Goal: Task Accomplishment & Management: Manage account settings

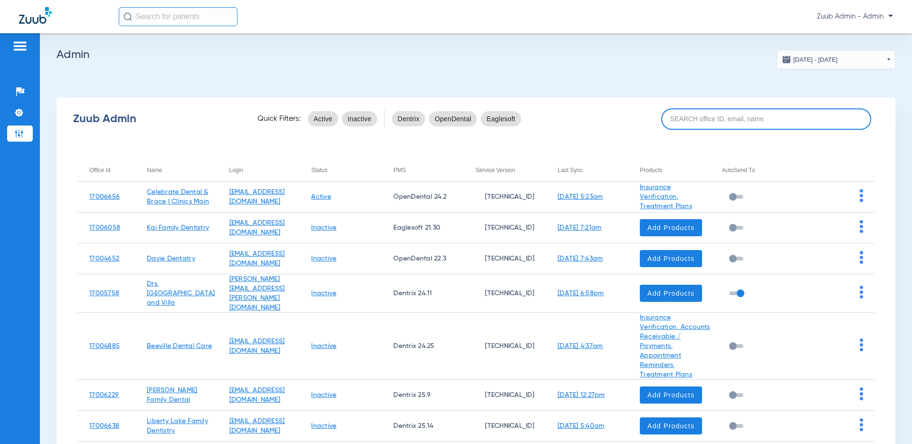
click at [675, 117] on input at bounding box center [766, 118] width 210 height 21
paste input "17005050"
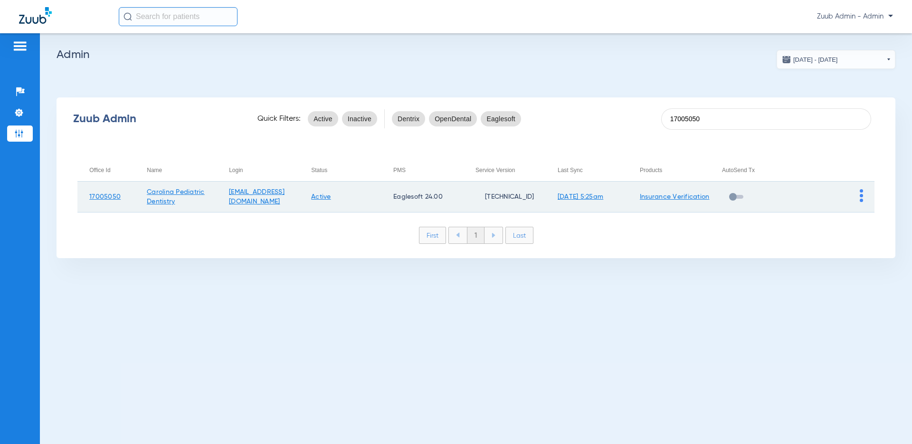
type input "17005050"
click at [862, 192] on img at bounding box center [861, 195] width 3 height 13
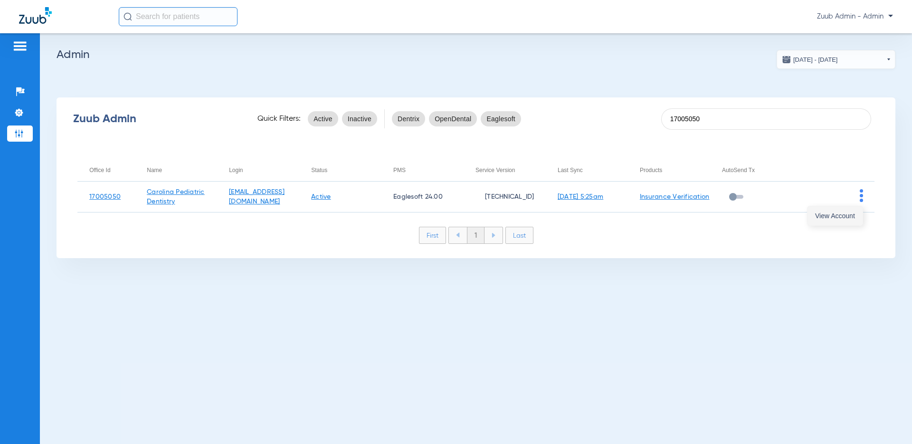
click at [849, 213] on span "View Account" at bounding box center [835, 215] width 40 height 7
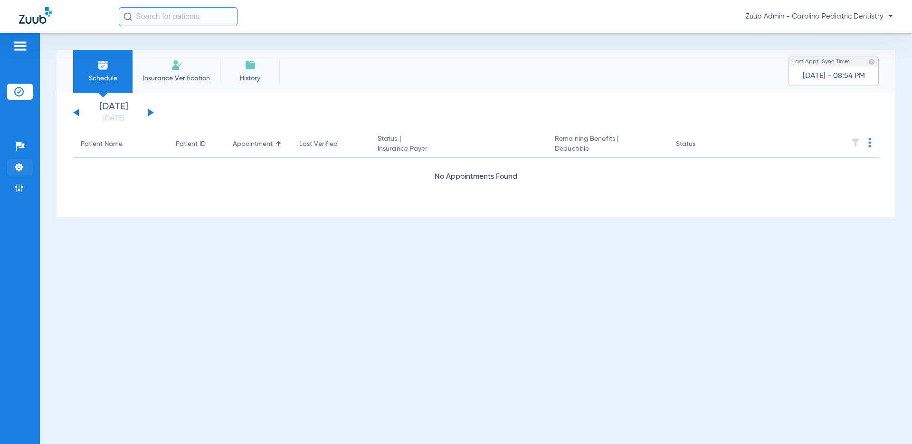
click at [23, 166] on img at bounding box center [18, 166] width 9 height 9
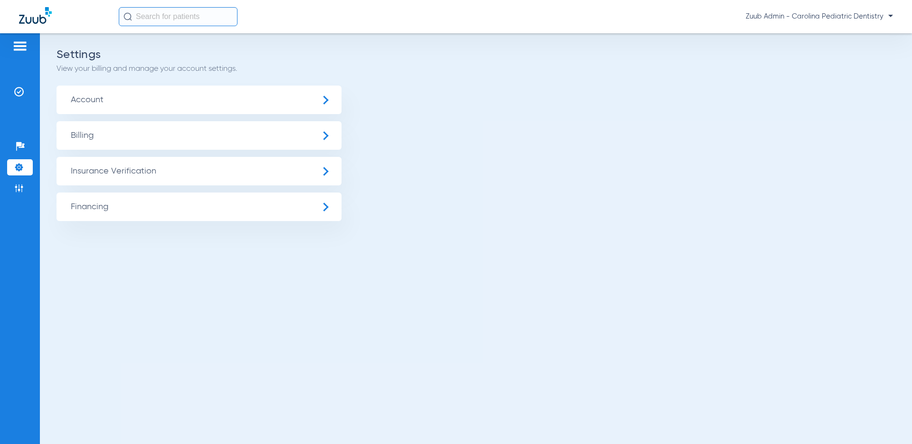
click at [86, 177] on span "Insurance Verification" at bounding box center [199, 171] width 285 height 28
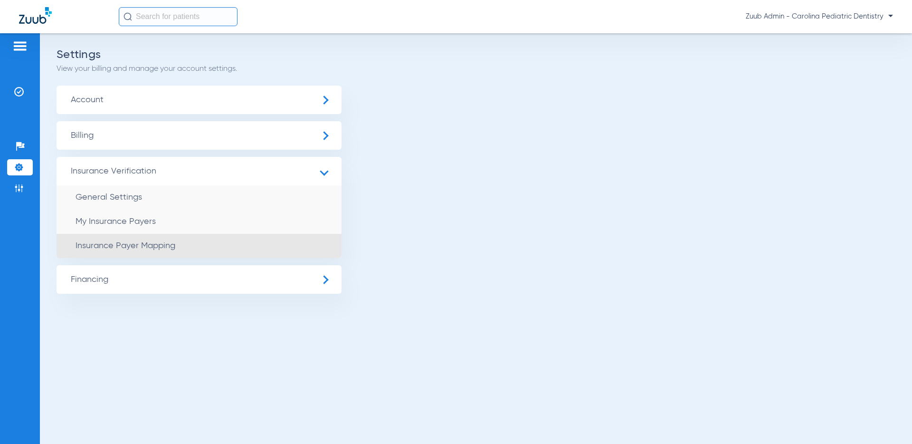
click at [118, 247] on span "Insurance Payer Mapping" at bounding box center [126, 245] width 100 height 9
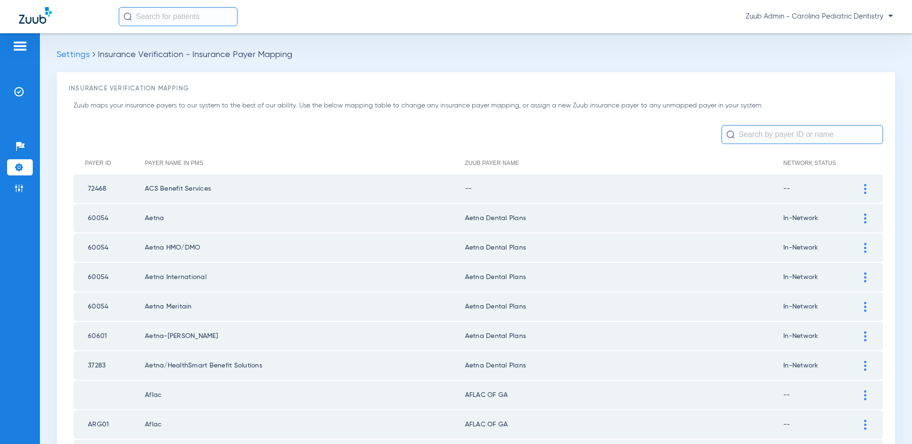
click at [864, 188] on img at bounding box center [865, 189] width 2 height 10
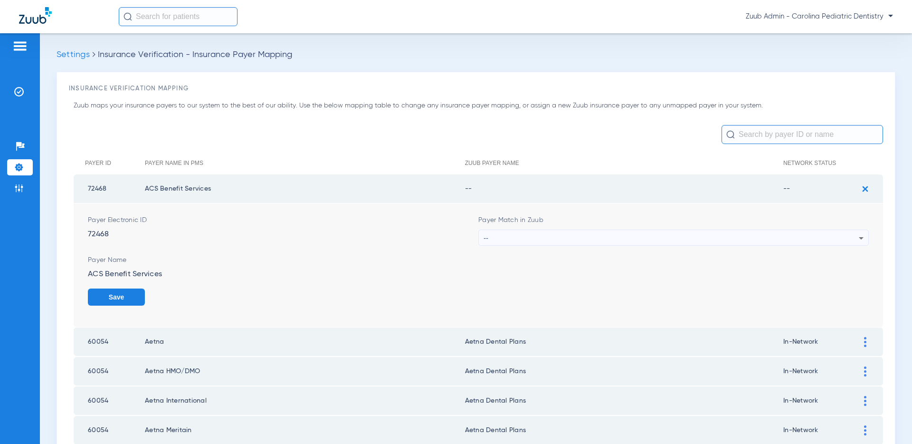
click at [703, 236] on div "--" at bounding box center [670, 238] width 375 height 16
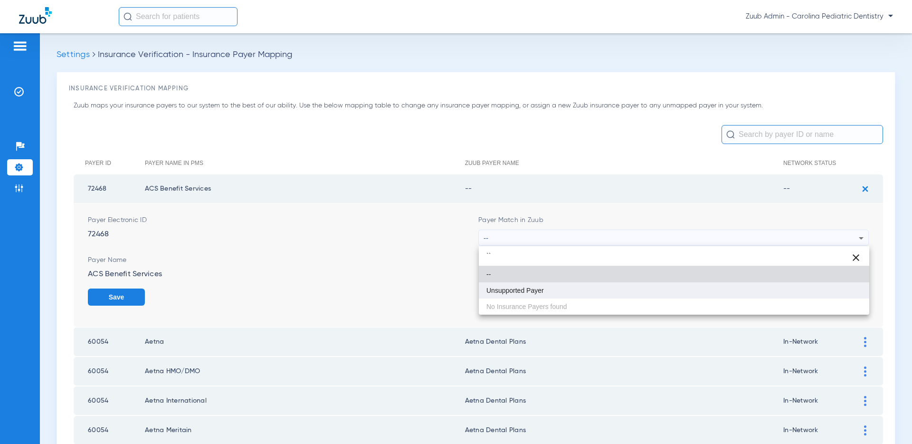
type input "``"
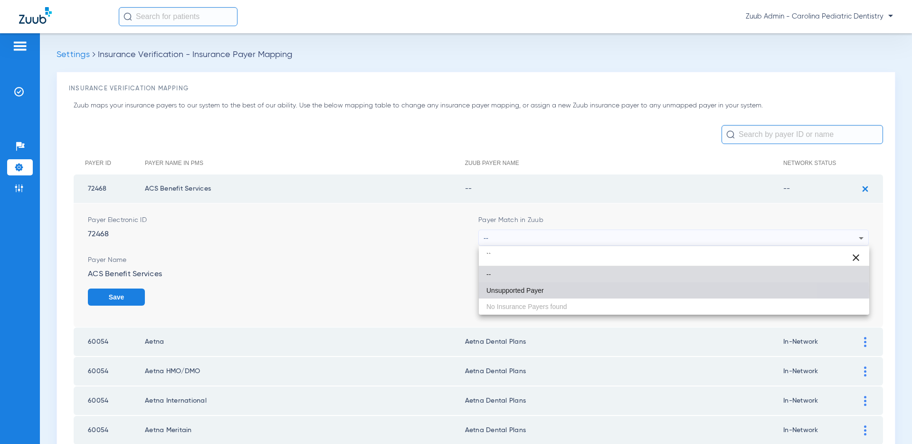
click at [541, 290] on span "Unsupported Payer" at bounding box center [514, 290] width 57 height 7
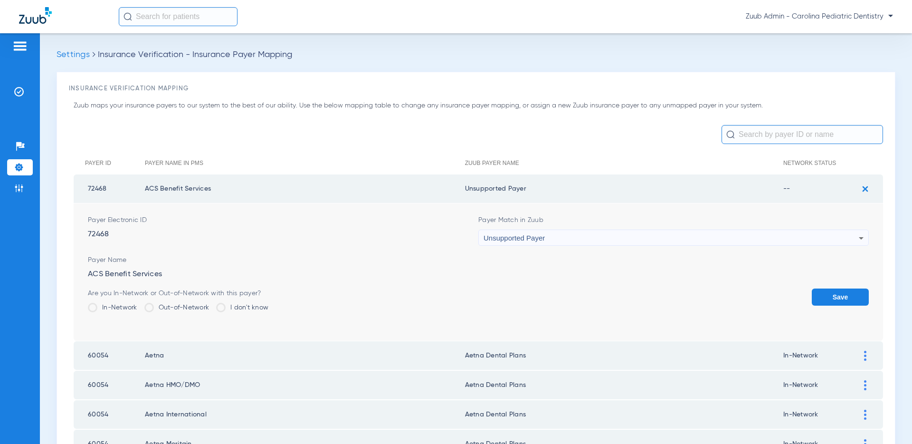
drag, startPoint x: 833, startPoint y: 294, endPoint x: 795, endPoint y: 288, distance: 38.4
click at [833, 294] on button "Save" at bounding box center [840, 296] width 57 height 17
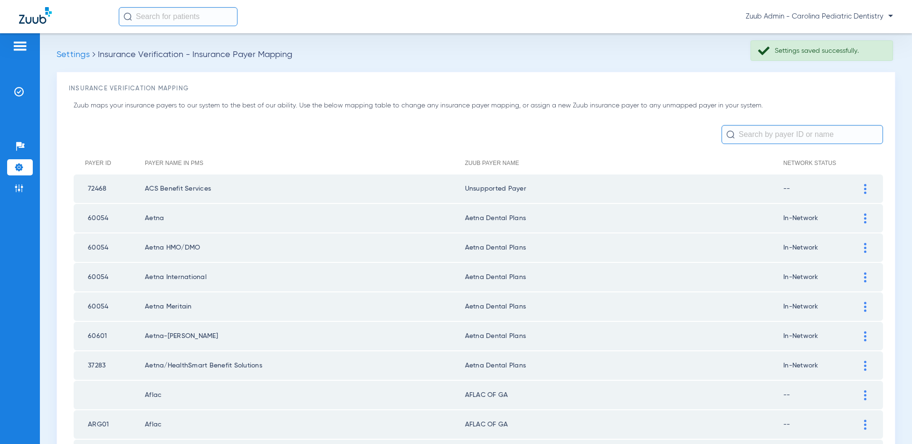
click at [755, 138] on input "text" at bounding box center [801, 134] width 161 height 19
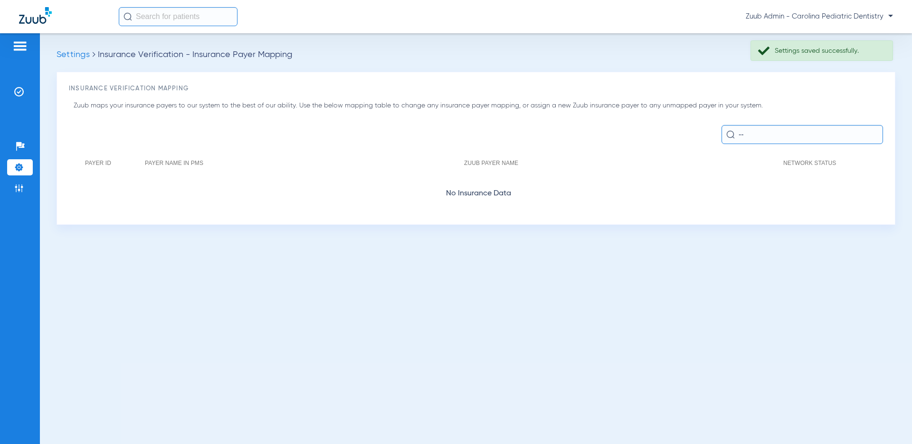
type input "-"
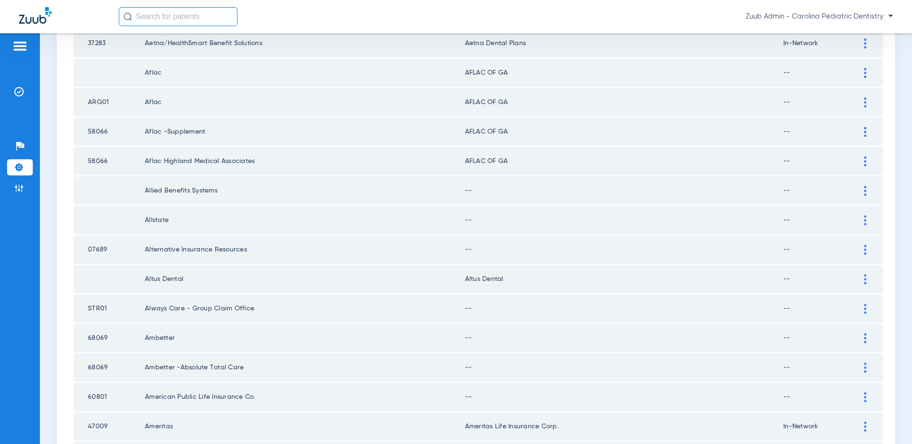
scroll to position [322, 0]
click at [864, 191] on img at bounding box center [865, 191] width 2 height 10
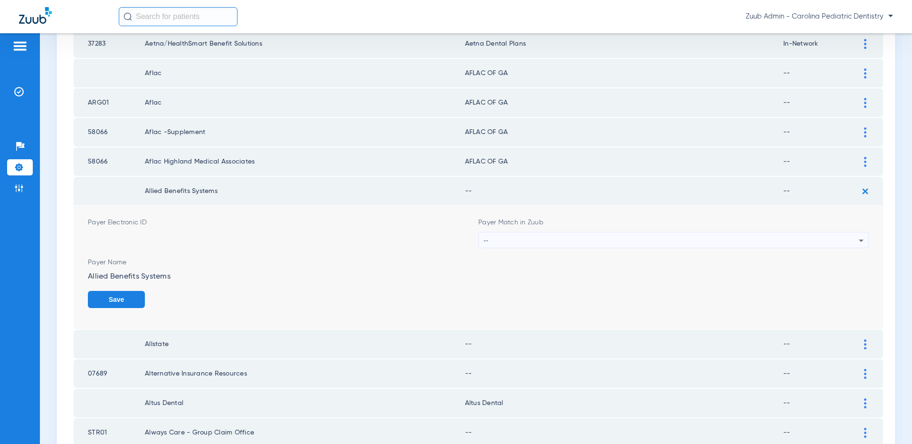
click at [809, 241] on div "--" at bounding box center [670, 240] width 375 height 16
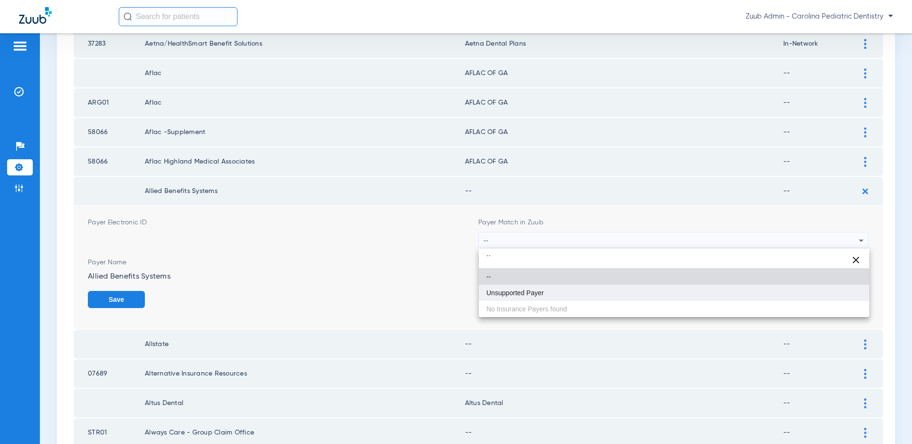
type input "``"
click at [580, 291] on mat-option "Unsupported Payer" at bounding box center [674, 292] width 390 height 16
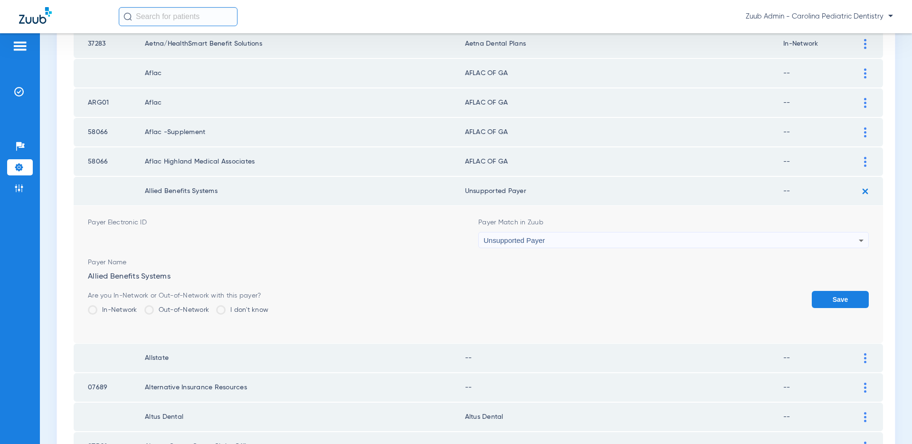
click at [828, 297] on button "Save" at bounding box center [840, 299] width 57 height 17
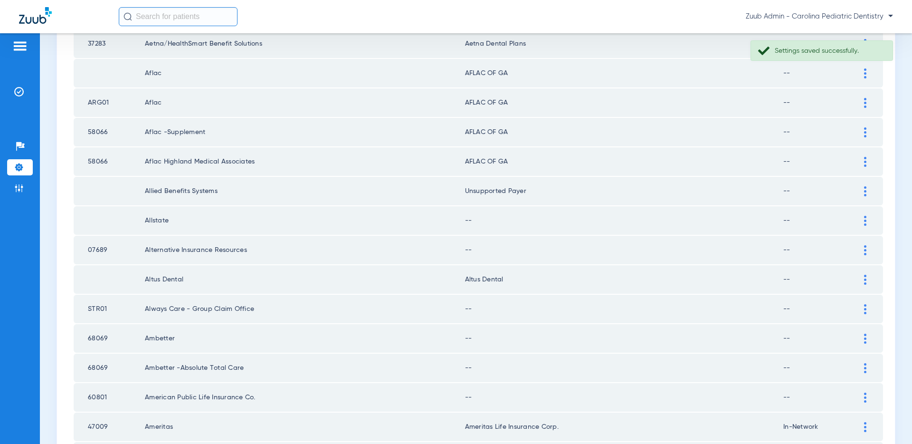
click at [863, 219] on div at bounding box center [865, 221] width 17 height 10
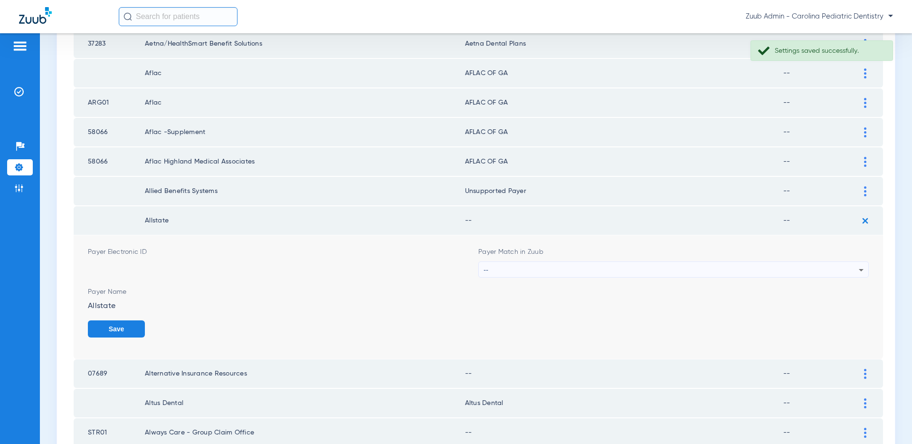
click at [738, 273] on div "--" at bounding box center [670, 270] width 375 height 16
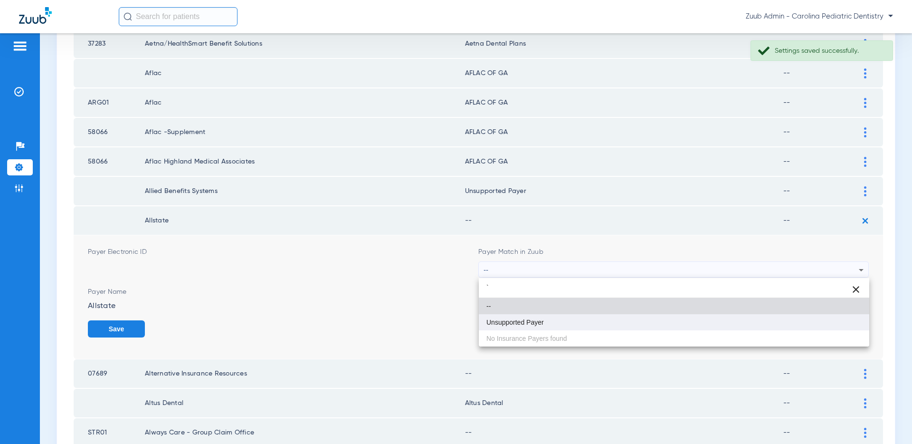
type input "`"
click at [556, 315] on mat-option "Unsupported Payer" at bounding box center [674, 322] width 390 height 16
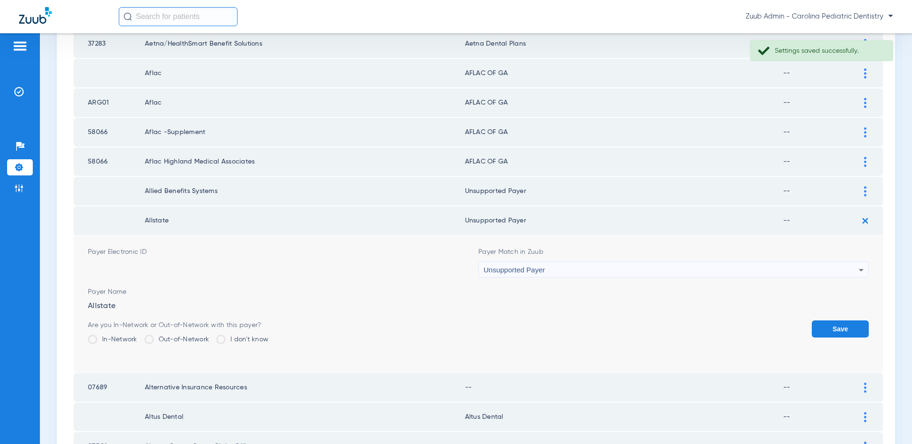
click at [845, 327] on button "Save" at bounding box center [840, 328] width 57 height 17
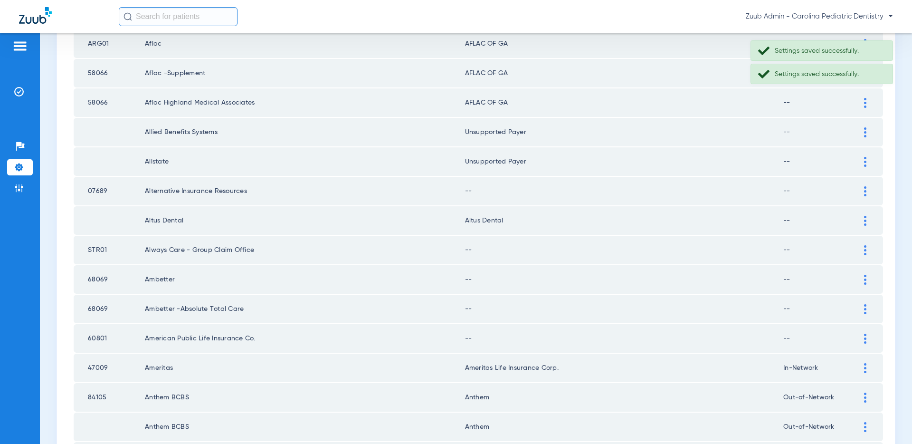
scroll to position [382, 0]
click at [864, 189] on img at bounding box center [865, 190] width 2 height 10
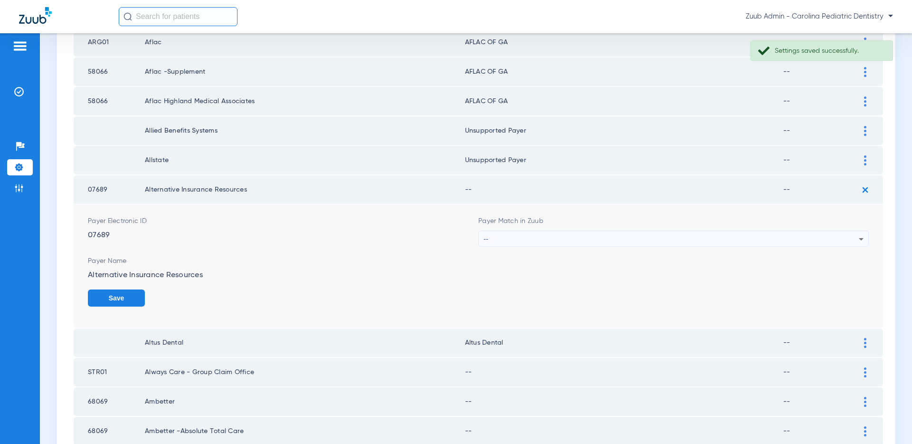
click at [804, 239] on div "--" at bounding box center [670, 239] width 375 height 16
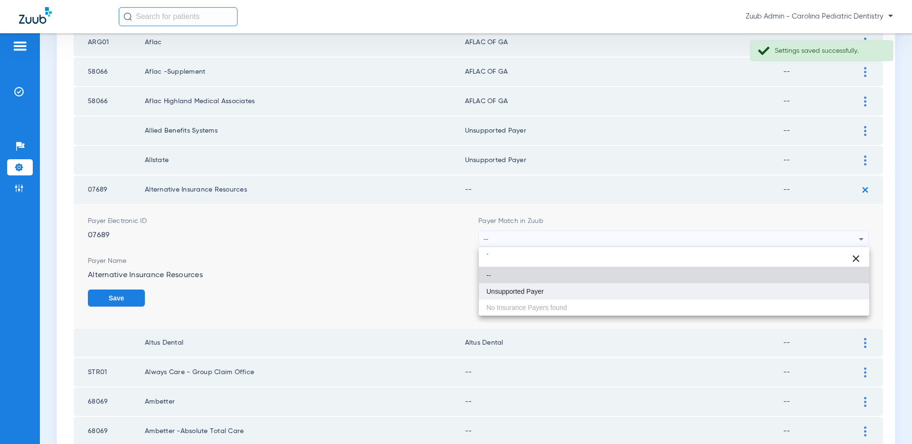
type input "`"
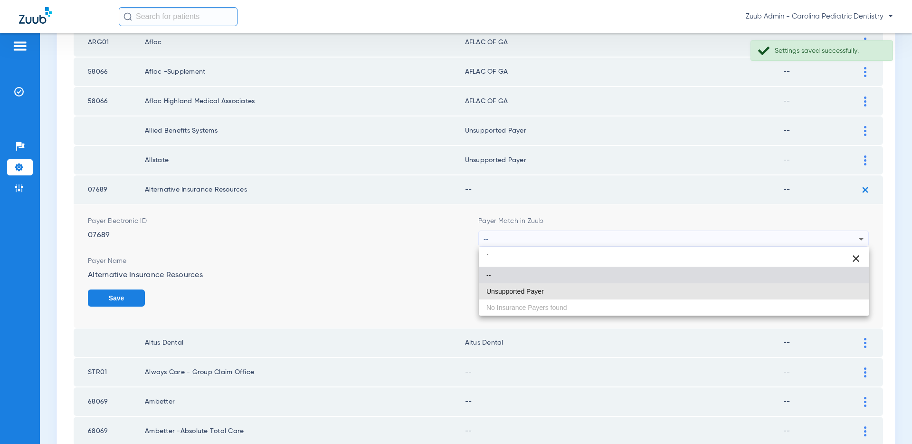
drag, startPoint x: 612, startPoint y: 295, endPoint x: 667, endPoint y: 293, distance: 55.1
click at [612, 295] on mat-option "Unsupported Payer" at bounding box center [674, 291] width 390 height 16
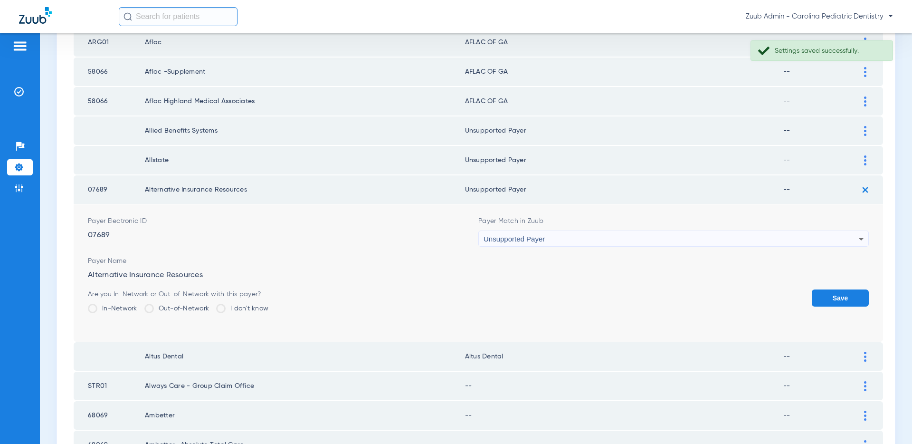
click at [828, 296] on button "Save" at bounding box center [840, 297] width 57 height 17
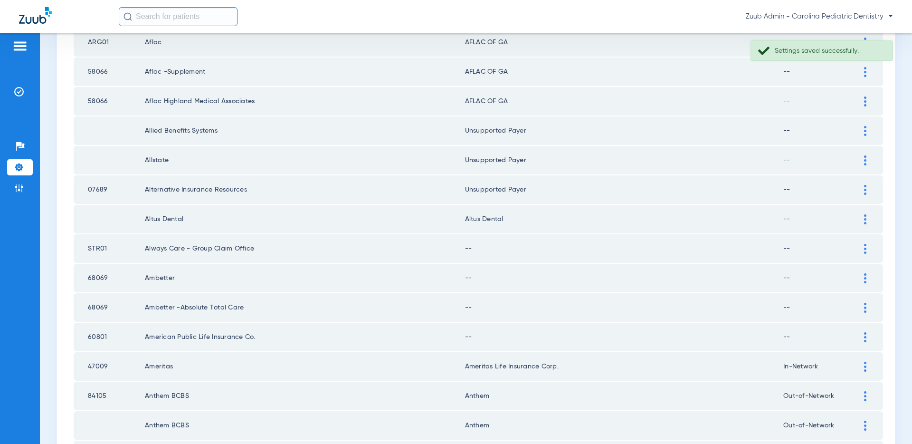
click at [864, 249] on img at bounding box center [865, 249] width 2 height 10
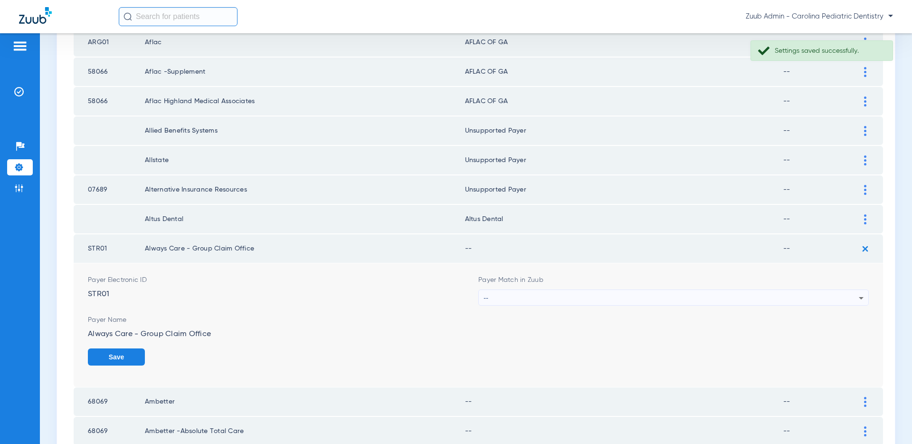
click at [811, 298] on div "--" at bounding box center [670, 298] width 375 height 16
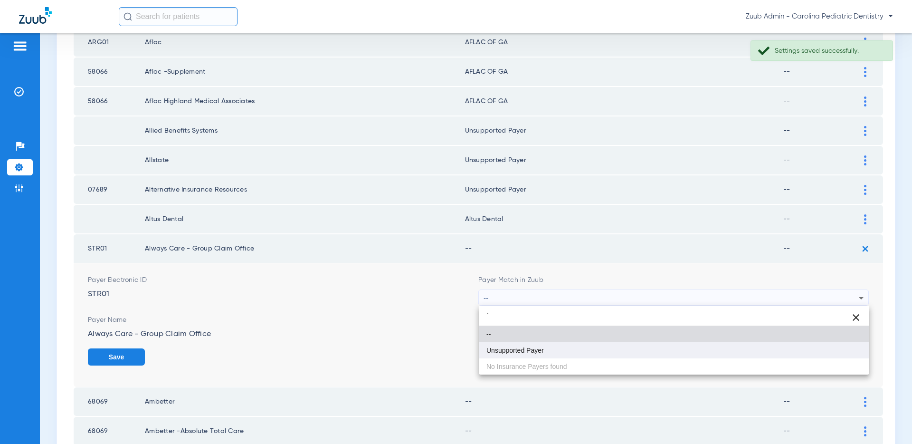
type input "`"
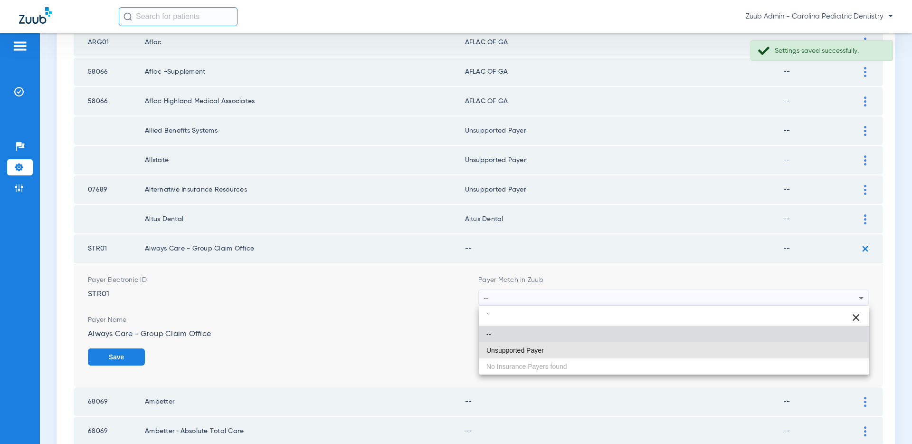
click at [585, 345] on mat-option "Unsupported Payer" at bounding box center [674, 350] width 390 height 16
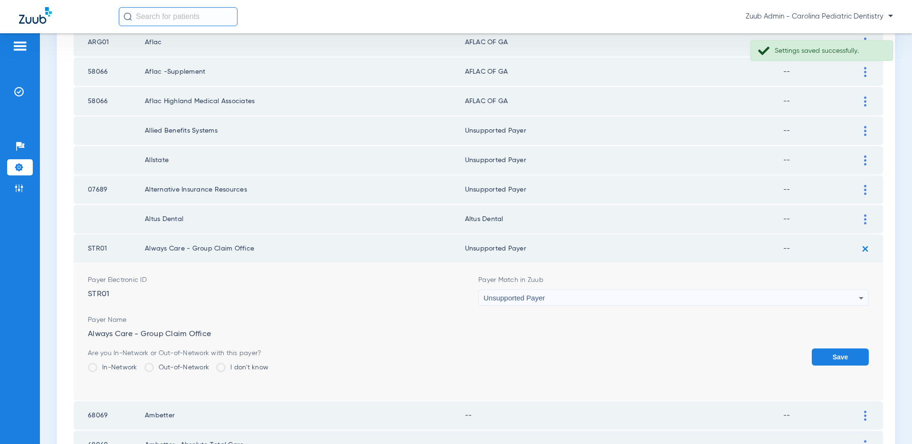
click at [838, 353] on button "Save" at bounding box center [840, 356] width 57 height 17
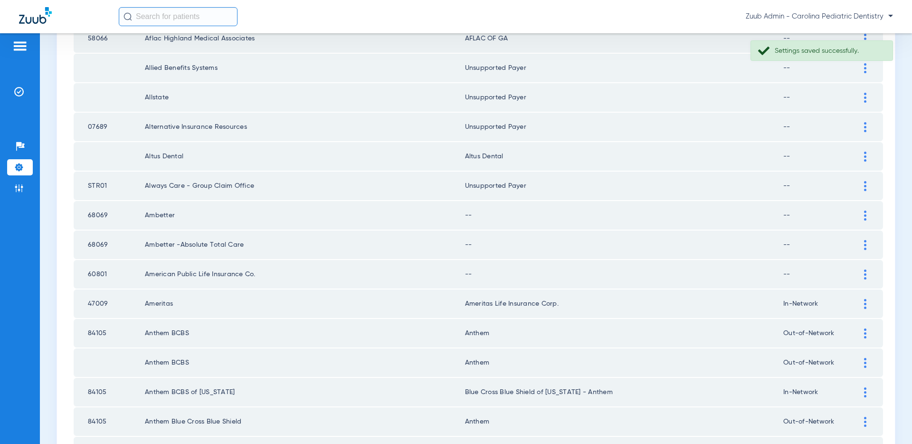
scroll to position [445, 0]
click at [865, 211] on img at bounding box center [865, 214] width 2 height 10
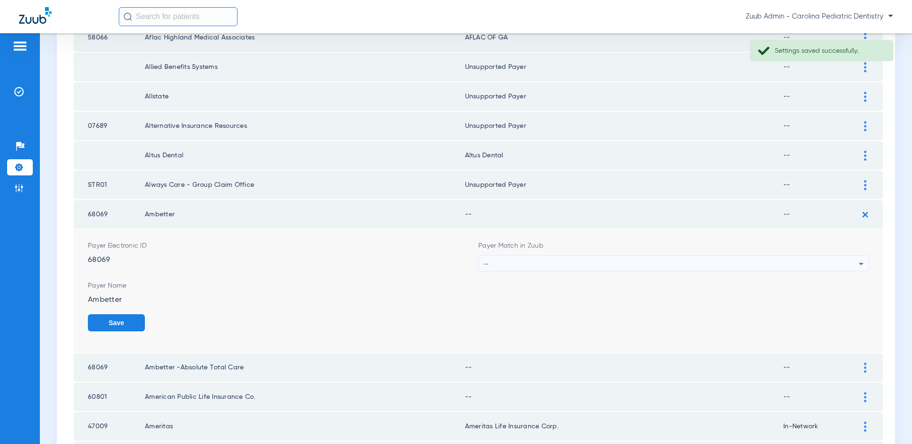
click at [723, 263] on div "--" at bounding box center [670, 264] width 375 height 16
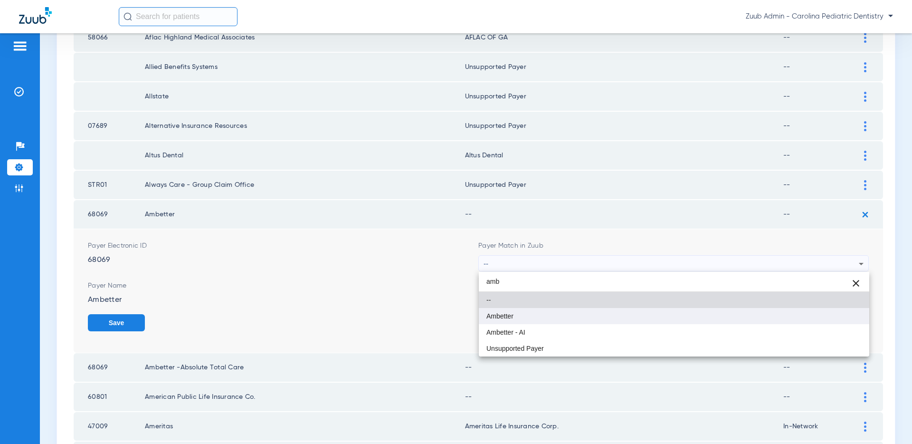
type input "amb"
click at [517, 319] on mat-option "Ambetter" at bounding box center [674, 316] width 390 height 16
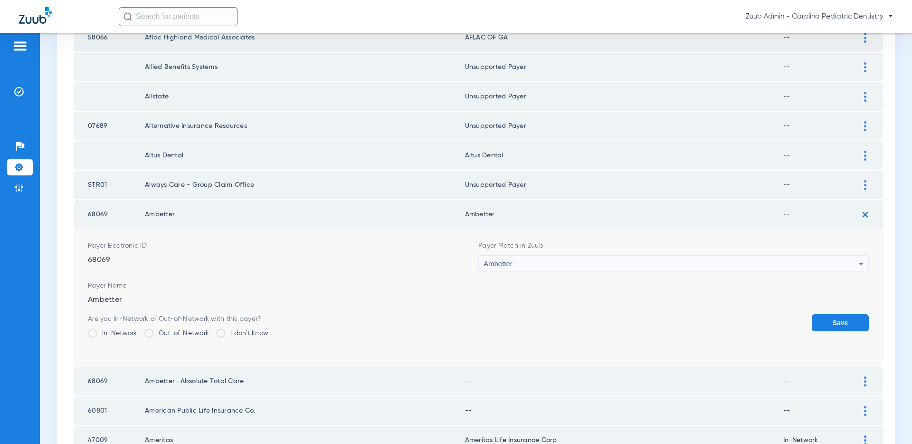
click at [839, 322] on button "Save" at bounding box center [840, 322] width 57 height 17
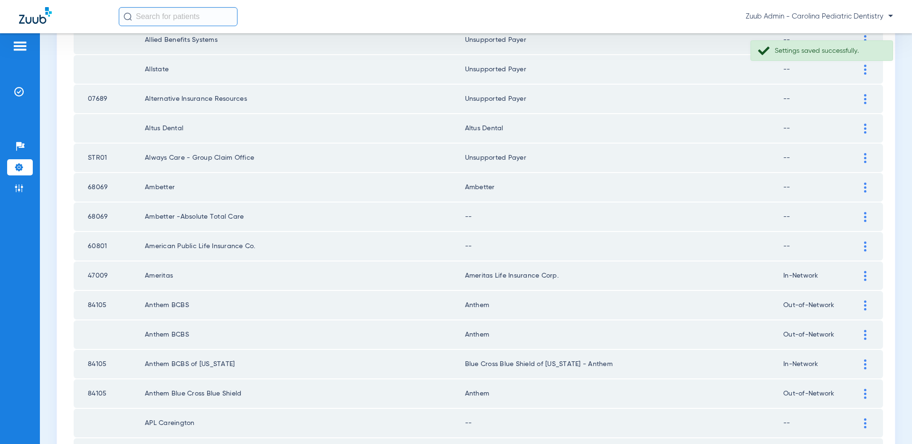
scroll to position [475, 0]
click at [866, 211] on img at bounding box center [865, 214] width 2 height 10
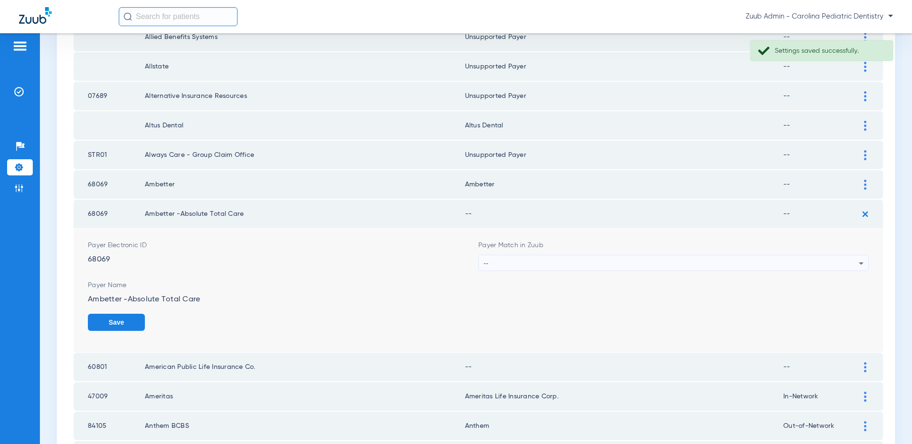
click at [742, 263] on div "--" at bounding box center [670, 263] width 375 height 16
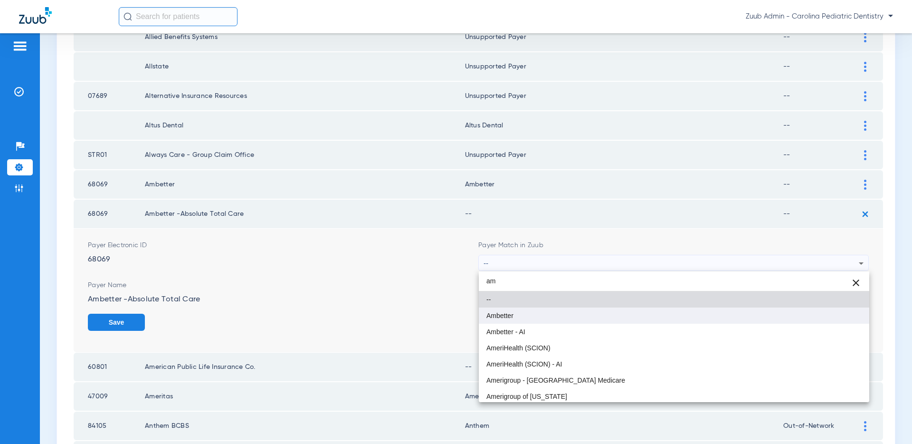
type input "am"
drag, startPoint x: 566, startPoint y: 310, endPoint x: 581, endPoint y: 310, distance: 14.7
click at [566, 310] on mat-option "Ambetter" at bounding box center [674, 315] width 390 height 16
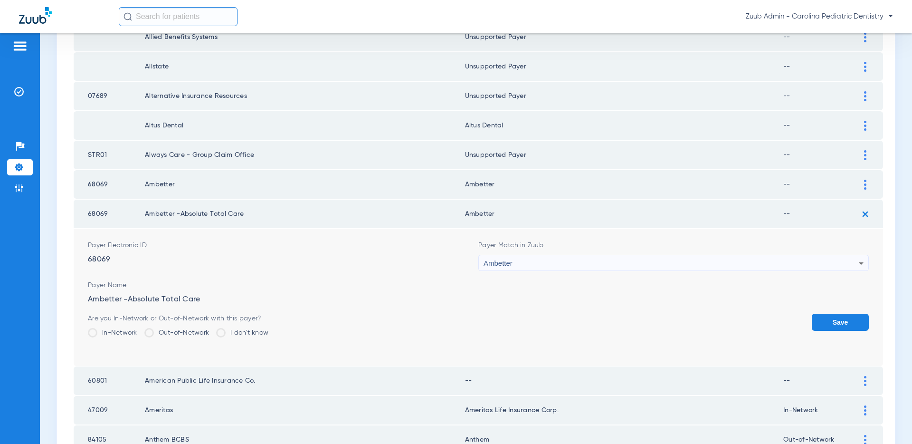
click at [847, 324] on button "Save" at bounding box center [840, 321] width 57 height 17
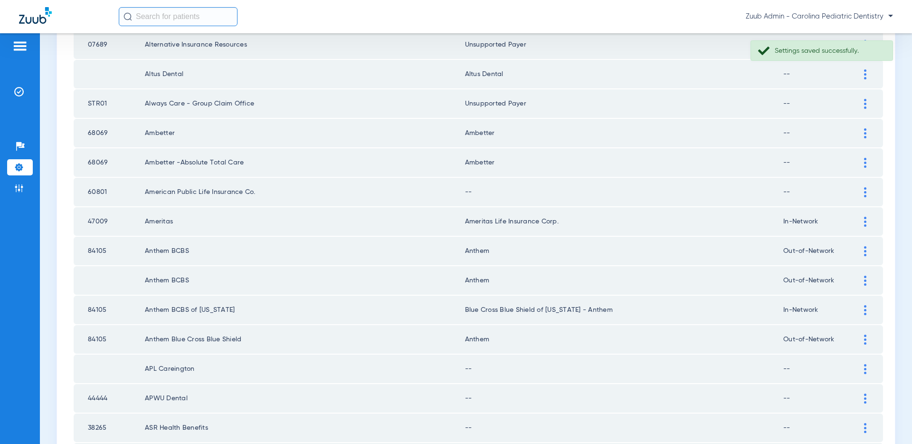
scroll to position [525, 0]
click at [864, 194] on img at bounding box center [865, 194] width 2 height 10
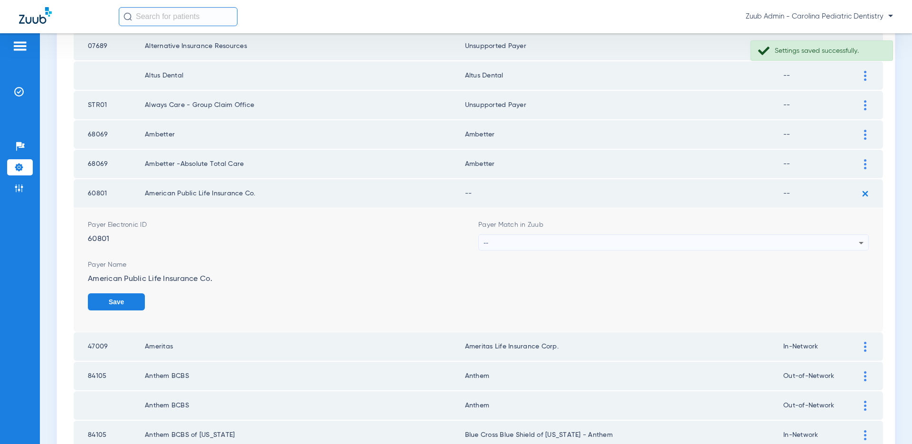
click at [699, 242] on div "--" at bounding box center [670, 243] width 375 height 16
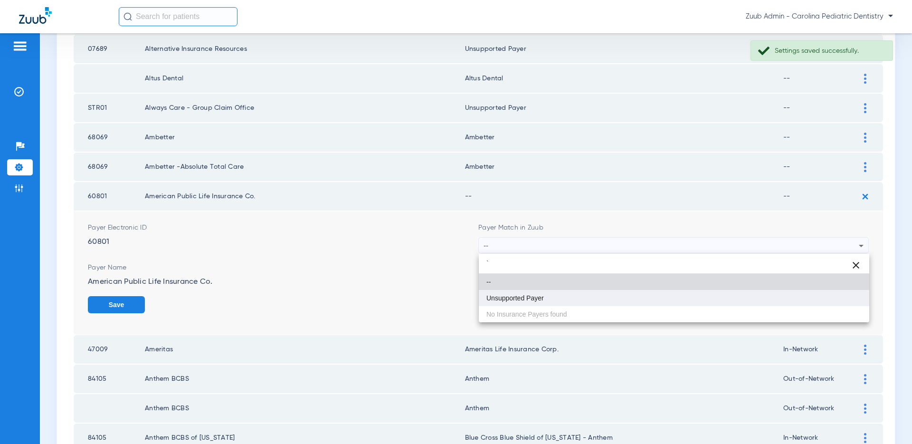
type input "`"
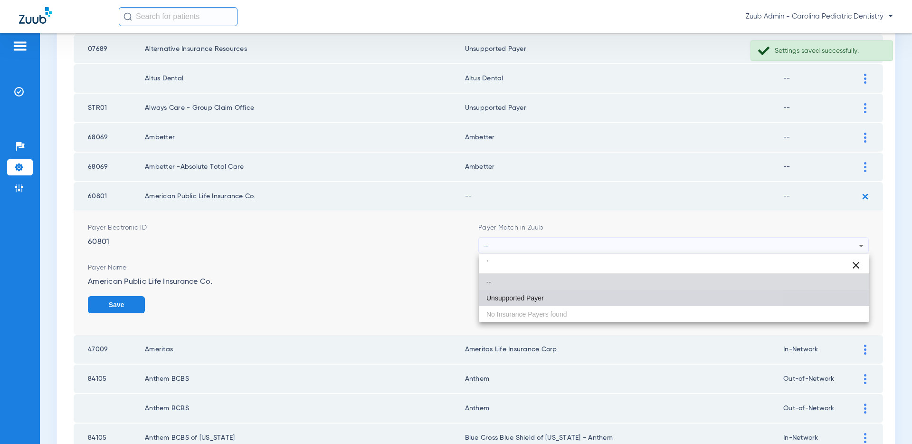
click at [585, 290] on mat-option "Unsupported Payer" at bounding box center [674, 298] width 390 height 16
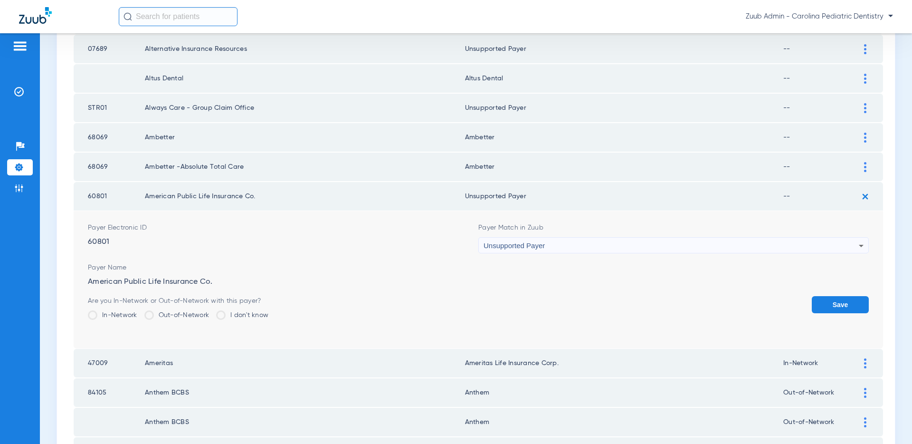
click at [828, 300] on button "Save" at bounding box center [840, 304] width 57 height 17
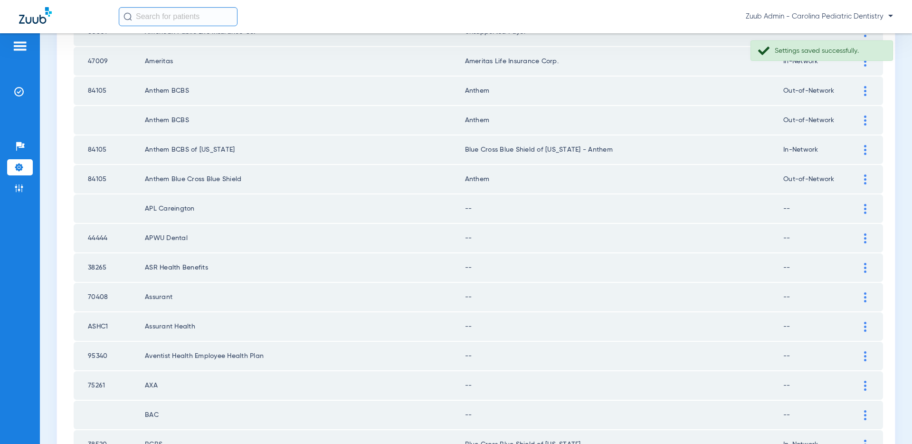
scroll to position [686, 0]
click at [862, 210] on div at bounding box center [865, 209] width 17 height 10
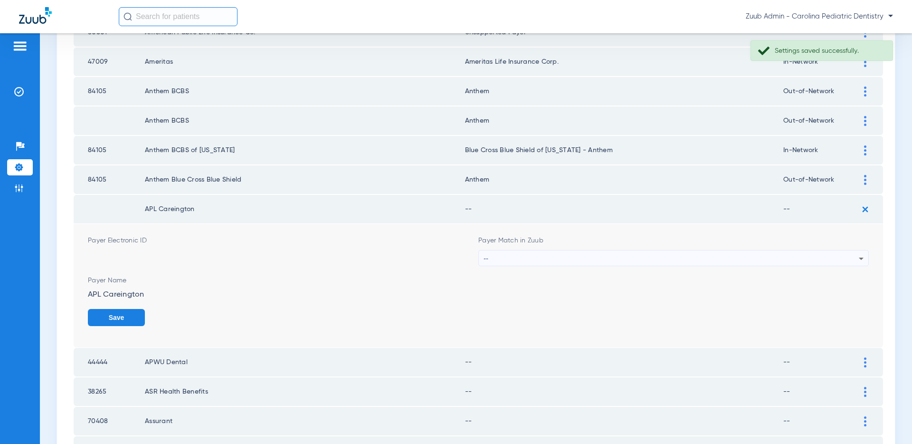
click at [795, 253] on div "--" at bounding box center [670, 258] width 375 height 16
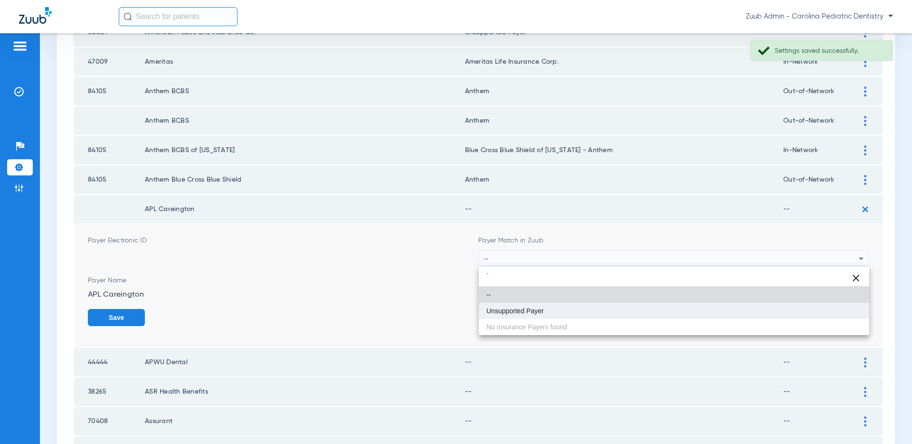
type input "`"
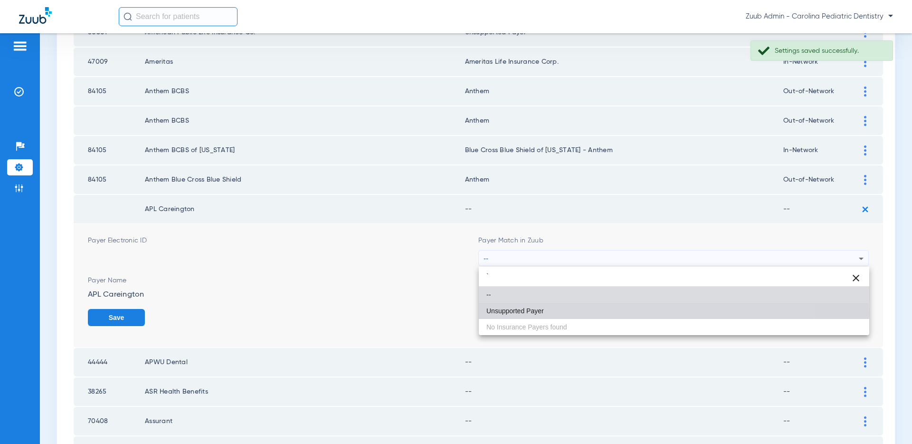
click at [601, 311] on mat-option "Unsupported Payer" at bounding box center [674, 311] width 390 height 16
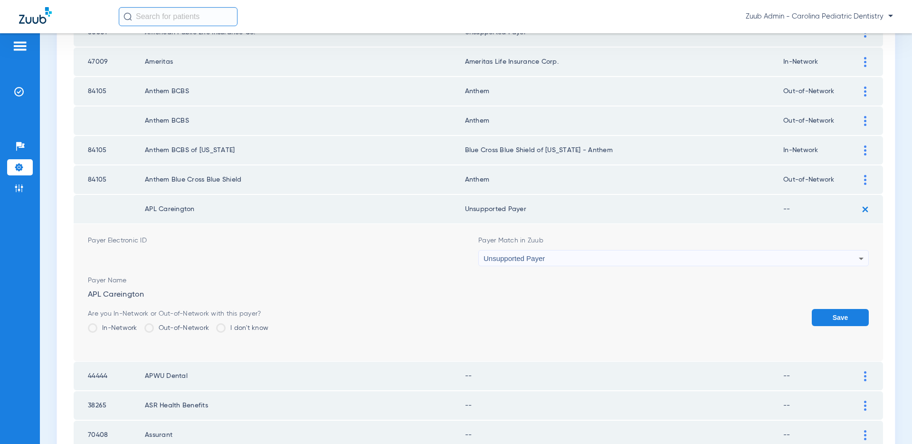
click at [852, 319] on button "Save" at bounding box center [840, 317] width 57 height 17
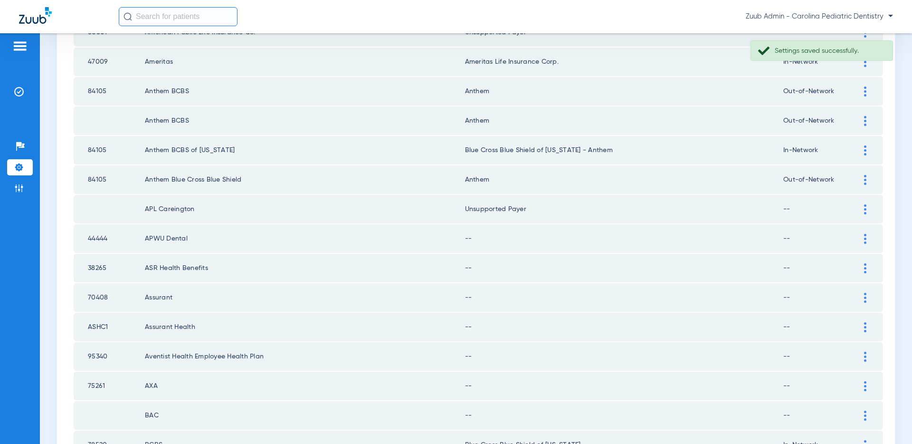
click at [865, 239] on img at bounding box center [865, 239] width 2 height 10
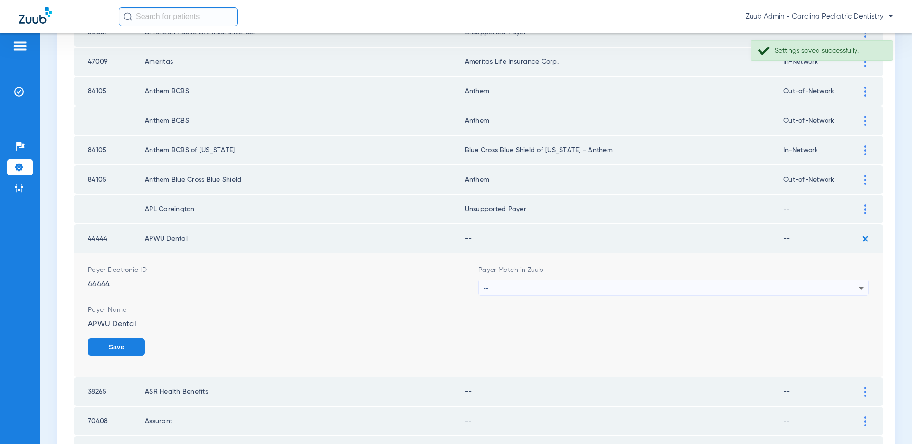
click at [711, 289] on div "--" at bounding box center [670, 288] width 375 height 16
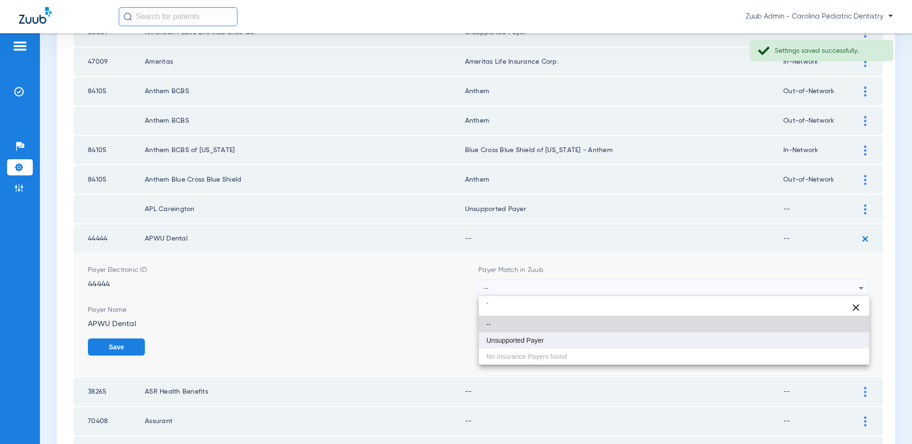
type input "`"
click at [591, 336] on mat-option "Unsupported Payer" at bounding box center [674, 340] width 390 height 16
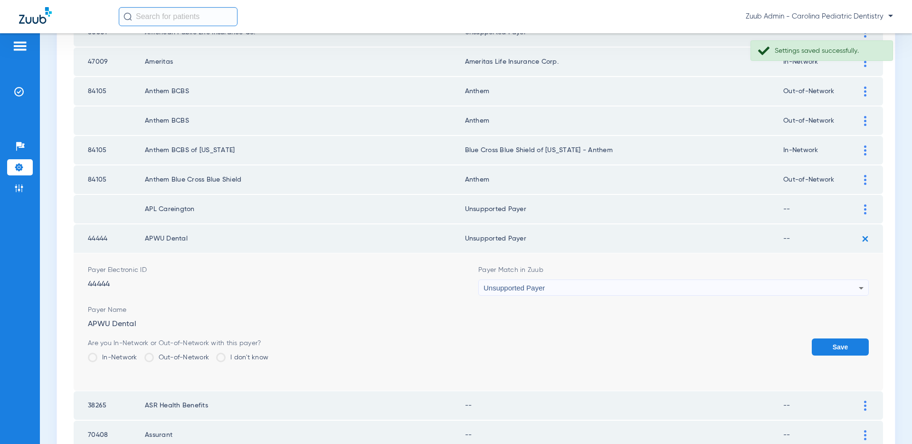
click at [843, 344] on button "Save" at bounding box center [840, 346] width 57 height 17
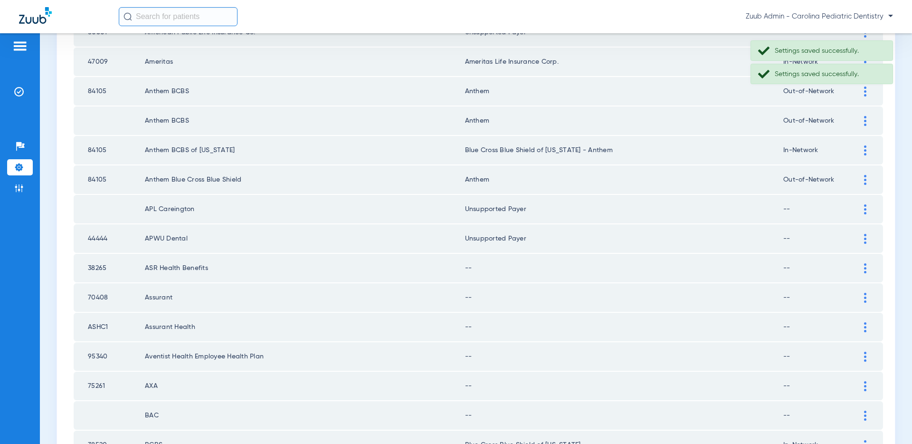
click at [864, 267] on img at bounding box center [865, 268] width 2 height 10
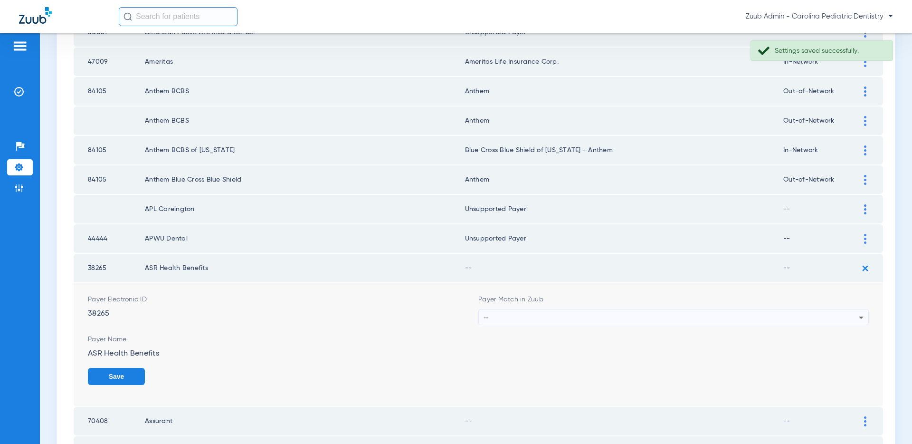
click at [705, 312] on div "--" at bounding box center [670, 317] width 375 height 16
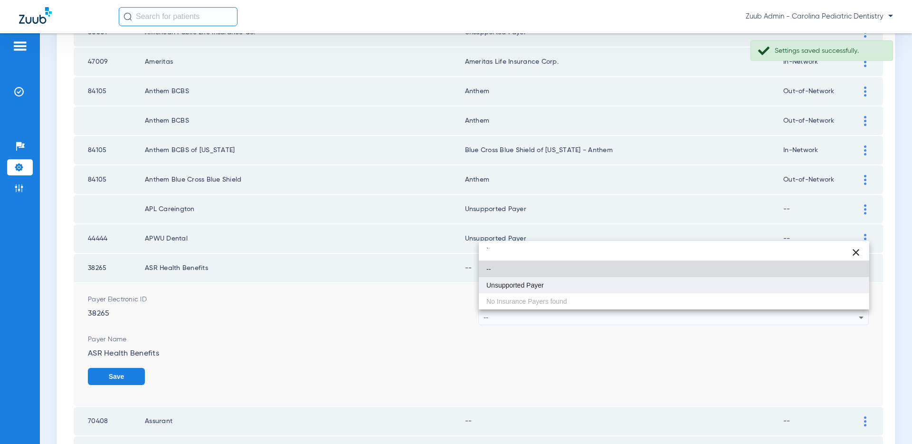
type input "`"
click at [533, 286] on span "Unsupported Payer" at bounding box center [514, 285] width 57 height 7
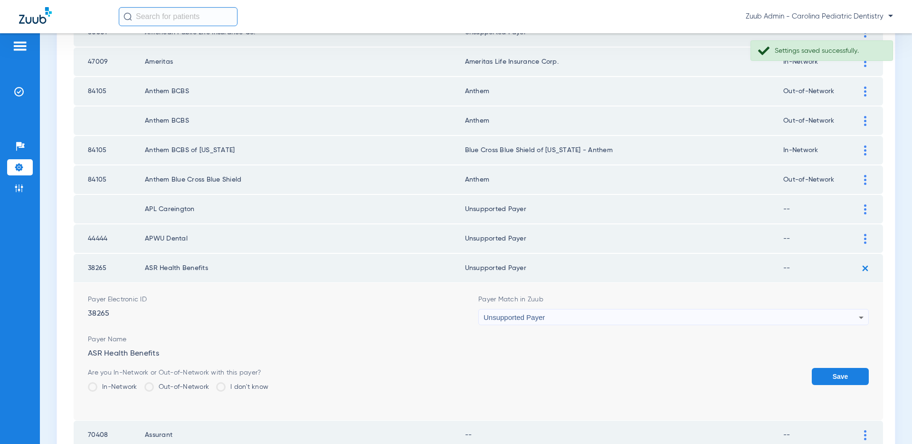
click at [835, 370] on button "Save" at bounding box center [840, 376] width 57 height 17
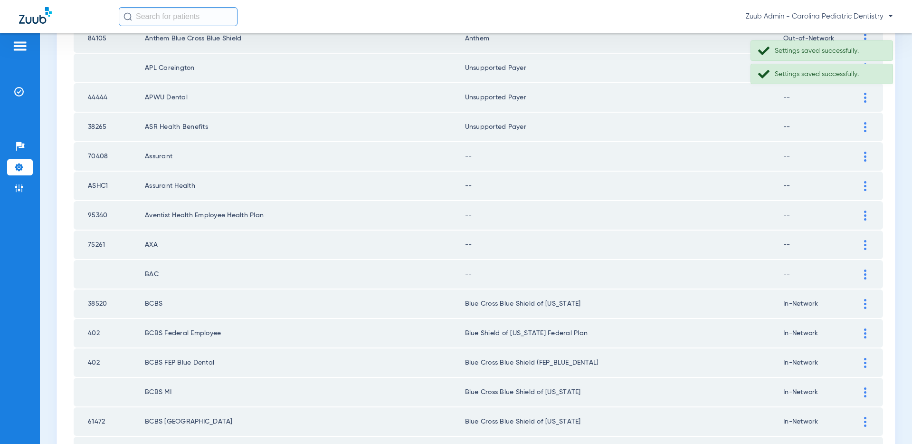
scroll to position [827, 0]
click at [864, 155] on img at bounding box center [865, 157] width 2 height 10
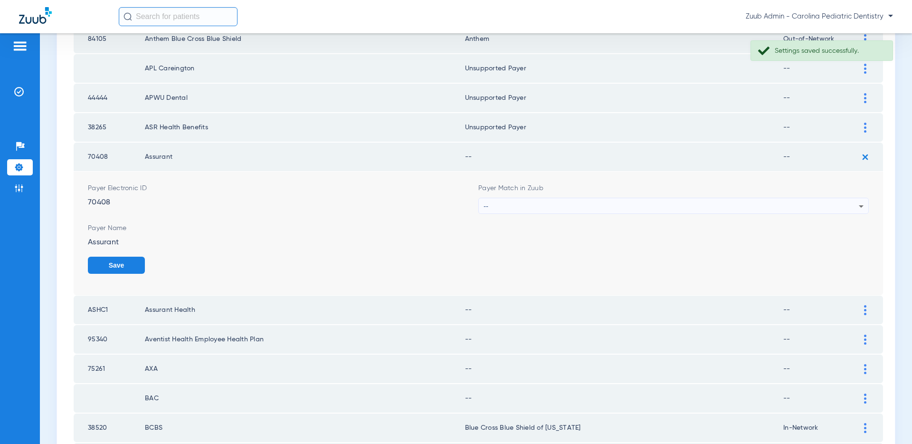
click at [767, 201] on div "--" at bounding box center [670, 206] width 375 height 16
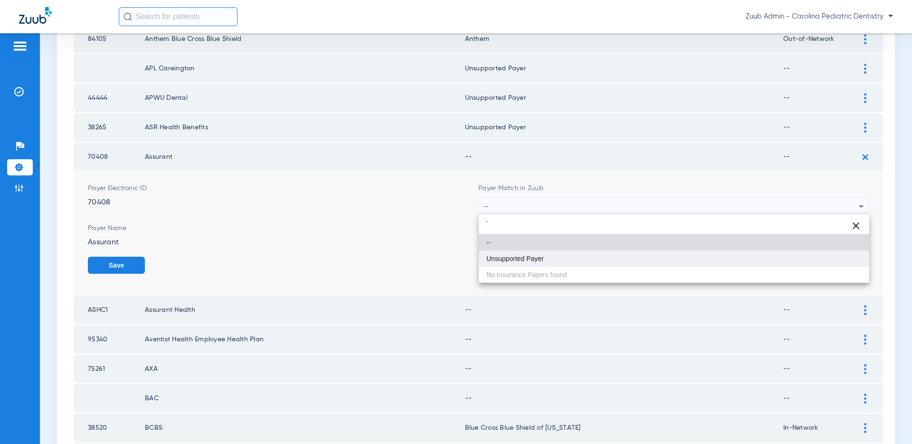
type input "`"
drag, startPoint x: 602, startPoint y: 262, endPoint x: 628, endPoint y: 263, distance: 26.6
click at [602, 262] on mat-option "Unsupported Payer" at bounding box center [674, 258] width 390 height 16
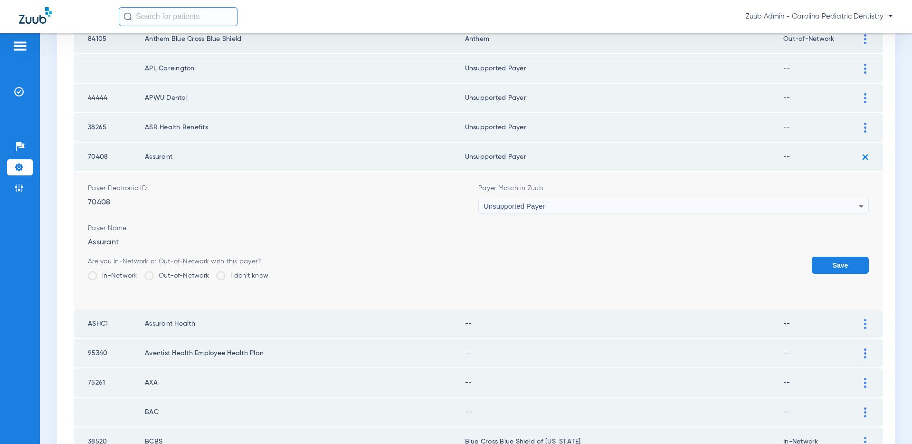
click at [841, 268] on button "Save" at bounding box center [840, 264] width 57 height 17
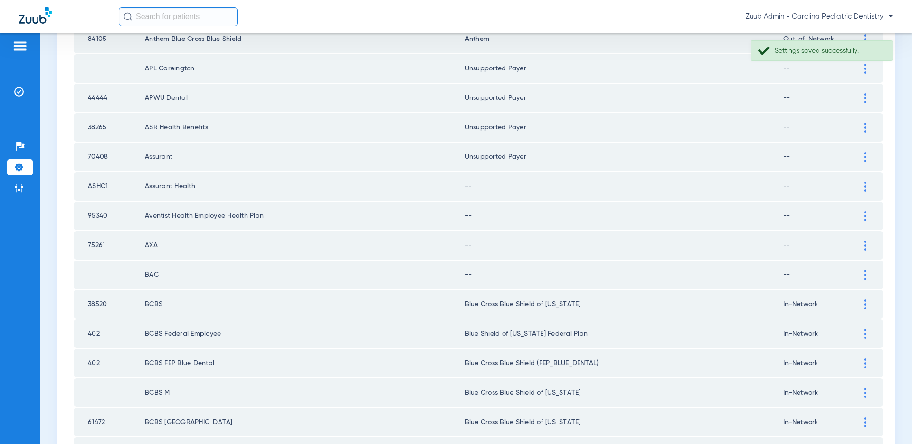
click at [864, 184] on img at bounding box center [865, 186] width 2 height 10
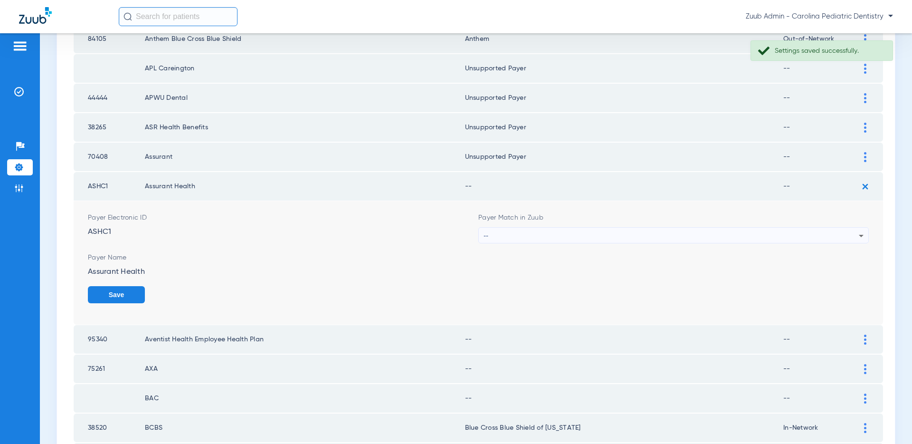
click at [732, 231] on div "--" at bounding box center [670, 235] width 375 height 16
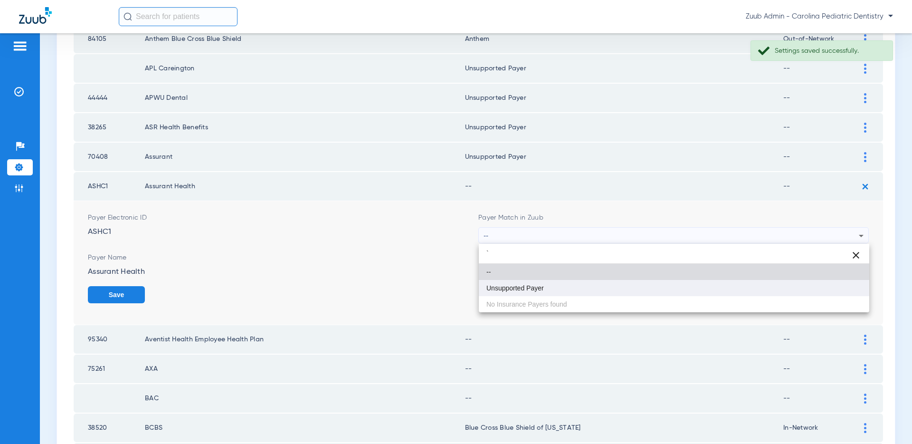
type input "`"
click at [595, 281] on mat-option "Unsupported Payer" at bounding box center [674, 288] width 390 height 16
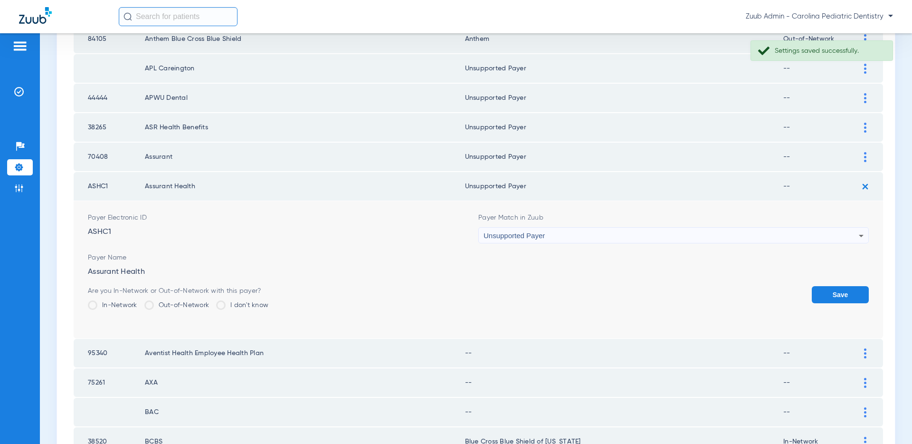
click at [834, 293] on button "Save" at bounding box center [840, 294] width 57 height 17
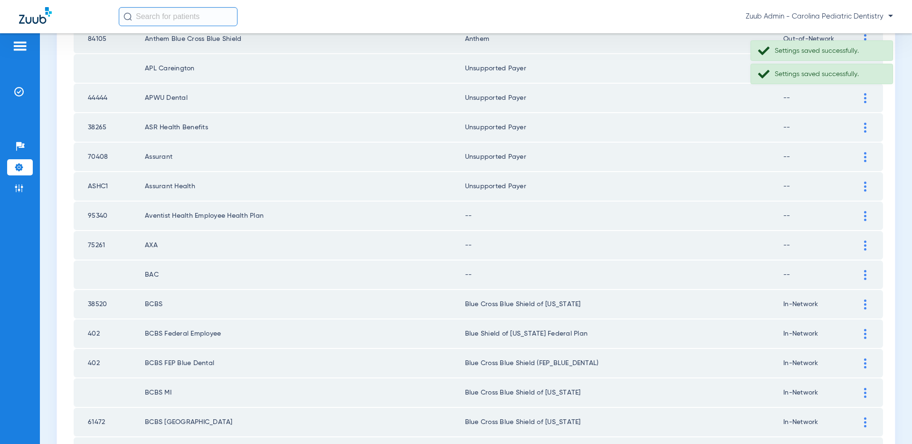
click at [865, 215] on img at bounding box center [865, 216] width 2 height 10
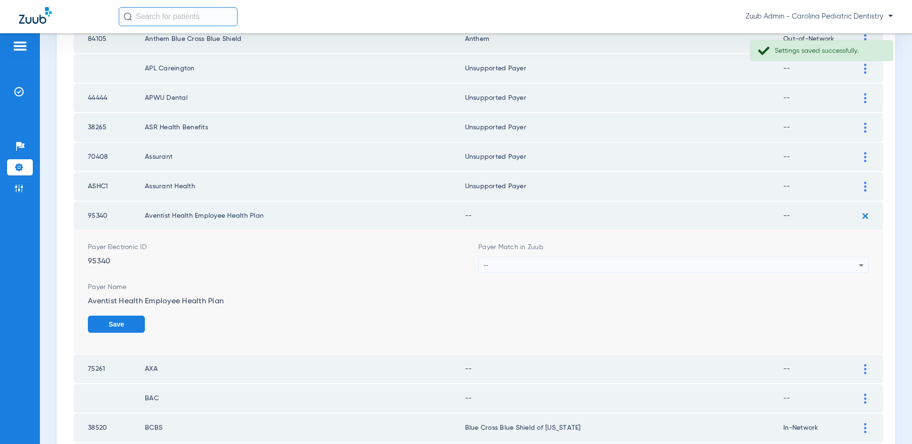
click at [728, 265] on div "--" at bounding box center [670, 265] width 375 height 16
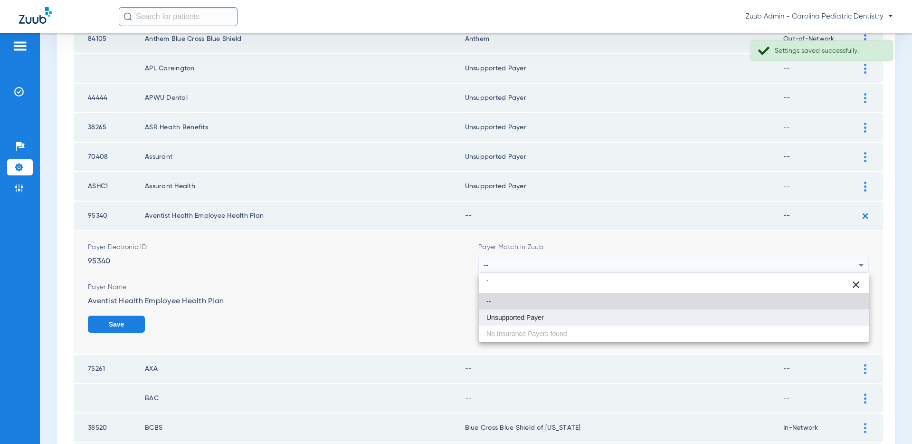
type input "`"
click at [586, 314] on mat-option "Unsupported Payer" at bounding box center [674, 317] width 390 height 16
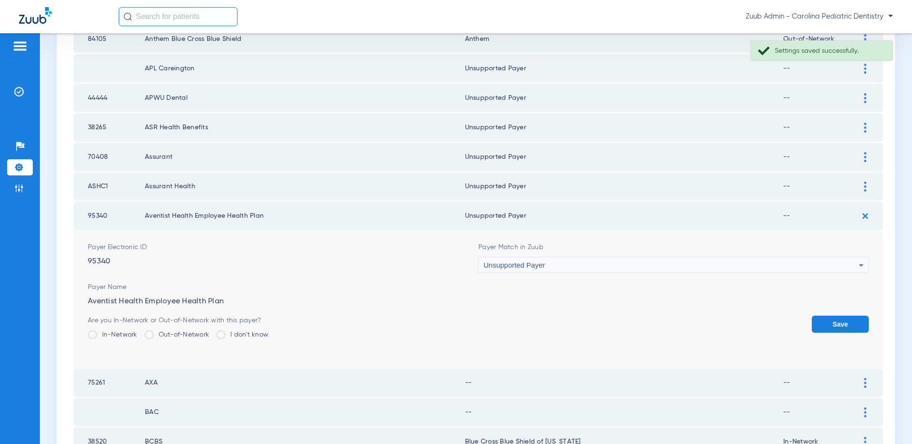
click at [841, 324] on button "Save" at bounding box center [840, 323] width 57 height 17
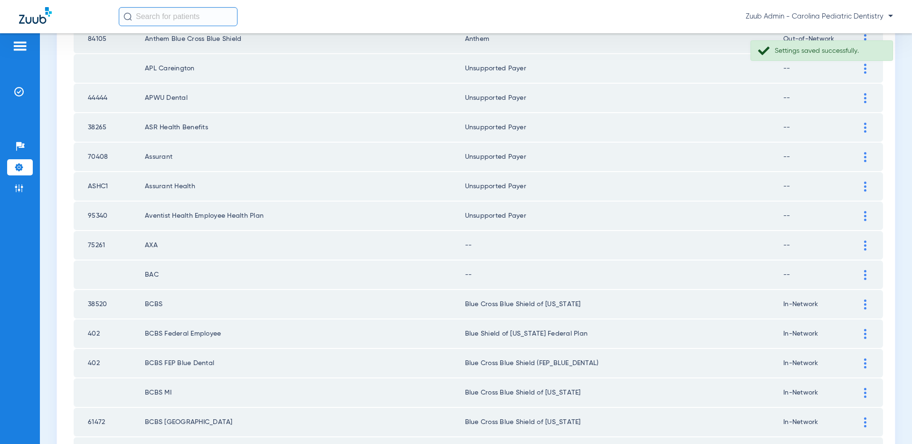
click at [864, 246] on img at bounding box center [865, 245] width 2 height 10
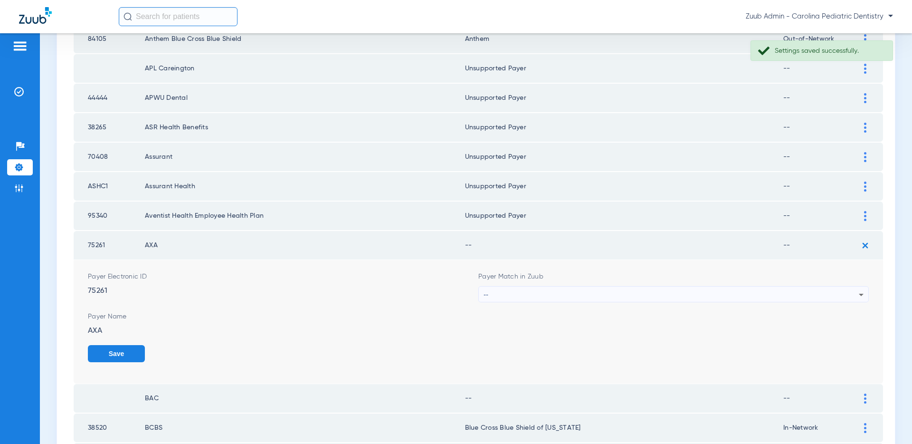
click at [772, 292] on div "--" at bounding box center [670, 294] width 375 height 16
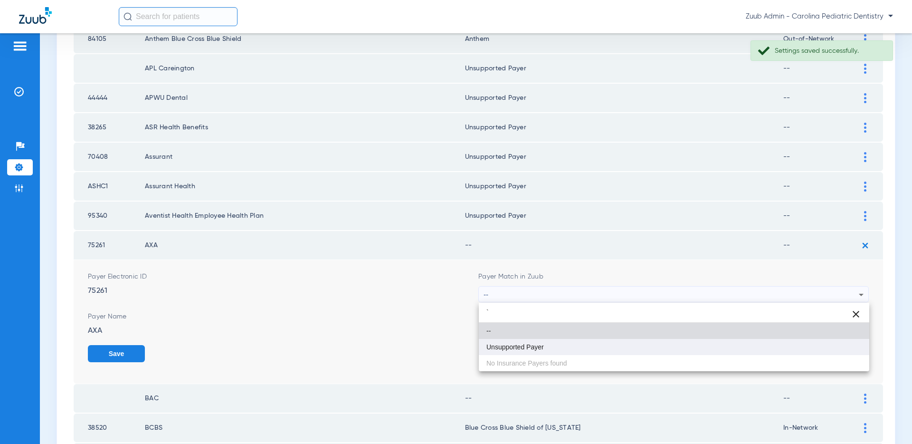
type input "`"
click at [539, 343] on span "Unsupported Payer" at bounding box center [514, 346] width 57 height 7
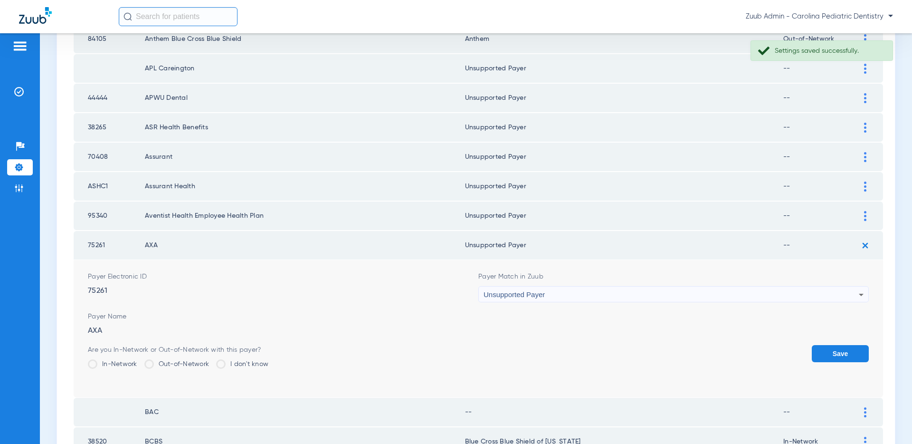
click at [830, 348] on button "Save" at bounding box center [840, 353] width 57 height 17
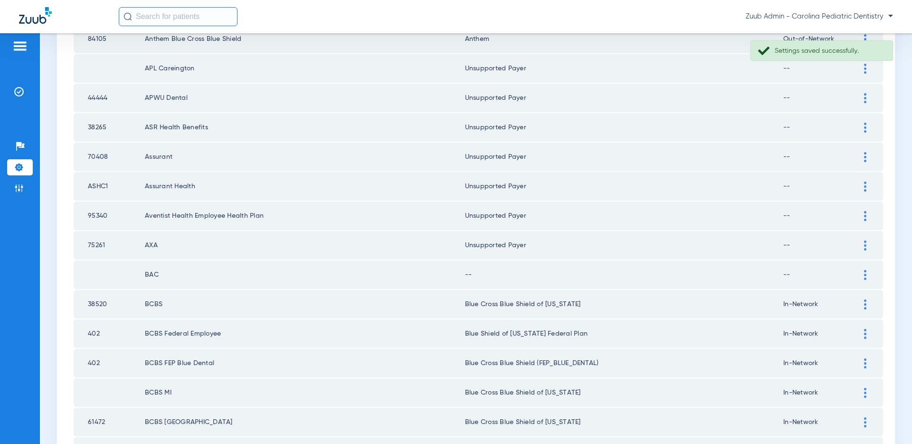
click at [865, 275] on img at bounding box center [865, 275] width 2 height 10
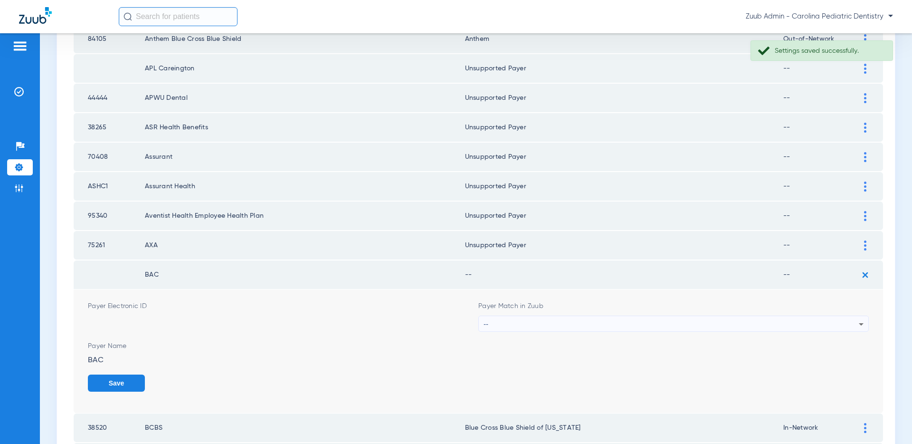
click at [739, 320] on div "--" at bounding box center [670, 324] width 375 height 16
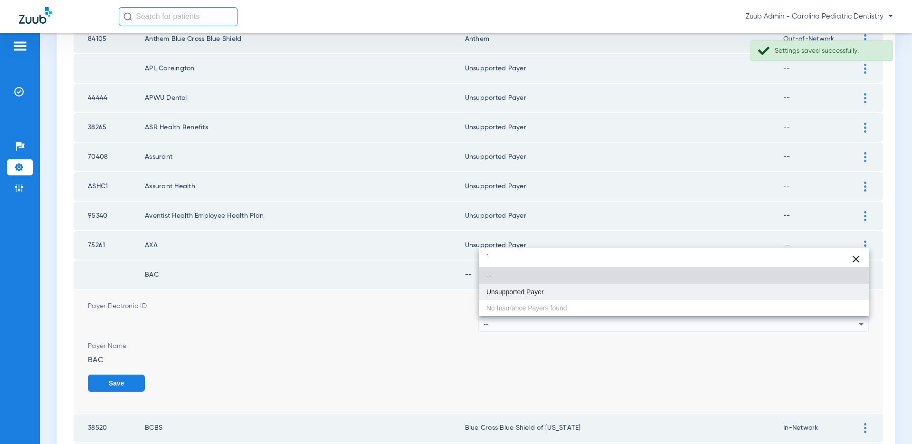
type input "`"
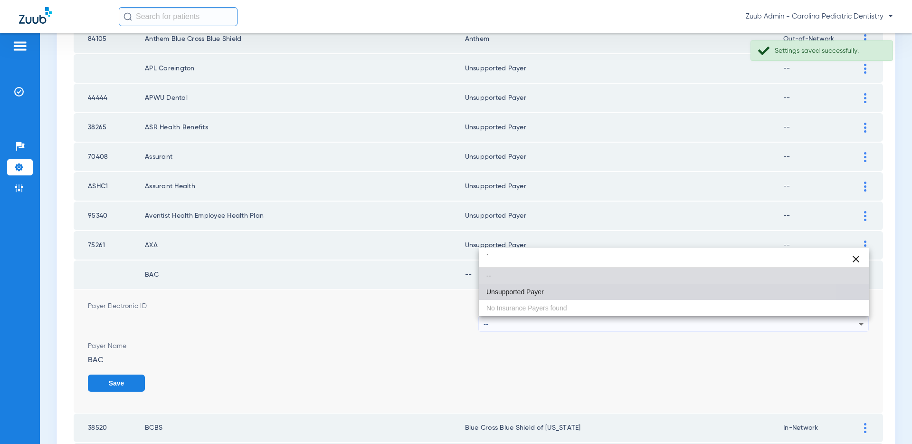
click at [551, 291] on mat-option "Unsupported Payer" at bounding box center [674, 292] width 390 height 16
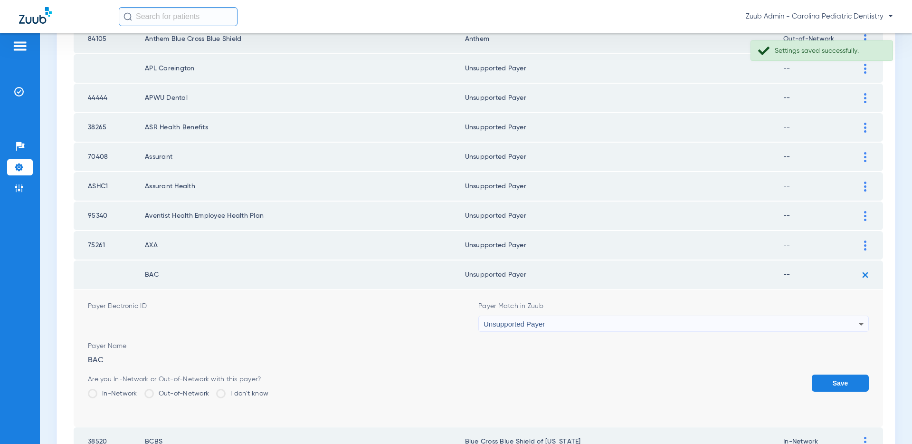
drag, startPoint x: 836, startPoint y: 379, endPoint x: 781, endPoint y: 375, distance: 54.8
click at [835, 379] on button "Save" at bounding box center [840, 382] width 57 height 17
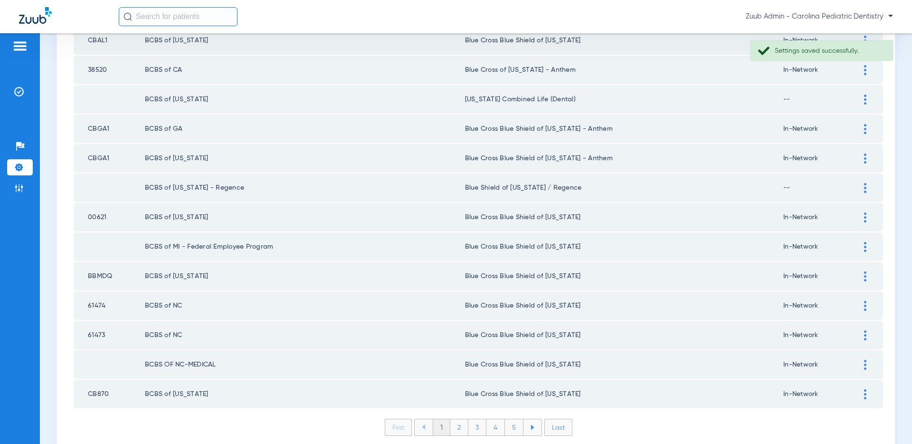
scroll to position [1273, 0]
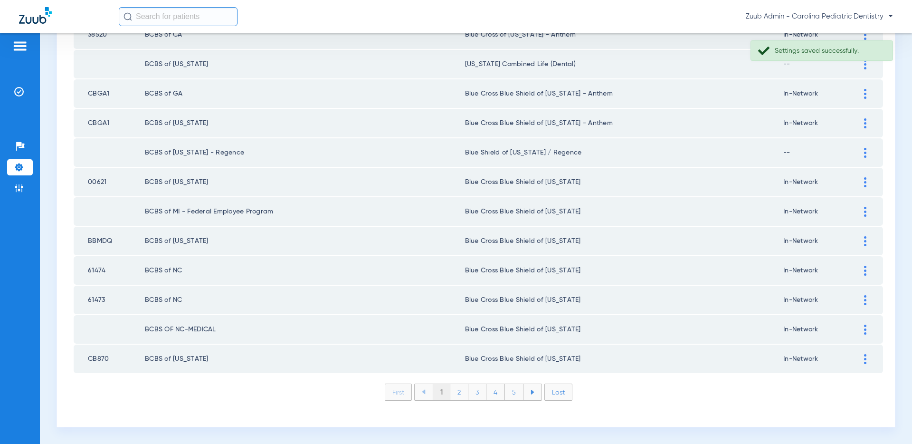
click at [457, 393] on li "2" at bounding box center [459, 392] width 18 height 16
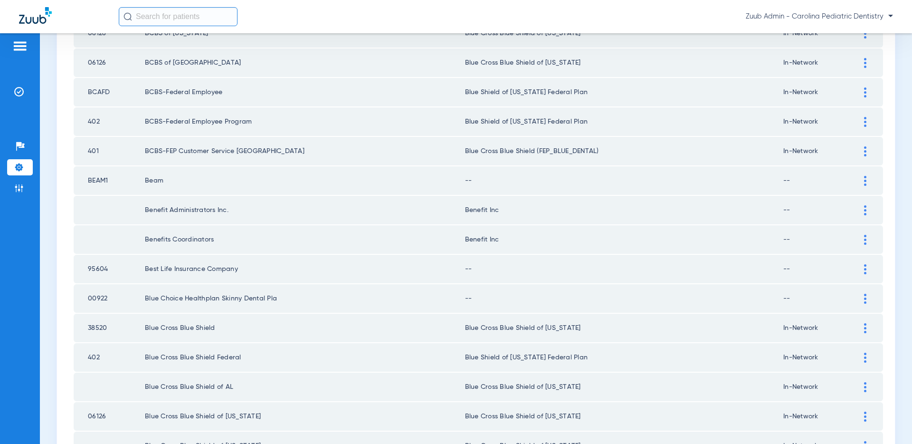
scroll to position [212, 0]
click at [865, 182] on img at bounding box center [865, 183] width 2 height 10
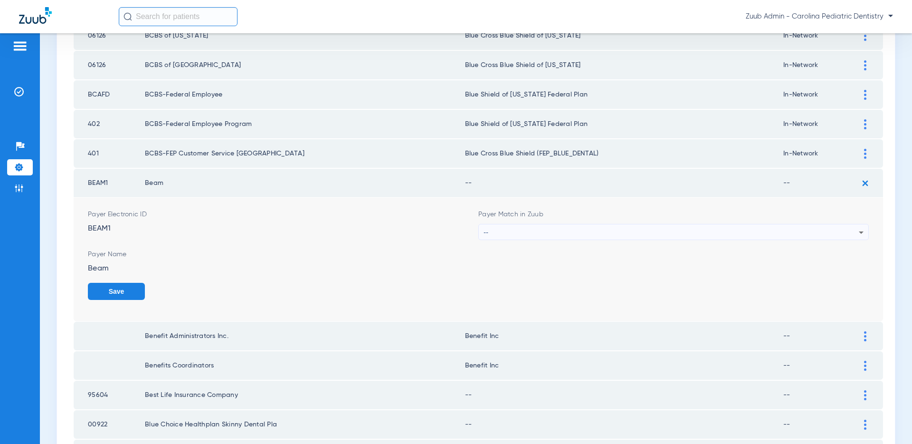
click at [799, 231] on div "--" at bounding box center [670, 232] width 375 height 16
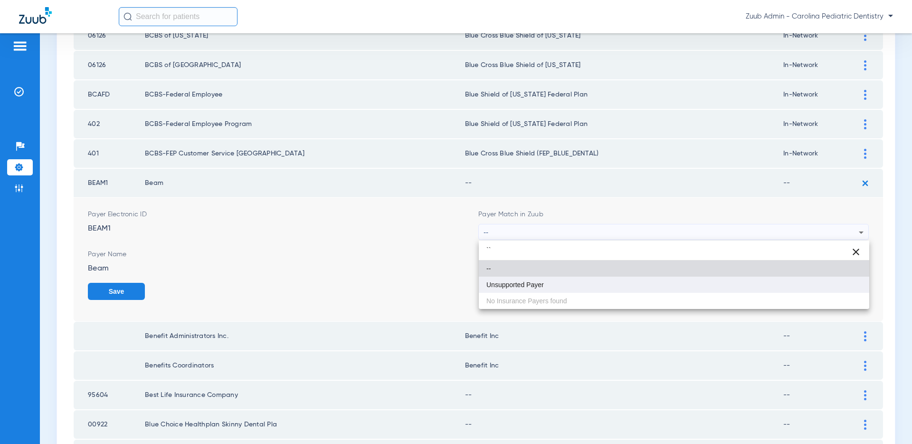
type input "``"
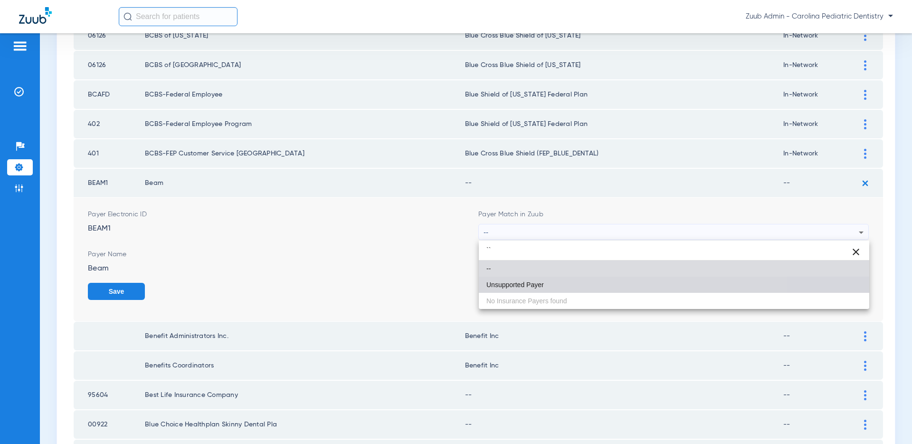
click at [526, 279] on mat-option "Unsupported Payer" at bounding box center [674, 284] width 390 height 16
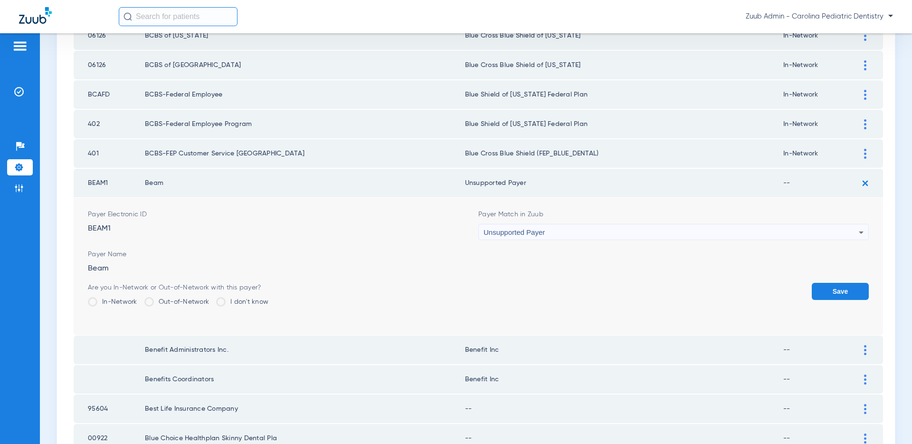
click at [828, 287] on button "Save" at bounding box center [840, 291] width 57 height 17
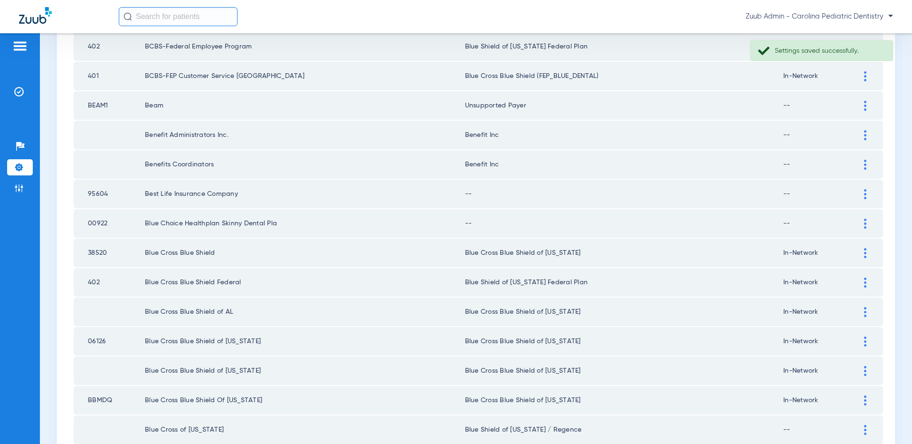
scroll to position [290, 0]
click at [866, 191] on img at bounding box center [865, 193] width 2 height 10
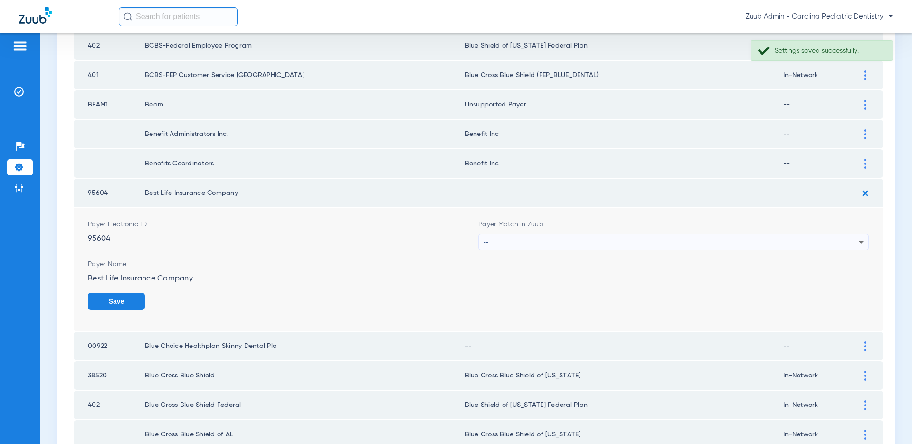
click at [816, 238] on div "--" at bounding box center [670, 242] width 375 height 16
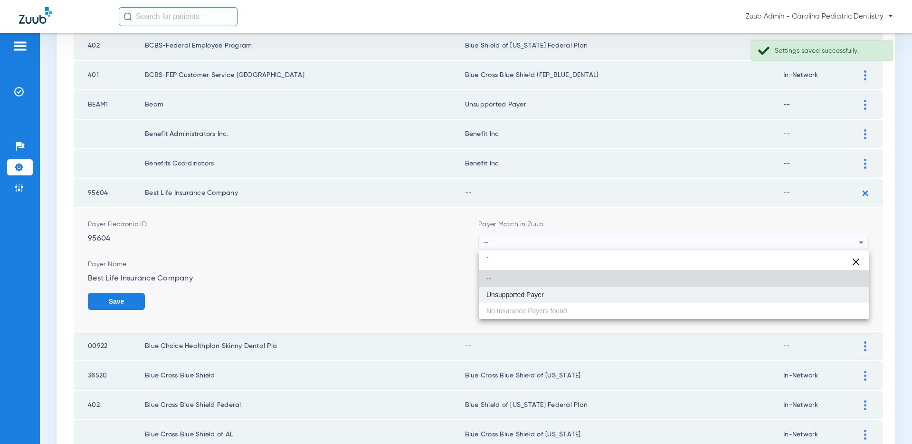
type input "`"
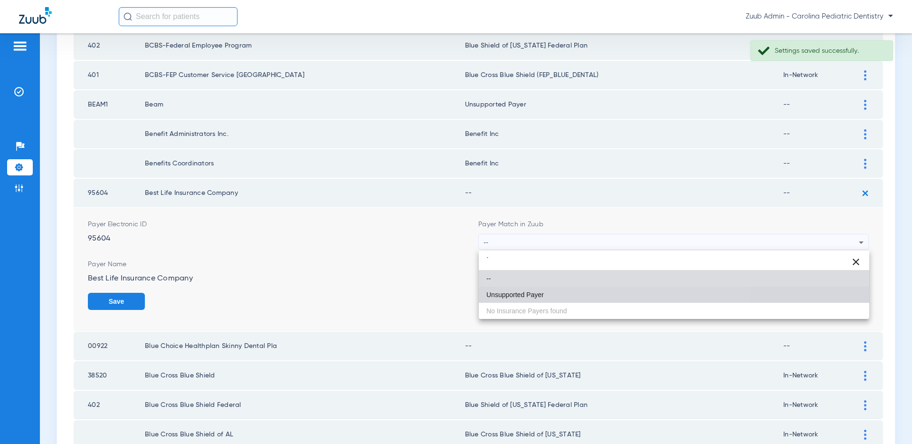
click at [568, 290] on mat-option "Unsupported Payer" at bounding box center [674, 294] width 390 height 16
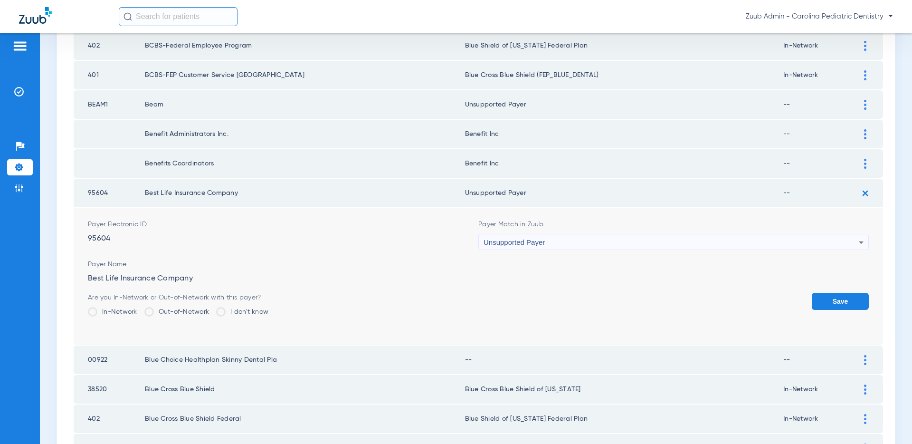
click at [833, 294] on button "Save" at bounding box center [840, 301] width 57 height 17
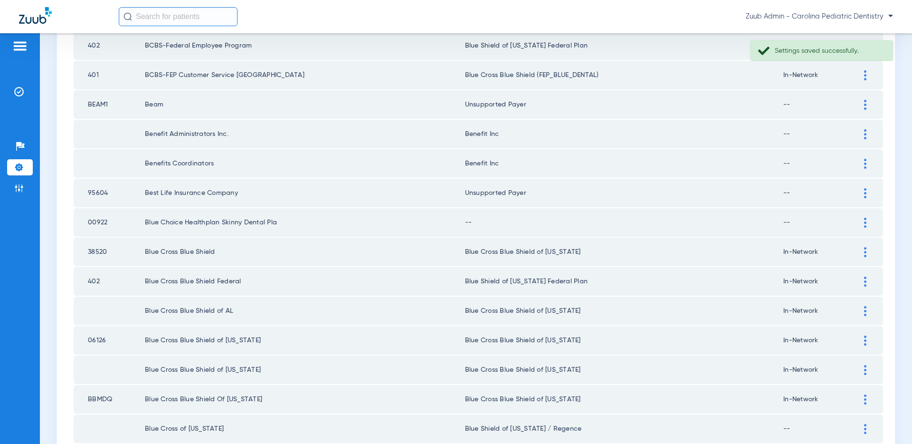
click at [864, 222] on img at bounding box center [865, 223] width 2 height 10
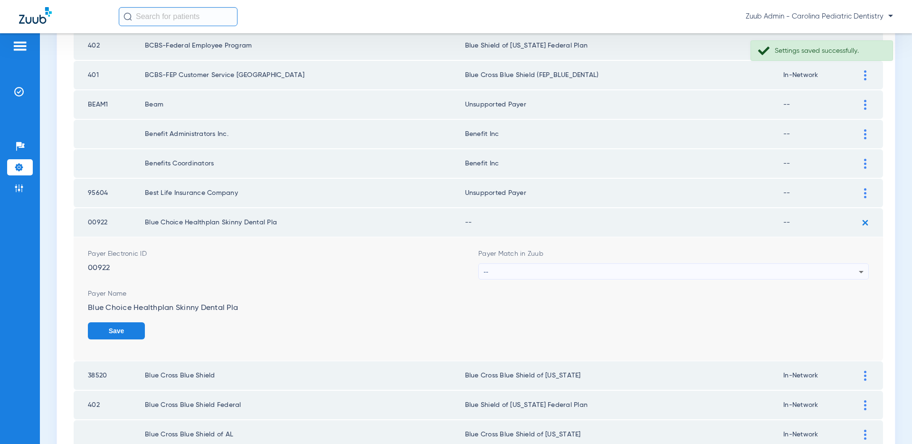
click at [660, 271] on div "--" at bounding box center [670, 272] width 375 height 16
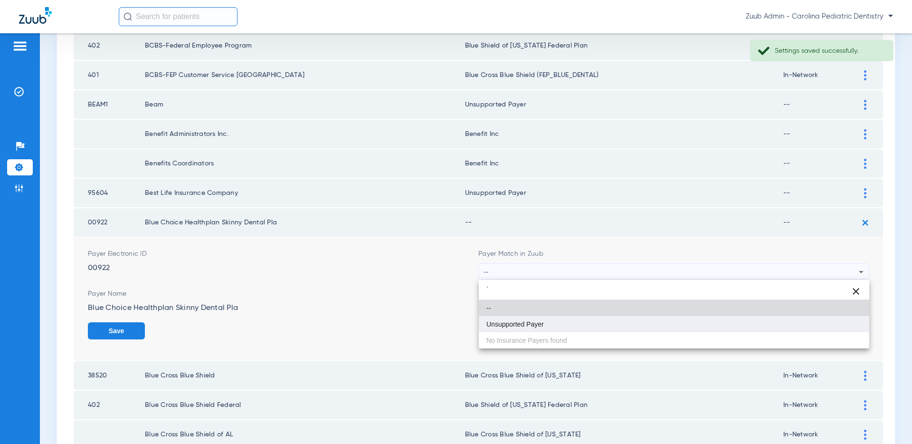
type input "`"
drag, startPoint x: 542, startPoint y: 322, endPoint x: 578, endPoint y: 323, distance: 36.1
click at [542, 322] on span "Unsupported Payer" at bounding box center [514, 324] width 57 height 7
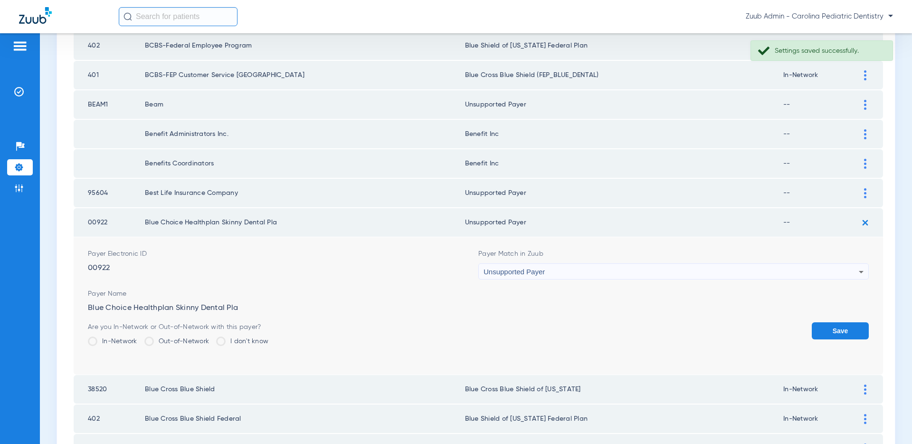
drag, startPoint x: 832, startPoint y: 329, endPoint x: 795, endPoint y: 327, distance: 37.1
click at [828, 329] on button "Save" at bounding box center [840, 330] width 57 height 17
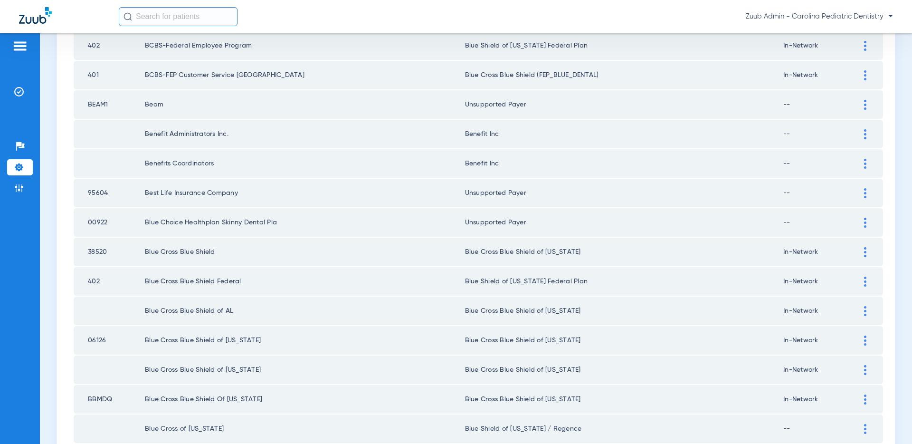
drag, startPoint x: 108, startPoint y: 225, endPoint x: 95, endPoint y: 197, distance: 31.2
click at [76, 223] on td "00922" at bounding box center [109, 222] width 71 height 28
copy td "00922"
click at [864, 220] on img at bounding box center [865, 223] width 2 height 10
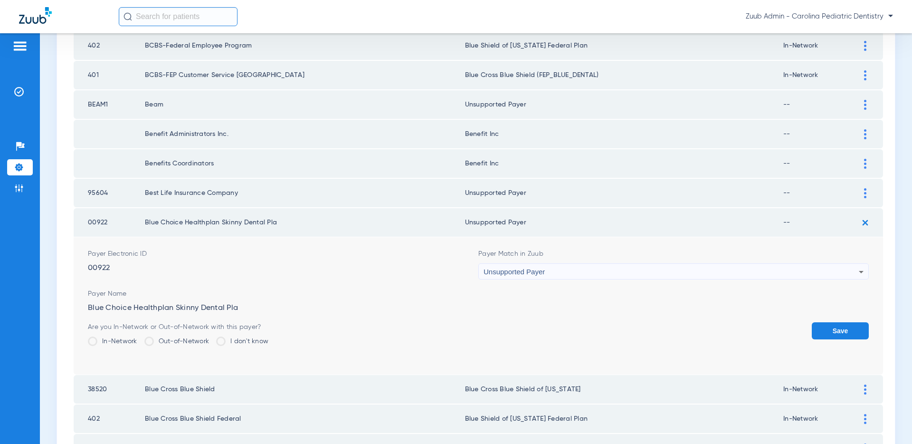
click at [749, 273] on div "Unsupported Payer" at bounding box center [670, 272] width 375 height 16
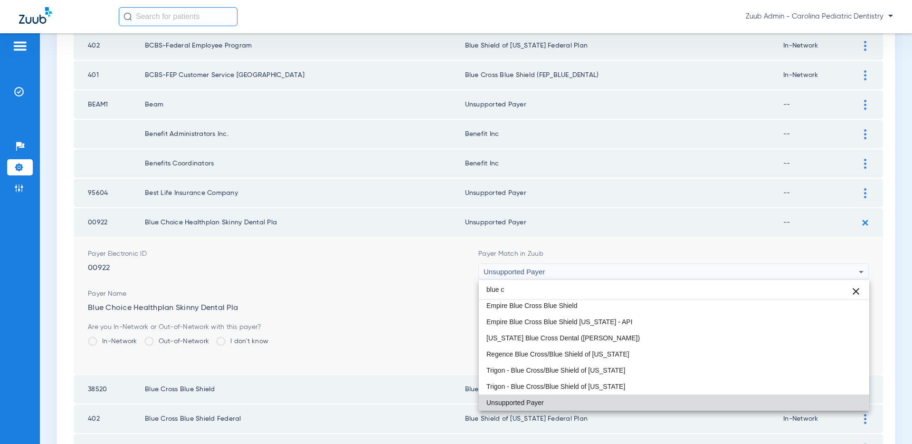
scroll to position [777, 0]
click at [586, 286] on input "blue c" at bounding box center [674, 289] width 390 height 19
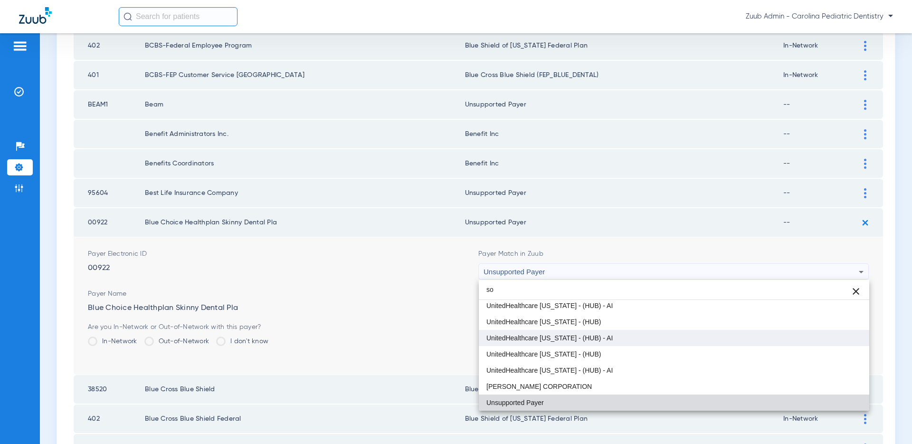
type input "s"
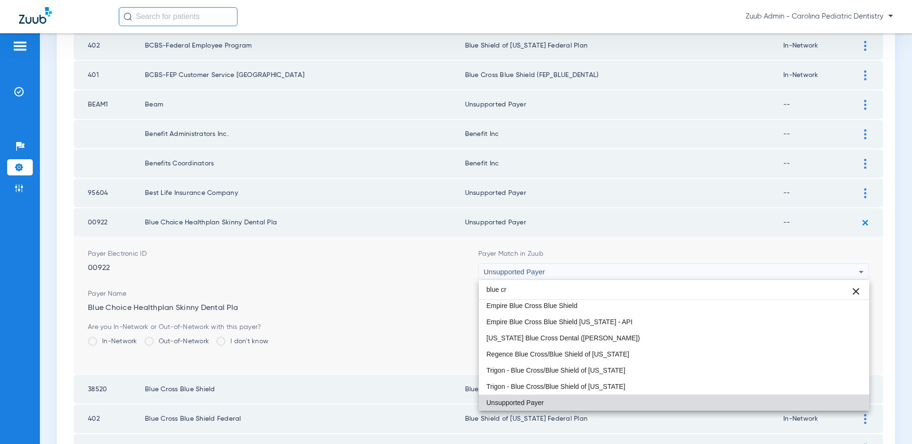
scroll to position [761, 0]
type input "b"
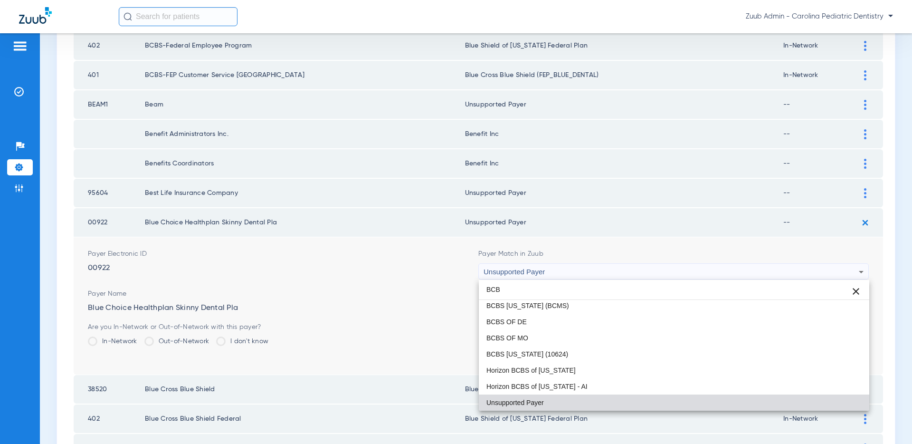
type input "BCBS"
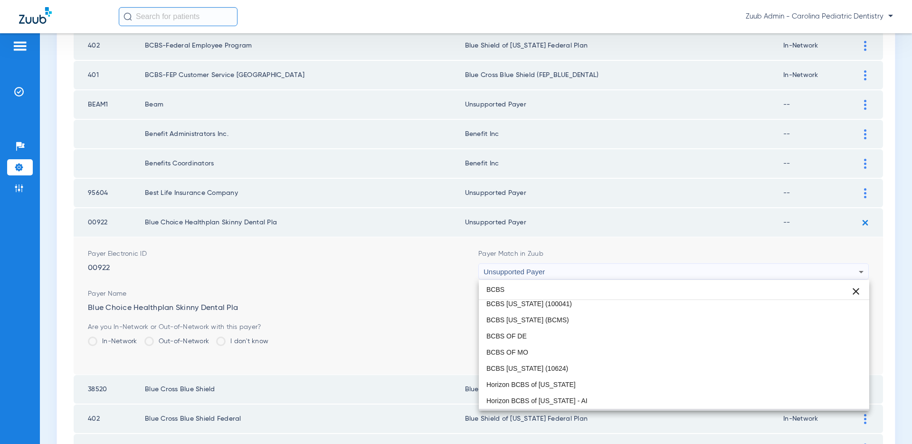
drag, startPoint x: 519, startPoint y: 289, endPoint x: 481, endPoint y: 288, distance: 37.5
click at [481, 288] on input "BCBS" at bounding box center [674, 289] width 390 height 19
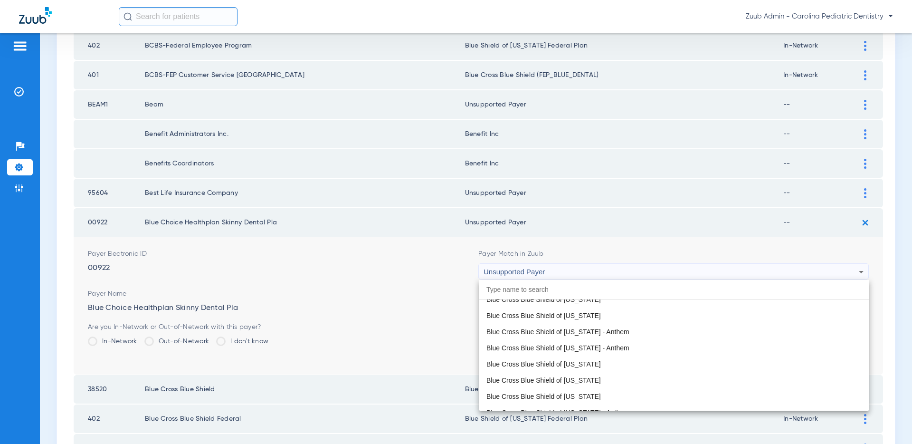
scroll to position [1076, 0]
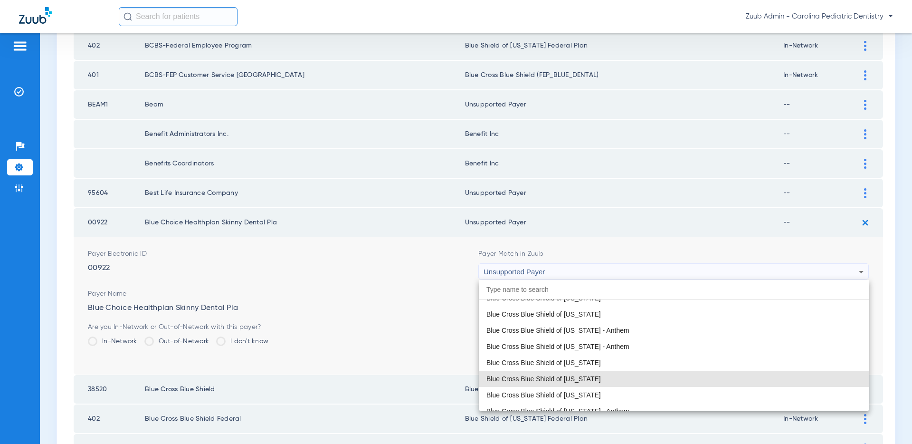
click at [601, 378] on span "Blue Cross Blue Shield of [US_STATE]" at bounding box center [543, 378] width 114 height 7
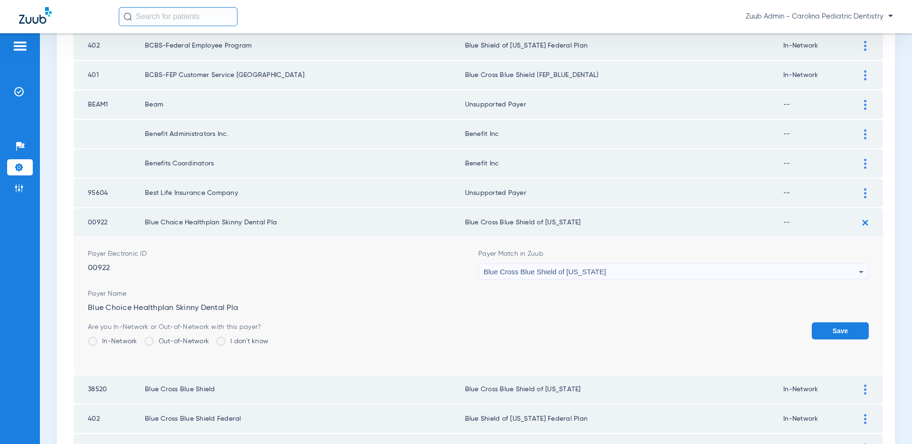
click at [825, 331] on button "Save" at bounding box center [840, 330] width 57 height 17
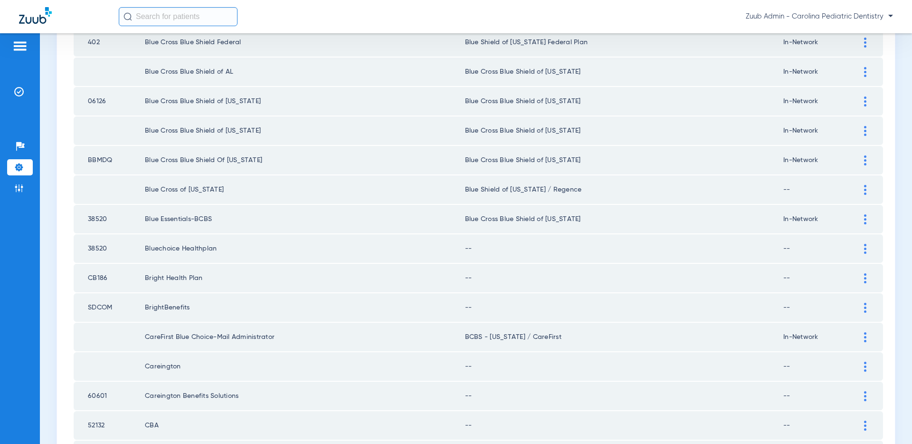
scroll to position [531, 0]
drag, startPoint x: 143, startPoint y: 247, endPoint x: 225, endPoint y: 251, distance: 81.8
click at [225, 251] on tr "38520 Bluechoice Healthplan -- --" at bounding box center [478, 247] width 809 height 28
copy tr "Bluechoice Healthplan"
click at [863, 244] on div at bounding box center [865, 247] width 17 height 10
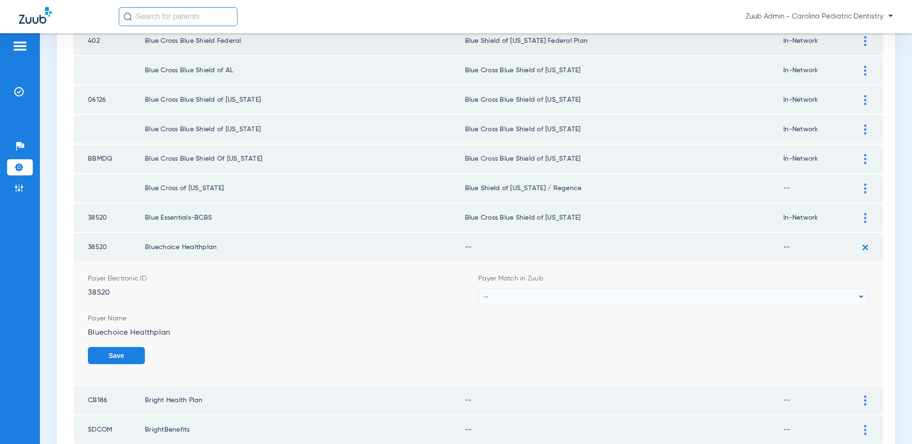
click at [624, 294] on div "--" at bounding box center [670, 296] width 375 height 16
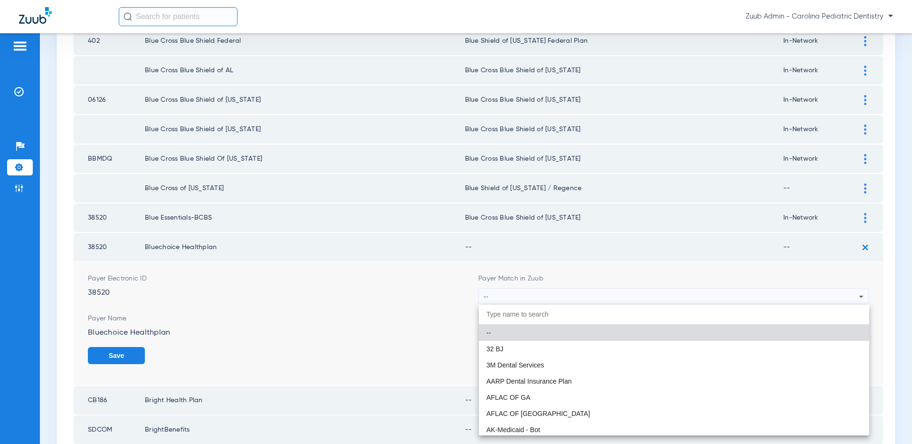
paste input "Bluechoice Healthplan"
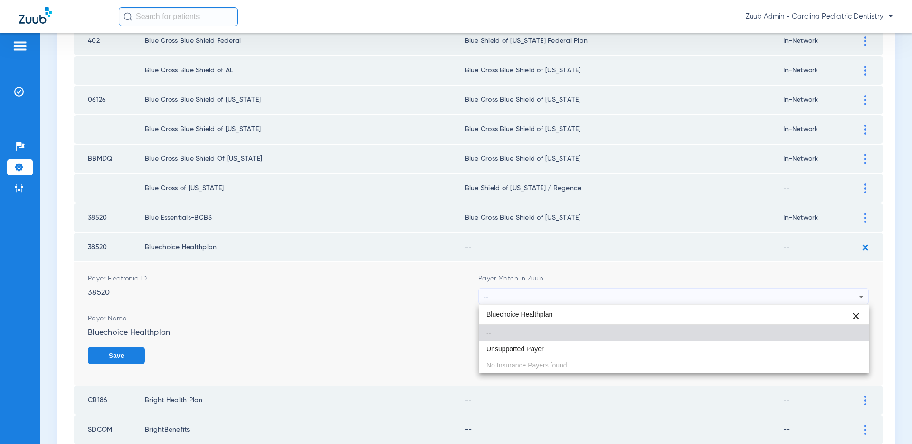
click at [500, 313] on input "Bluechoice Healthplan" at bounding box center [674, 313] width 390 height 19
type input "Bluechoice Healthplan"
click at [517, 299] on div at bounding box center [456, 222] width 912 height 444
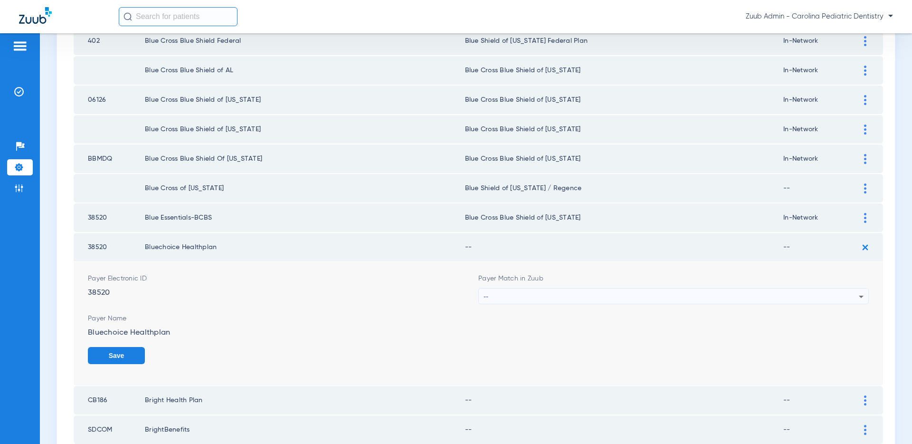
click at [516, 297] on div "--" at bounding box center [670, 296] width 375 height 16
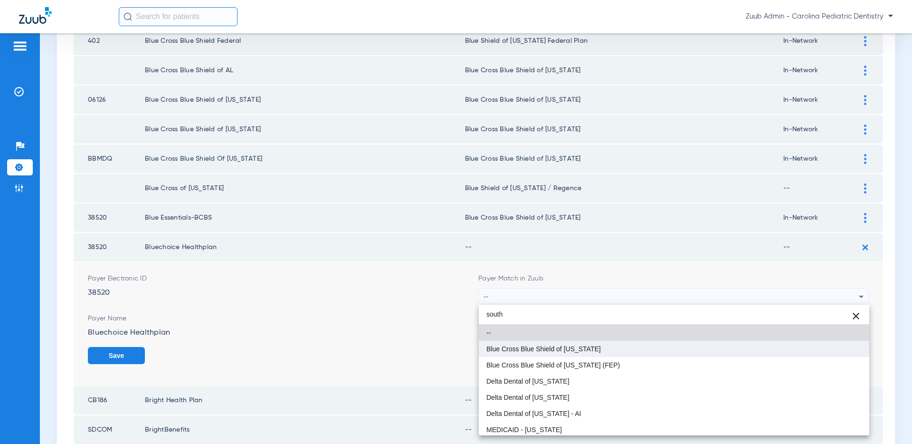
type input "south"
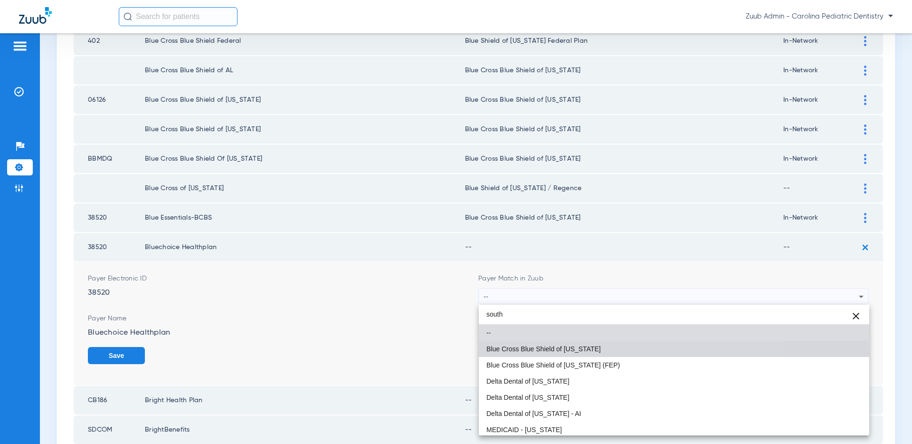
click at [525, 353] on mat-option "Blue Cross Blue Shield of [US_STATE]" at bounding box center [674, 349] width 390 height 16
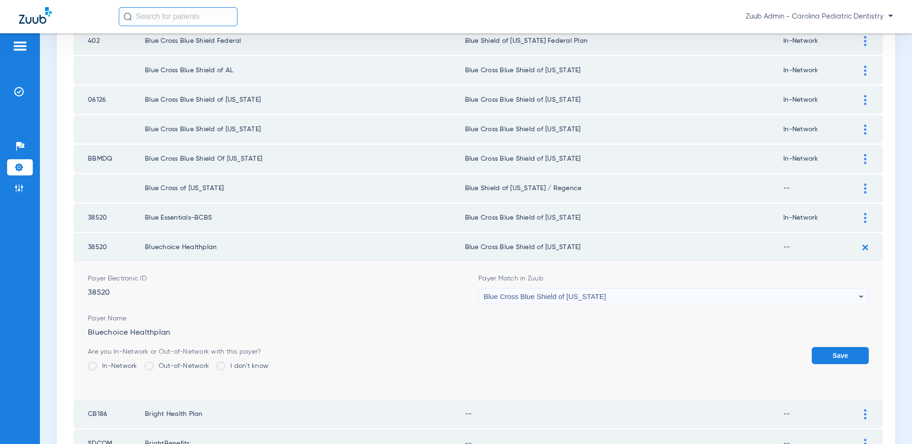
click at [845, 352] on button "Save" at bounding box center [840, 355] width 57 height 17
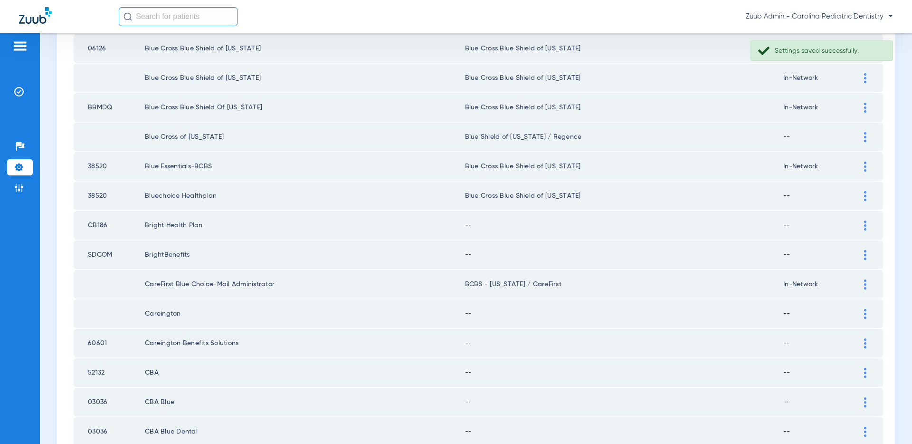
scroll to position [585, 0]
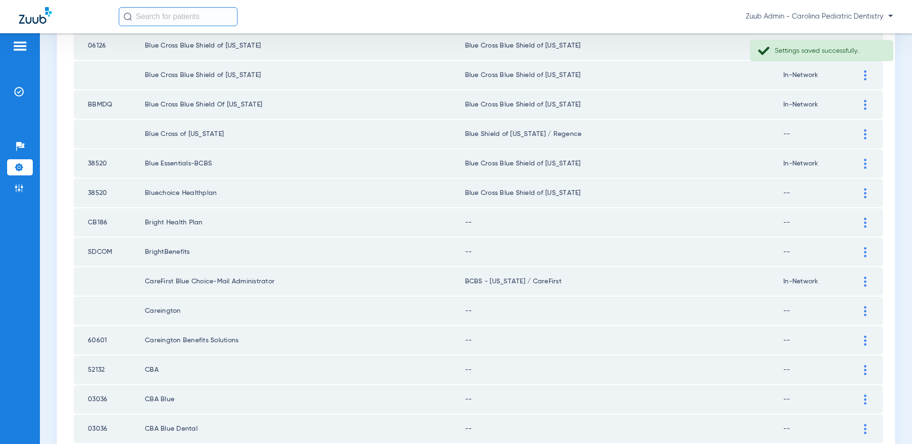
click at [864, 221] on img at bounding box center [865, 223] width 2 height 10
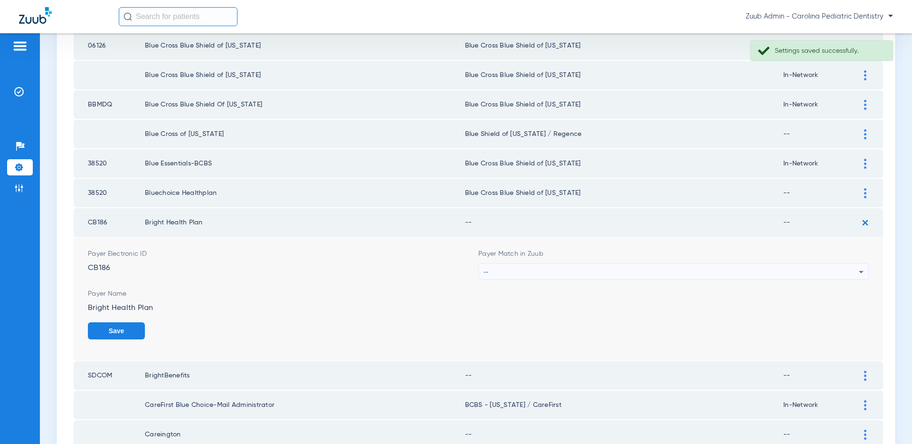
click at [754, 273] on div "--" at bounding box center [670, 272] width 375 height 16
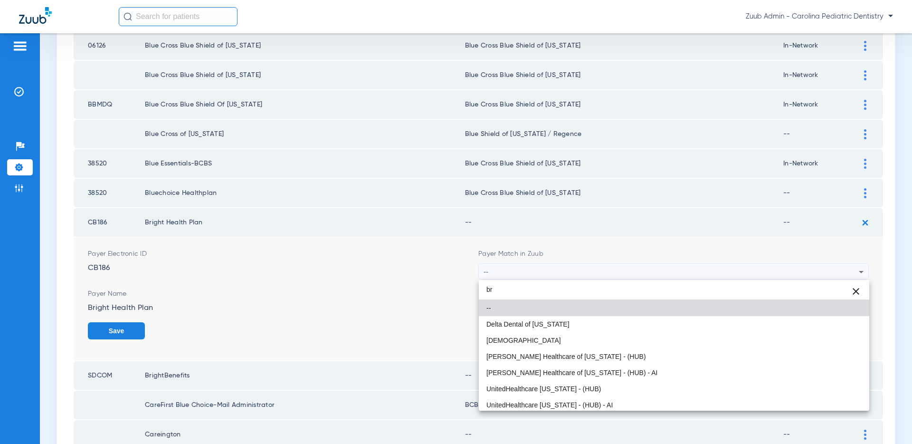
type input "b"
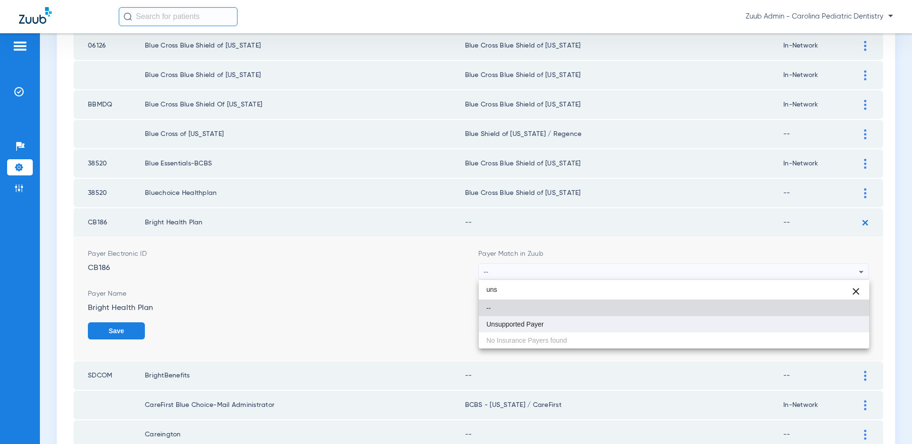
type input "uns"
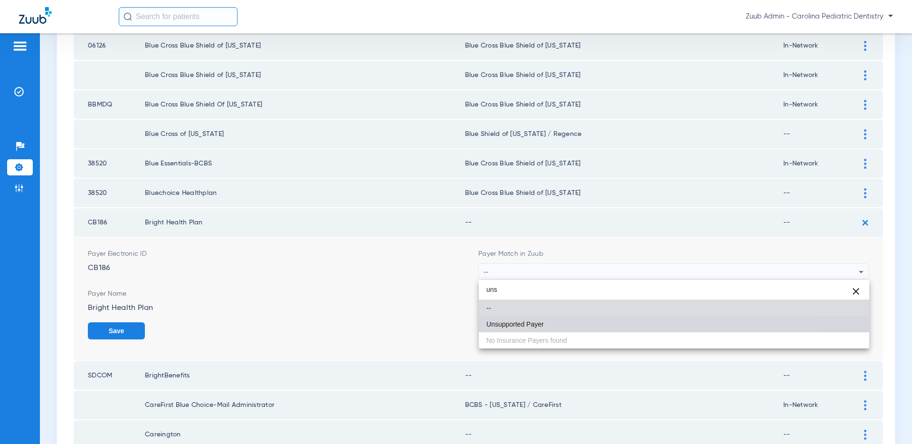
click at [542, 325] on span "Unsupported Payer" at bounding box center [514, 324] width 57 height 7
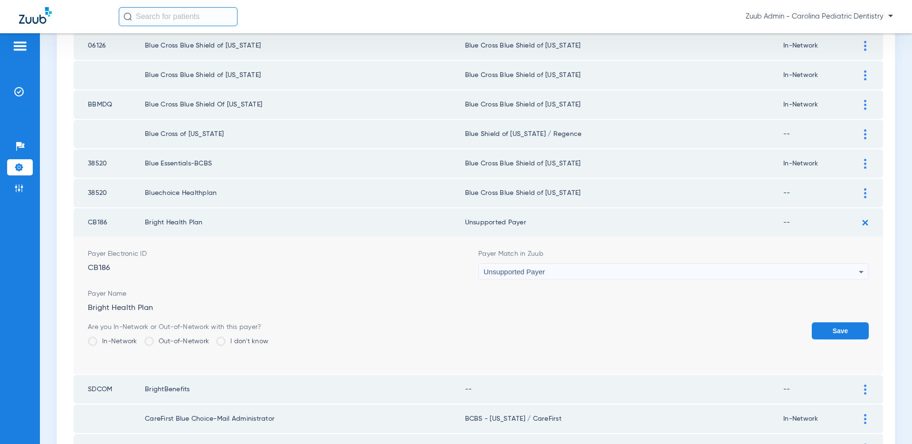
click at [836, 327] on button "Save" at bounding box center [840, 330] width 57 height 17
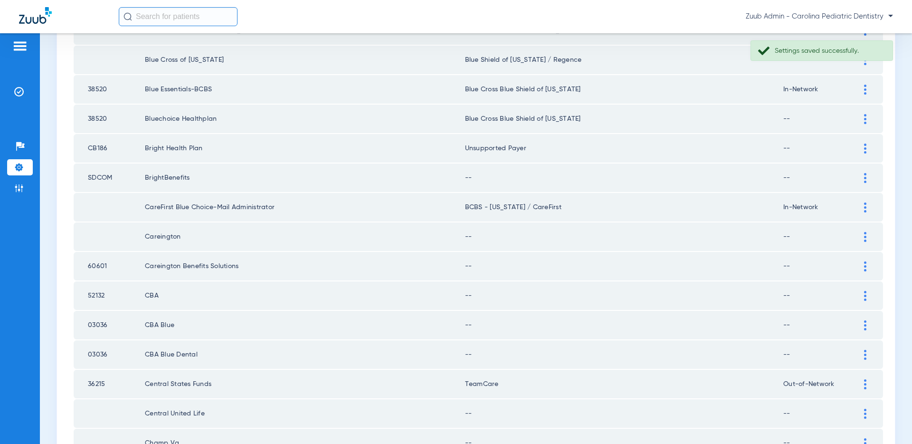
scroll to position [660, 0]
click at [865, 177] on img at bounding box center [865, 177] width 2 height 10
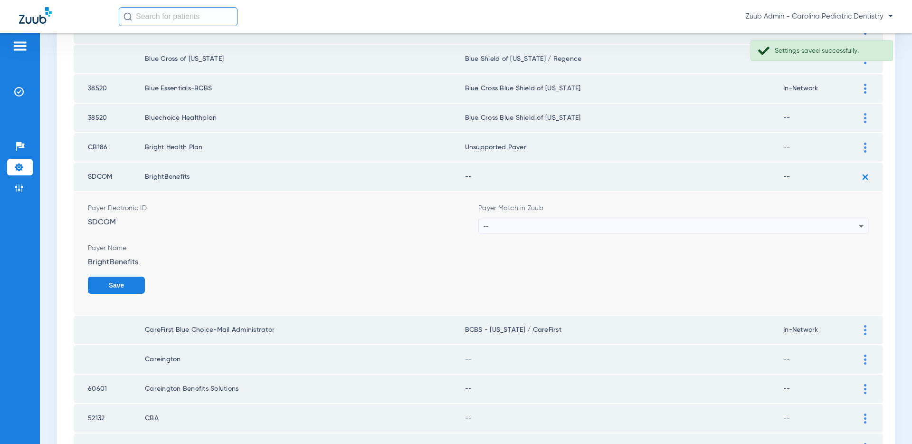
click at [801, 225] on div "--" at bounding box center [670, 226] width 375 height 16
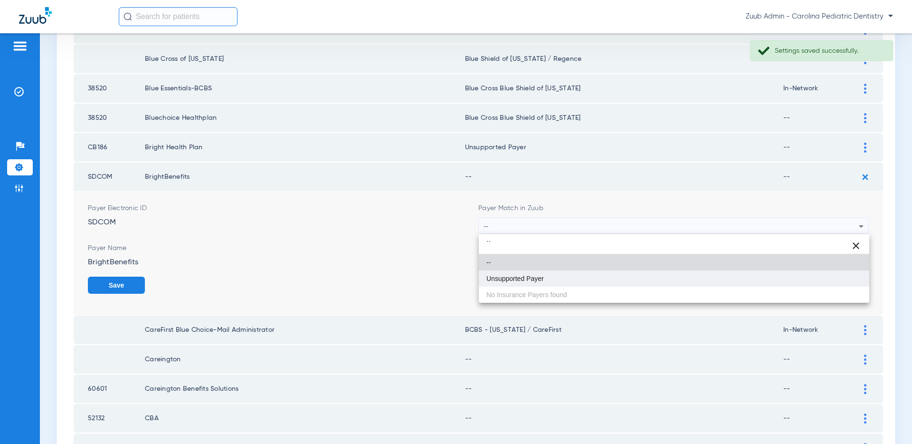
type input "``"
click at [582, 282] on mat-option "Unsupported Payer" at bounding box center [674, 278] width 390 height 16
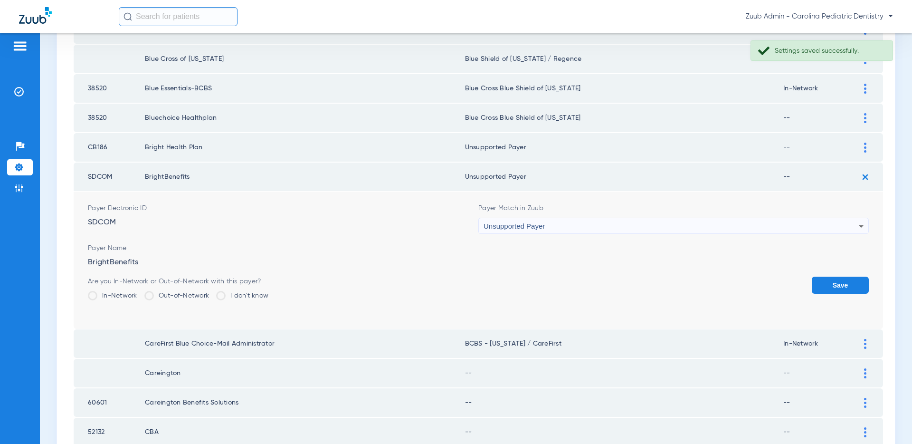
click at [853, 284] on button "Save" at bounding box center [840, 284] width 57 height 17
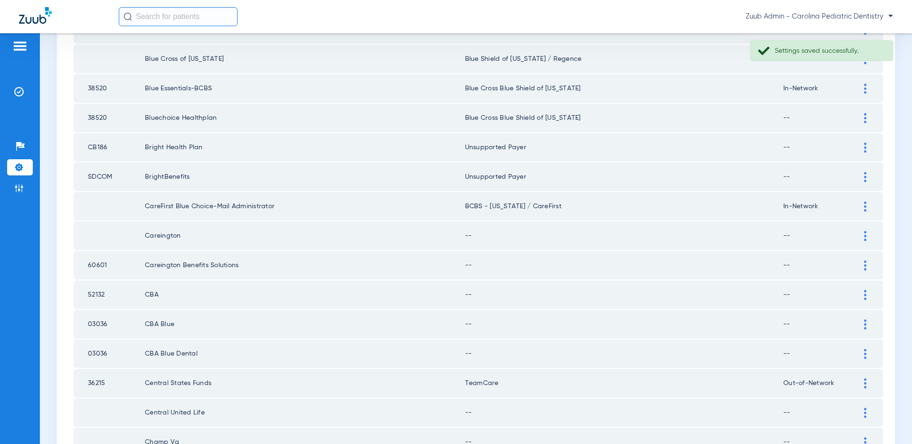
click at [866, 236] on img at bounding box center [865, 236] width 2 height 10
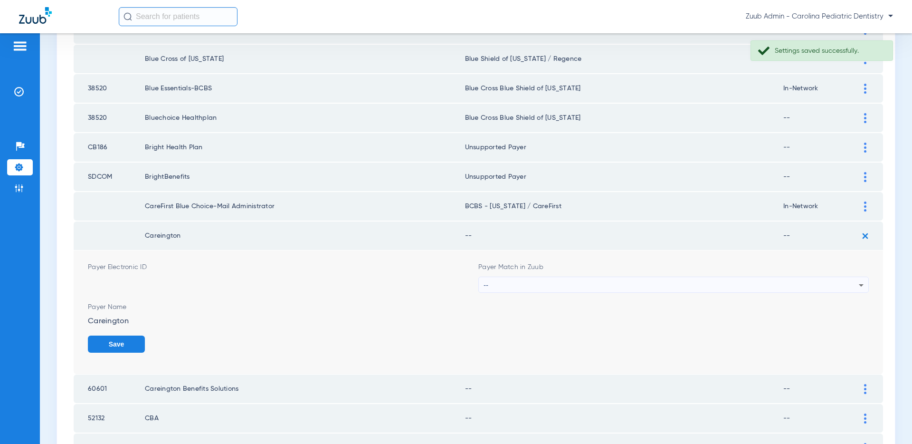
click at [784, 283] on div "--" at bounding box center [670, 285] width 375 height 16
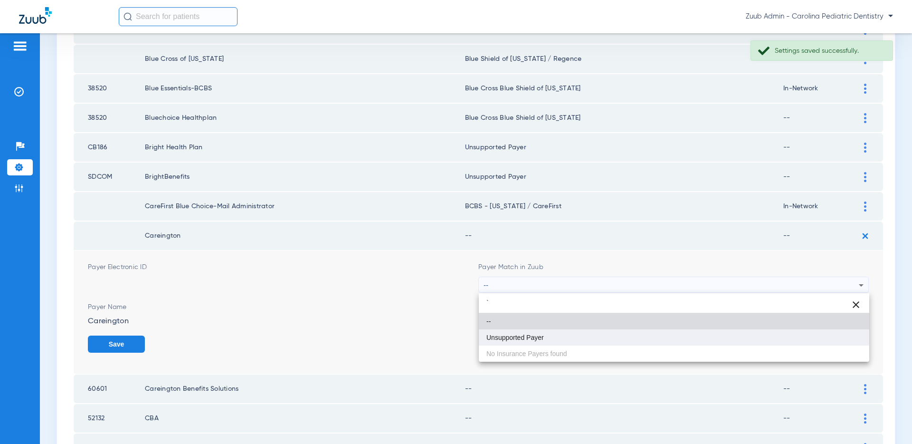
type input "`"
click at [580, 332] on mat-option "Unsupported Payer" at bounding box center [674, 337] width 390 height 16
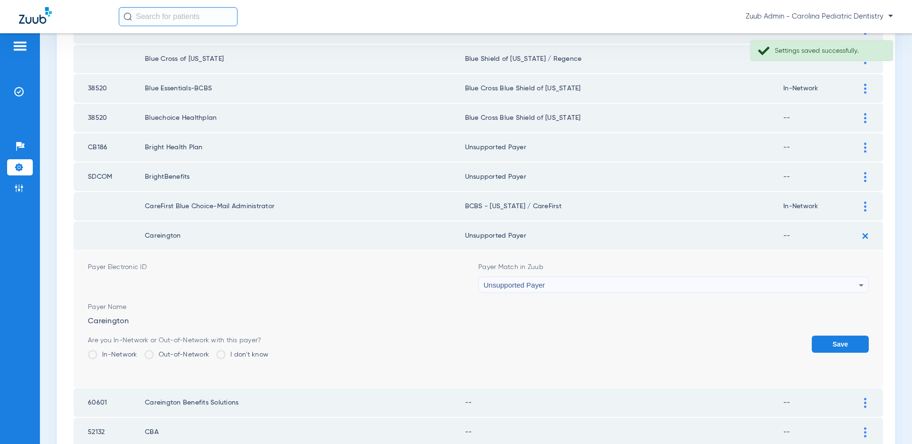
click at [829, 341] on button "Save" at bounding box center [840, 343] width 57 height 17
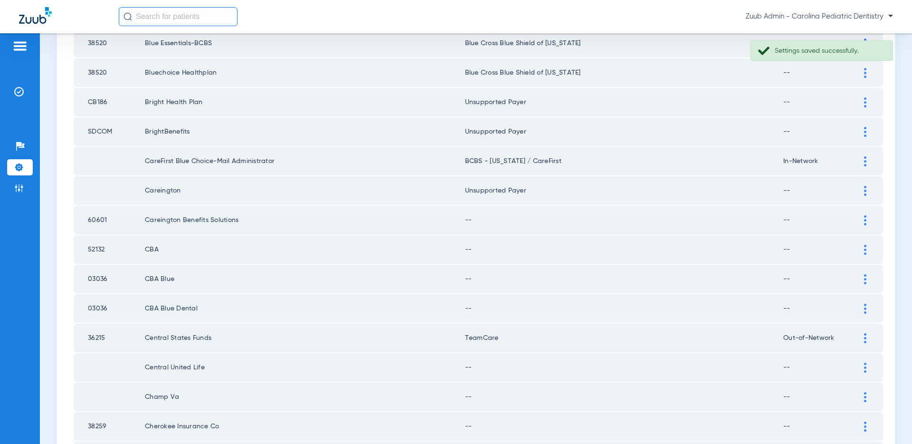
scroll to position [708, 0]
click at [864, 215] on img at bounding box center [865, 217] width 2 height 10
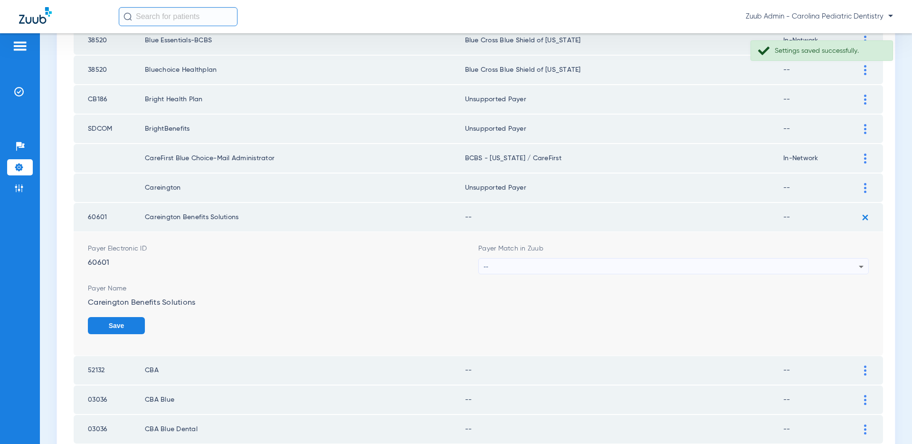
click at [811, 265] on div "--" at bounding box center [670, 266] width 375 height 16
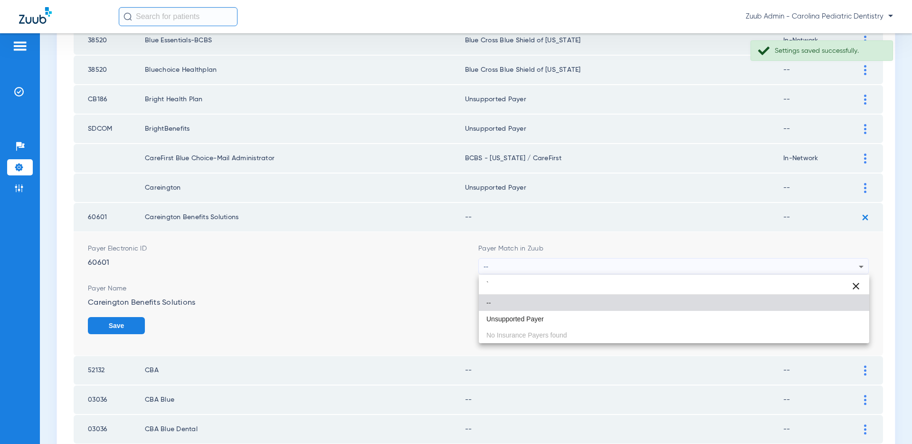
type input "`"
click at [578, 309] on mat-option "--" at bounding box center [674, 302] width 390 height 16
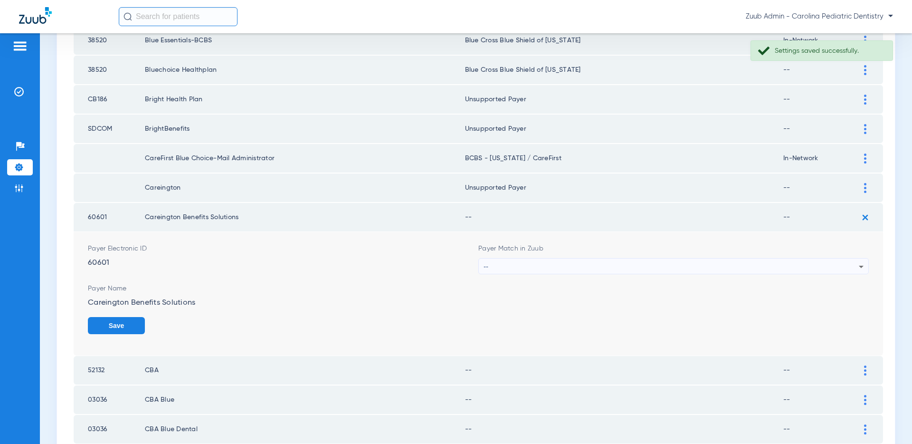
click at [725, 247] on span "Payer Match in Zuub" at bounding box center [673, 248] width 390 height 9
click at [726, 263] on div "--" at bounding box center [670, 266] width 375 height 16
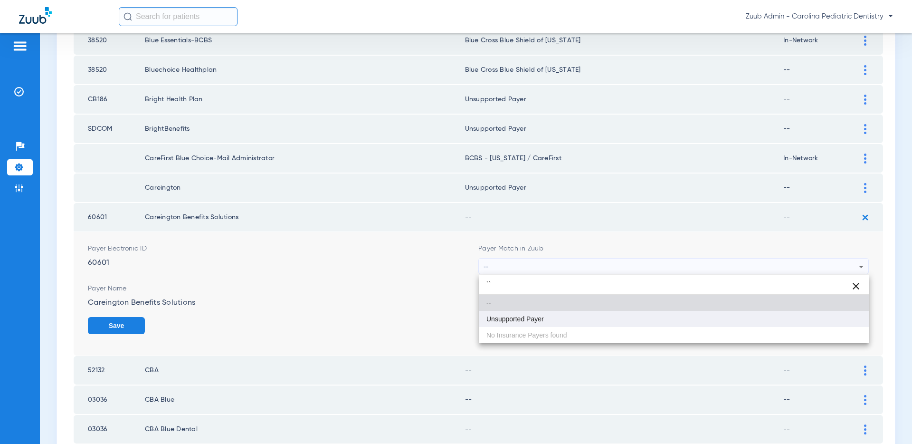
type input "``"
click at [531, 318] on span "Unsupported Payer" at bounding box center [514, 318] width 57 height 7
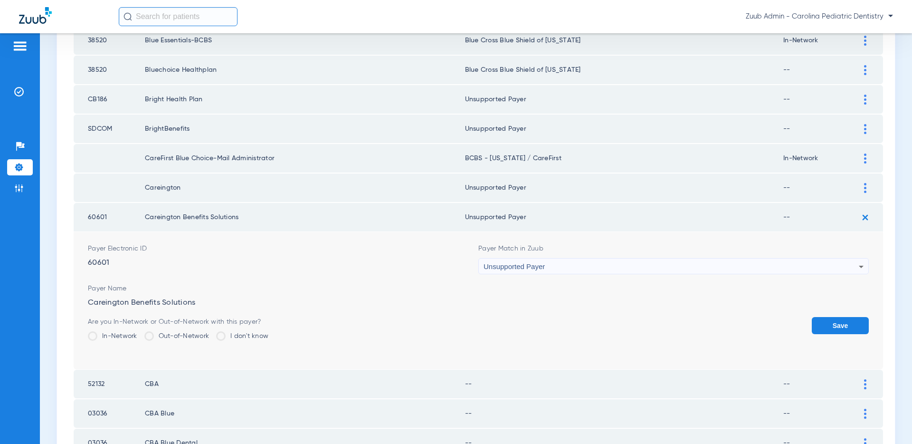
click at [836, 326] on button "Save" at bounding box center [840, 325] width 57 height 17
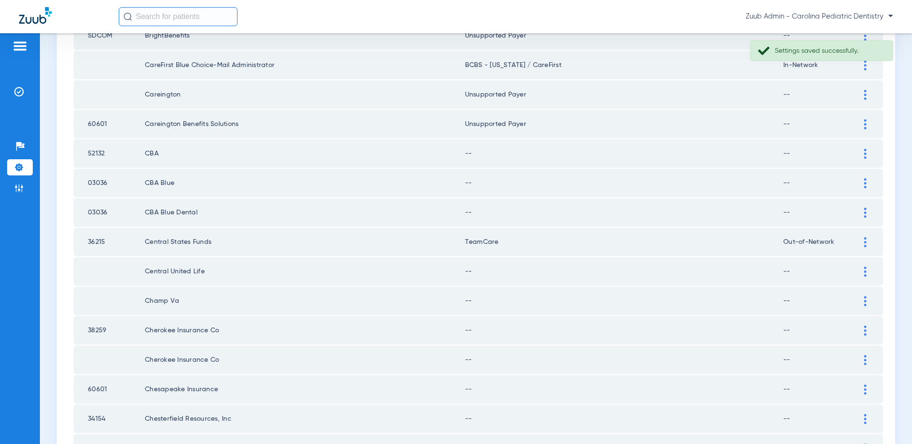
scroll to position [815, 0]
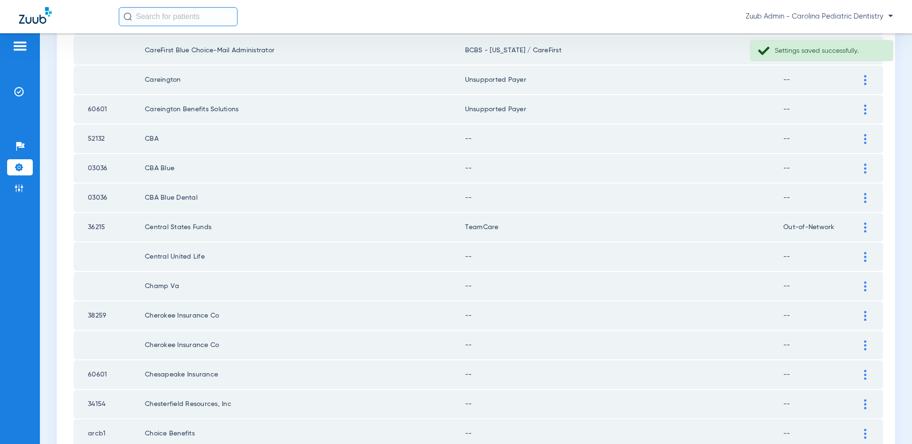
click at [864, 135] on img at bounding box center [865, 139] width 2 height 10
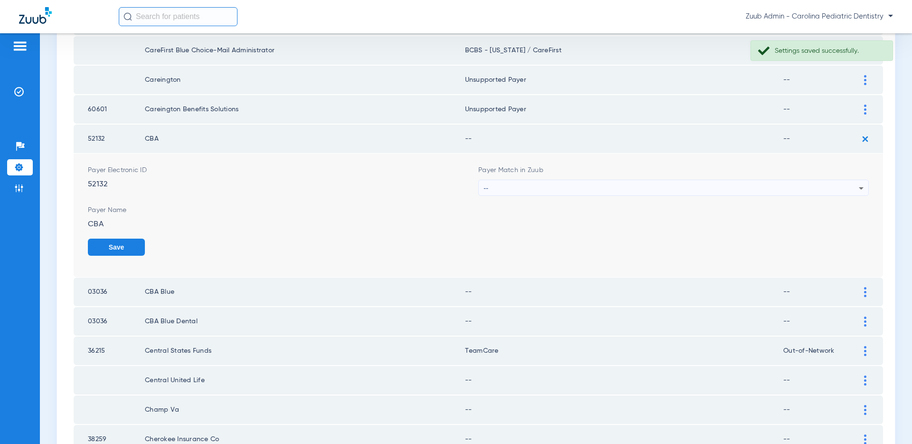
click at [786, 184] on div "--" at bounding box center [670, 188] width 375 height 16
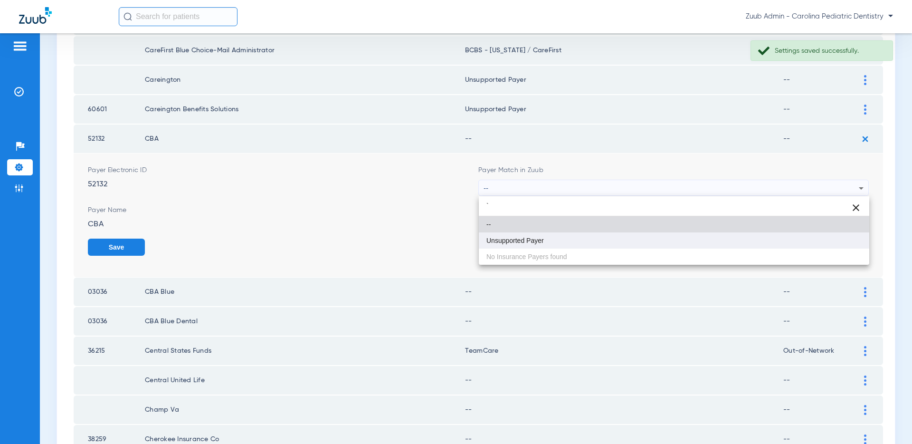
type input "`"
click at [617, 243] on mat-option "Unsupported Payer" at bounding box center [674, 240] width 390 height 16
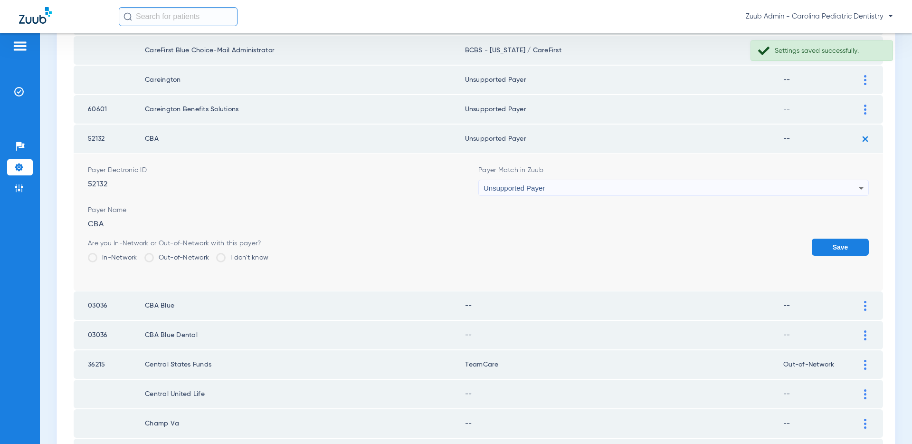
click at [838, 244] on button "Save" at bounding box center [840, 246] width 57 height 17
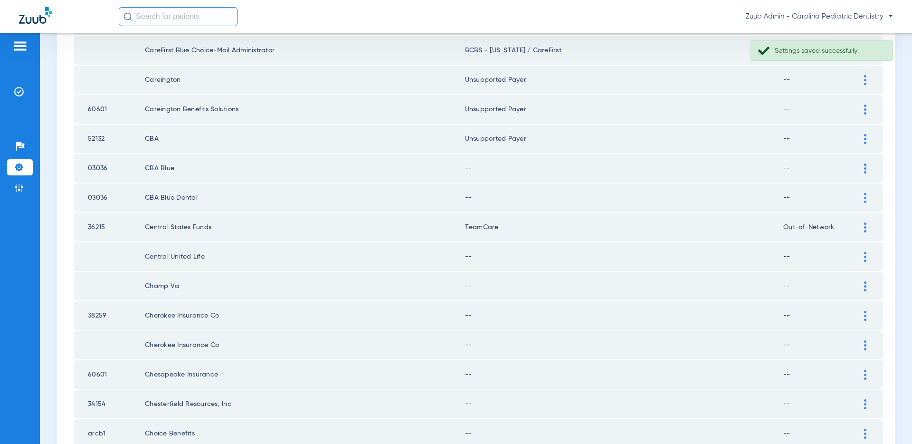
click at [864, 169] on img at bounding box center [865, 168] width 2 height 10
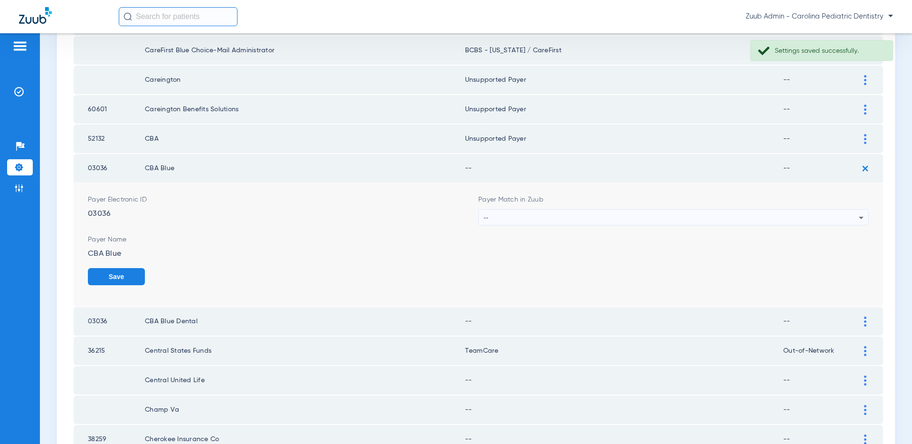
click at [712, 218] on div "--" at bounding box center [670, 217] width 375 height 16
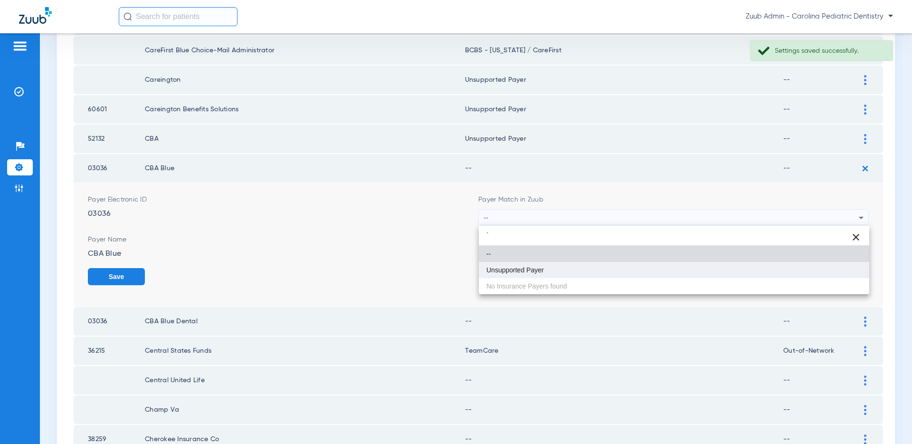
type input "`"
click at [601, 271] on mat-option "Unsupported Payer" at bounding box center [674, 270] width 390 height 16
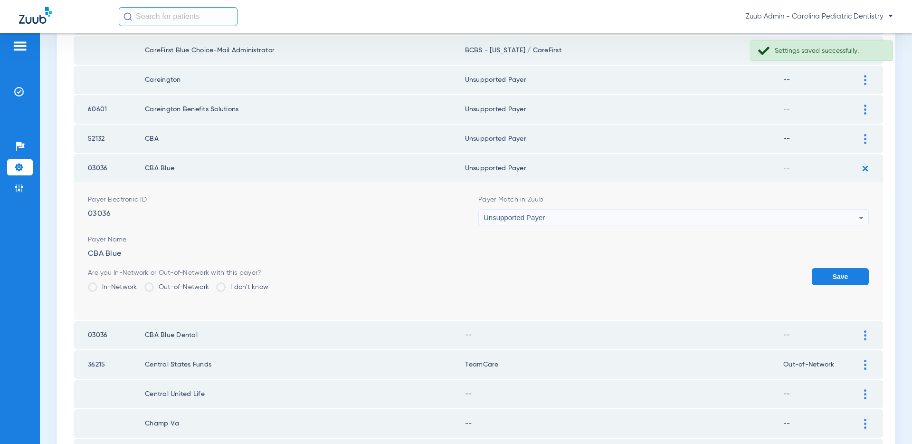
click at [830, 278] on button "Save" at bounding box center [840, 276] width 57 height 17
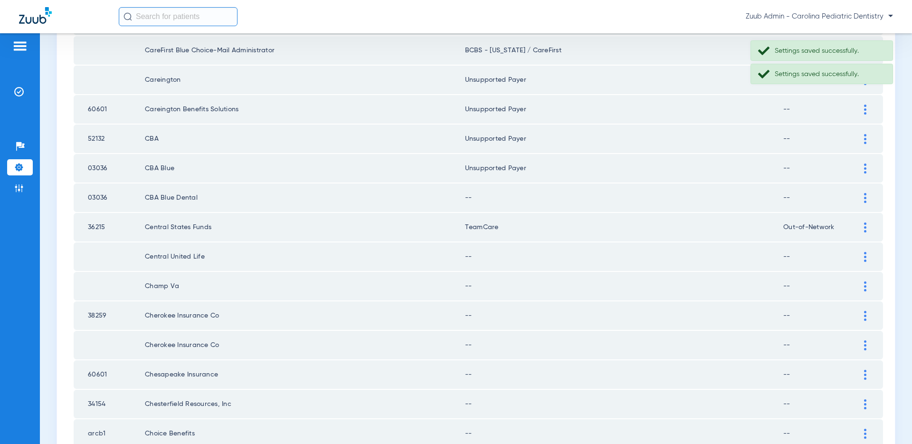
click at [858, 195] on div at bounding box center [865, 198] width 17 height 10
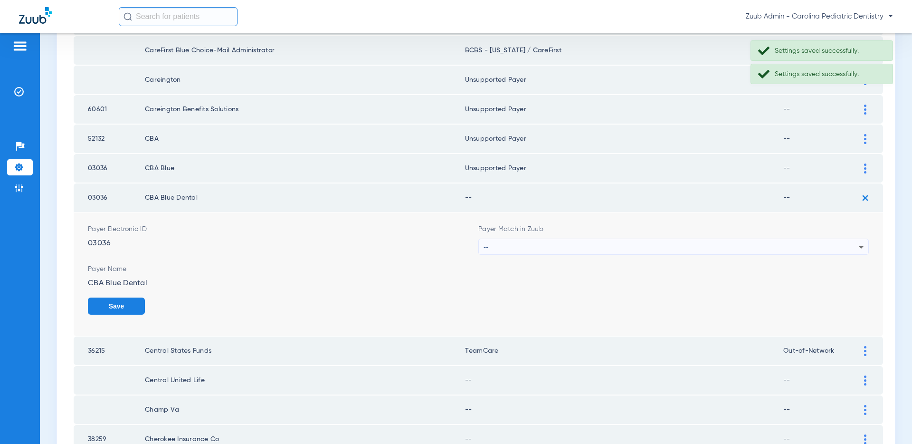
click at [737, 252] on div "--" at bounding box center [670, 247] width 375 height 16
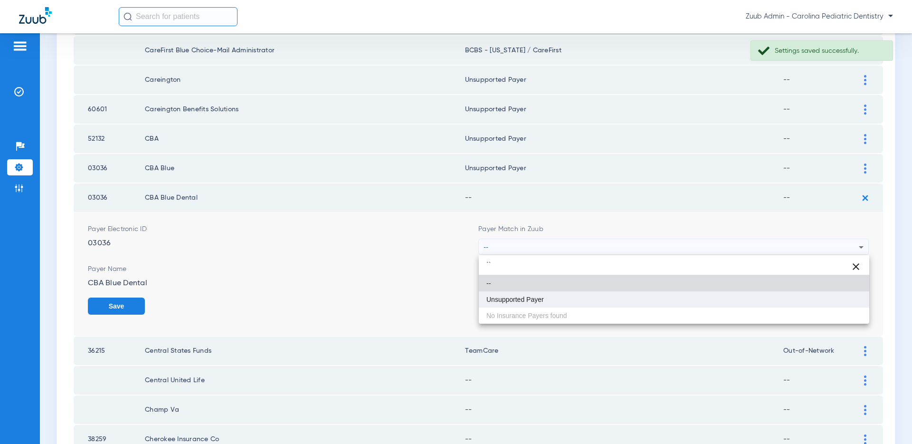
type input "``"
click at [597, 295] on mat-option "Unsupported Payer" at bounding box center [674, 299] width 390 height 16
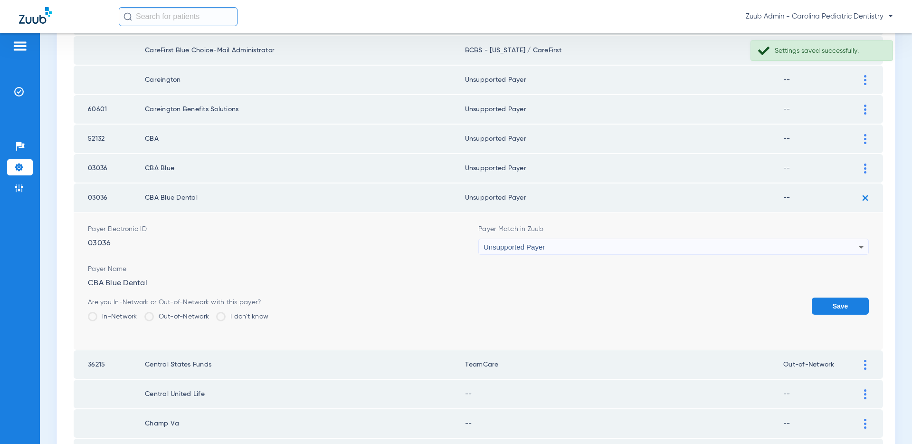
click at [825, 304] on button "Save" at bounding box center [840, 305] width 57 height 17
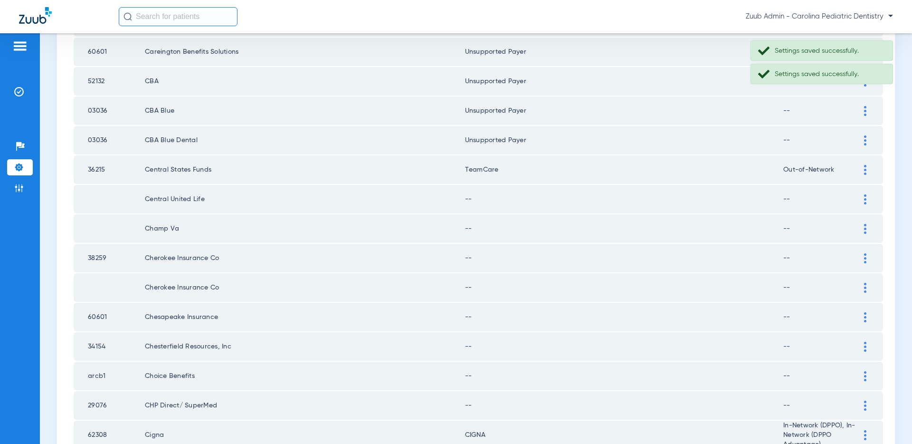
scroll to position [893, 0]
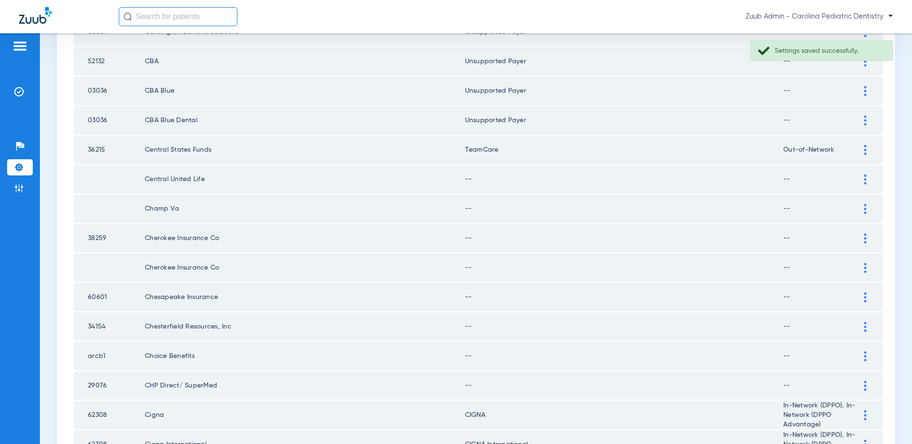
click at [862, 175] on div at bounding box center [865, 179] width 17 height 10
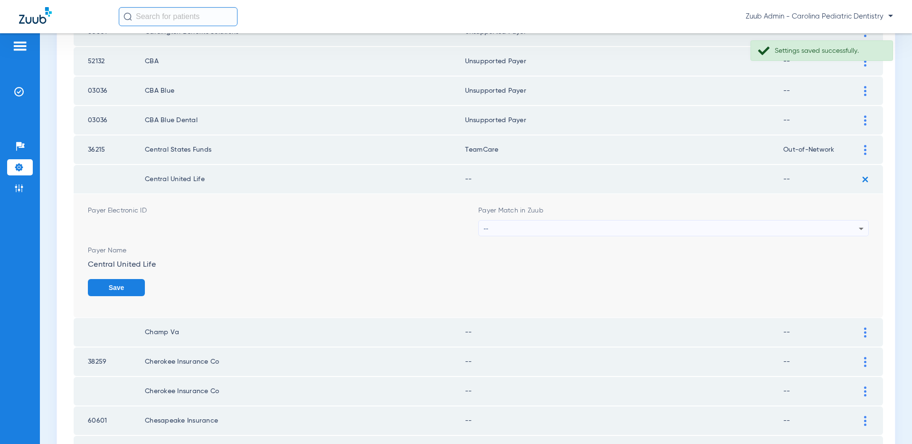
click at [780, 228] on div "--" at bounding box center [670, 228] width 375 height 16
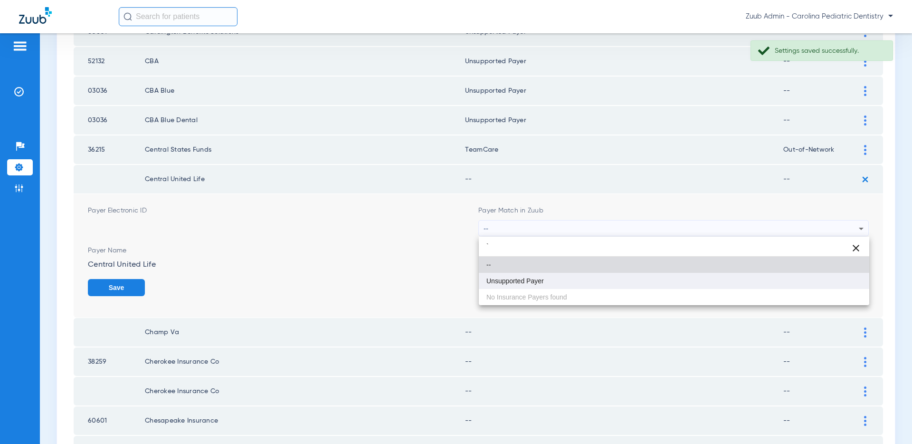
type input "`"
click at [658, 275] on mat-option "Unsupported Payer" at bounding box center [674, 281] width 390 height 16
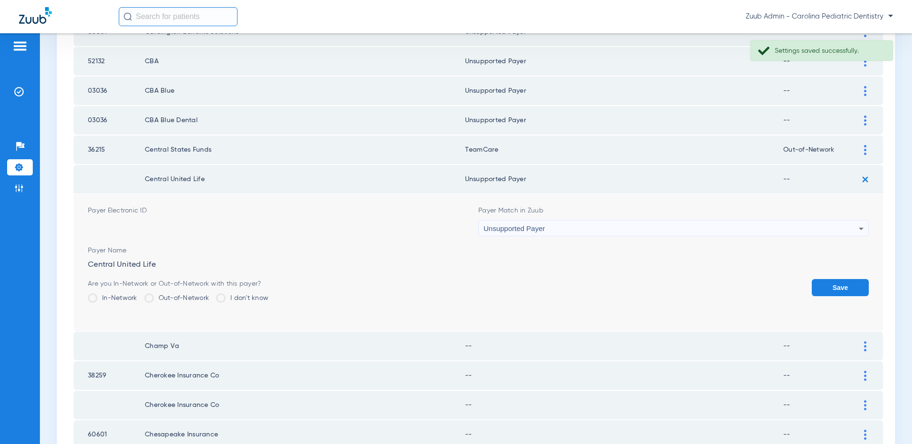
click at [831, 292] on button "Save" at bounding box center [840, 287] width 57 height 17
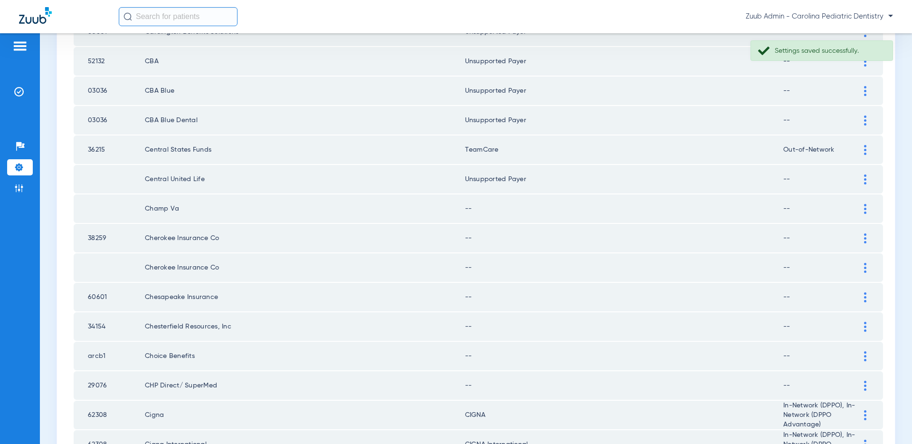
click at [862, 209] on div at bounding box center [865, 209] width 17 height 10
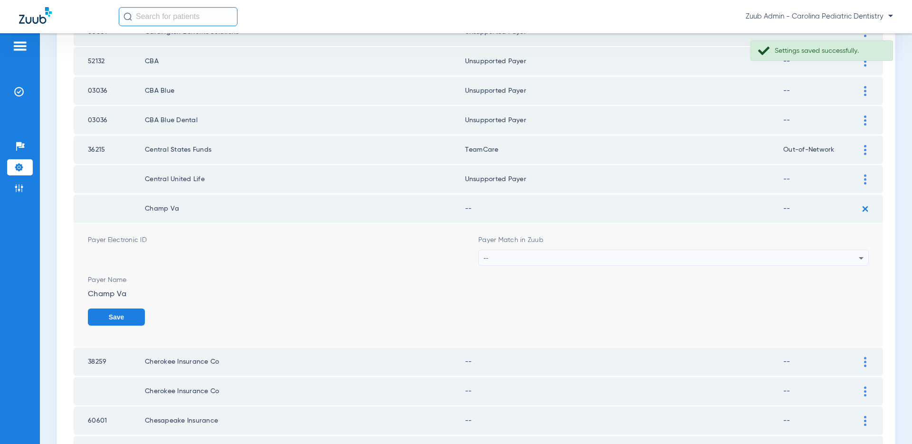
click at [765, 257] on div "--" at bounding box center [670, 258] width 375 height 16
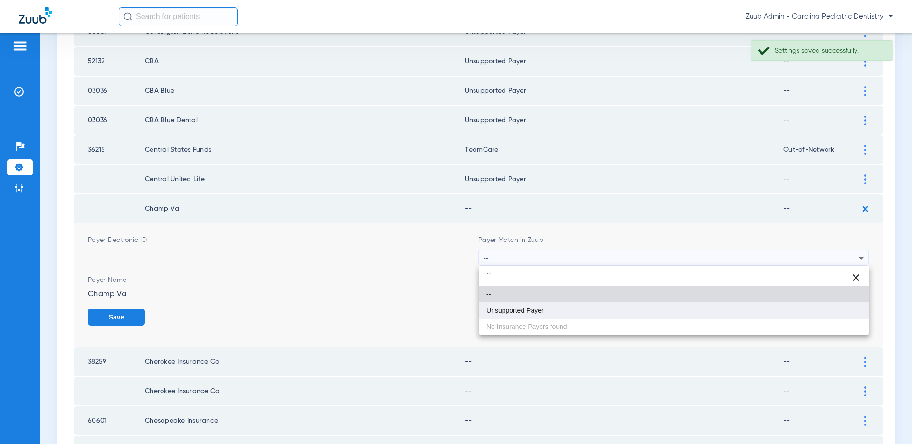
type input "``"
click at [664, 313] on mat-option "Unsupported Payer" at bounding box center [674, 310] width 390 height 16
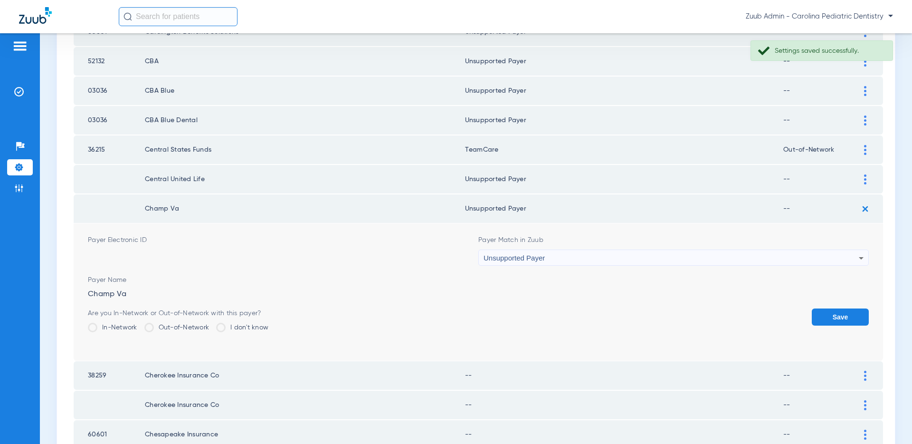
click at [849, 313] on button "Save" at bounding box center [840, 316] width 57 height 17
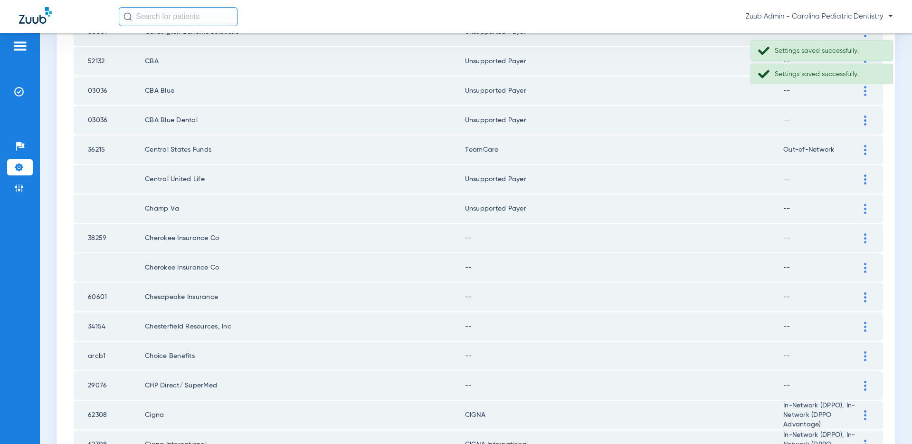
click at [865, 239] on img at bounding box center [865, 238] width 2 height 10
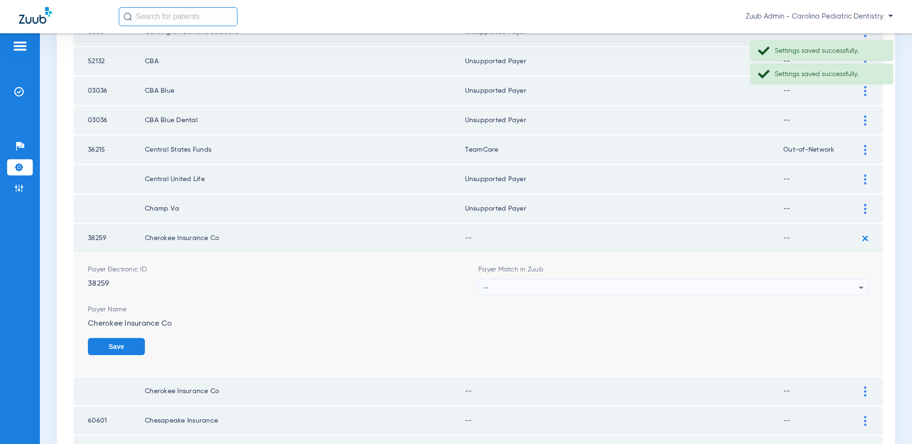
click at [771, 285] on div "--" at bounding box center [670, 287] width 375 height 16
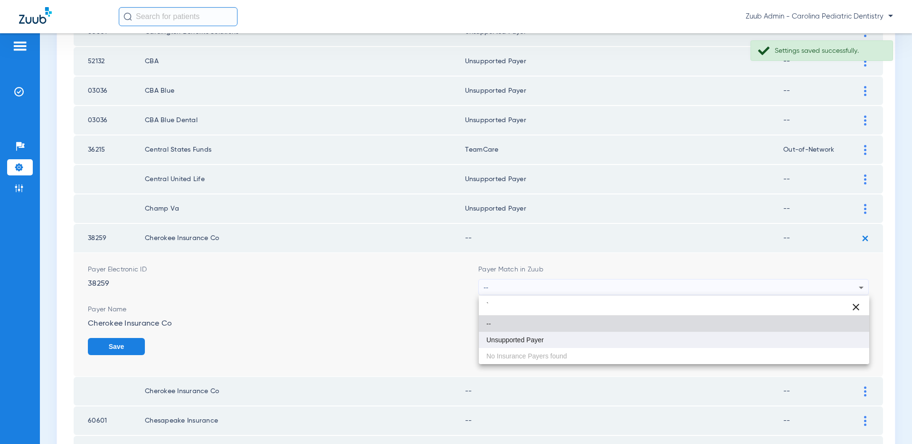
type input "`"
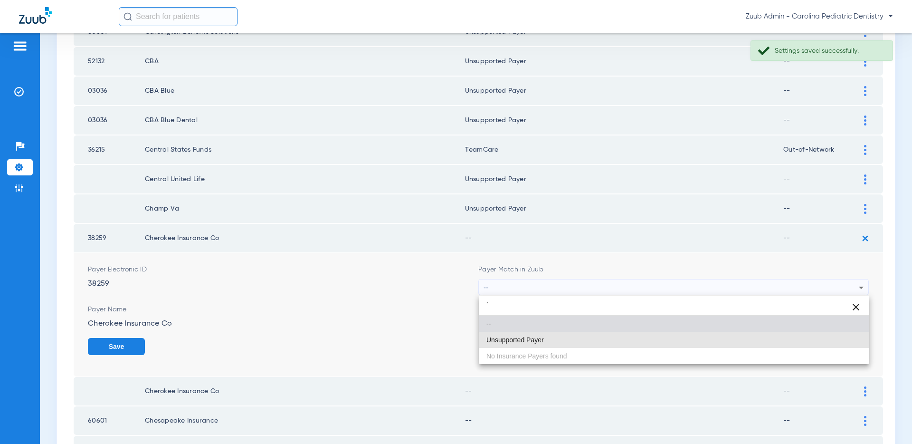
click at [706, 347] on mat-option "Unsupported Payer" at bounding box center [674, 340] width 390 height 16
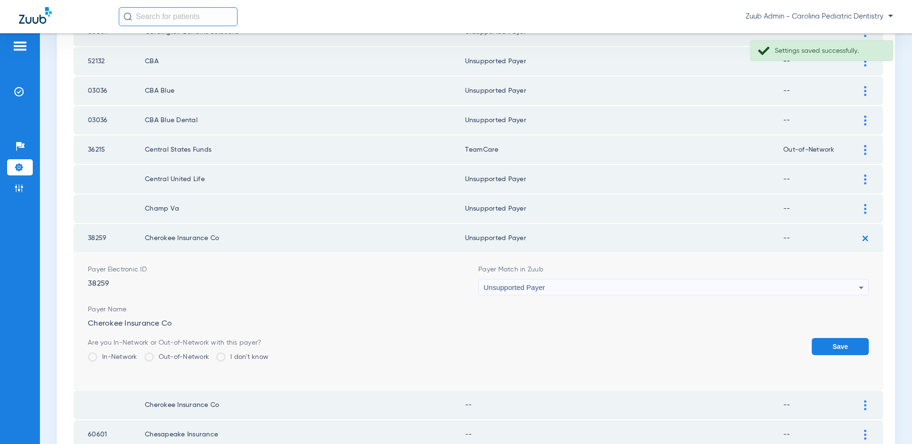
click at [851, 349] on button "Save" at bounding box center [840, 346] width 57 height 17
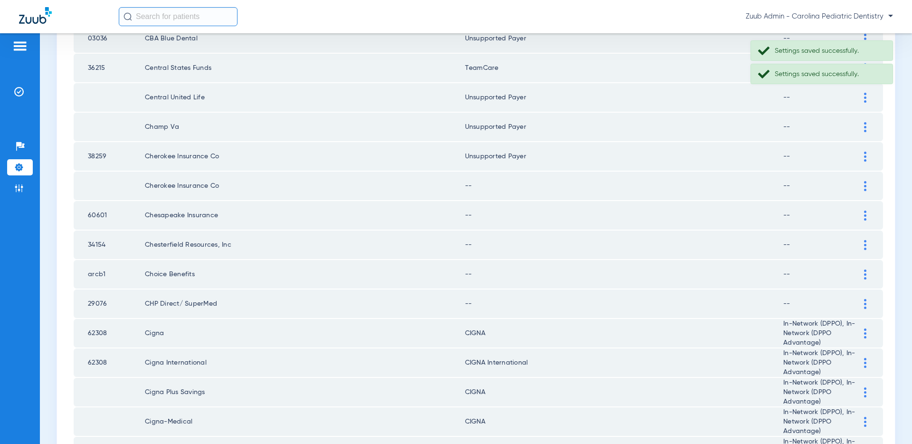
scroll to position [975, 0]
click at [864, 186] on img at bounding box center [865, 185] width 2 height 10
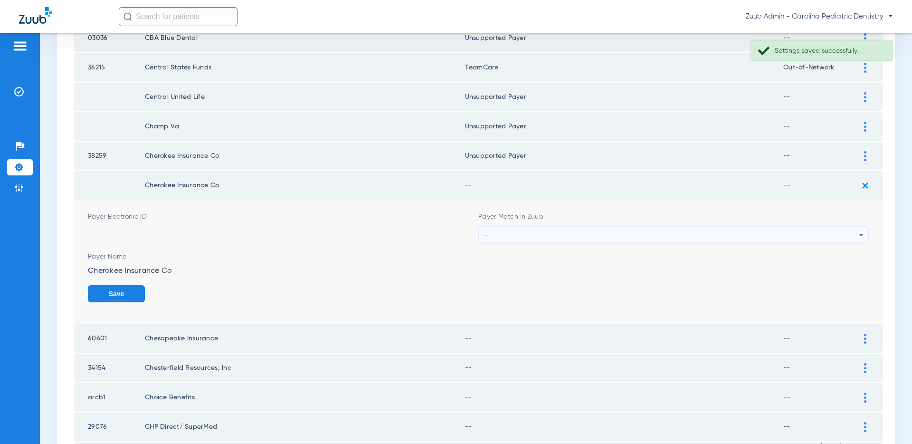
click at [818, 230] on div "--" at bounding box center [670, 235] width 375 height 16
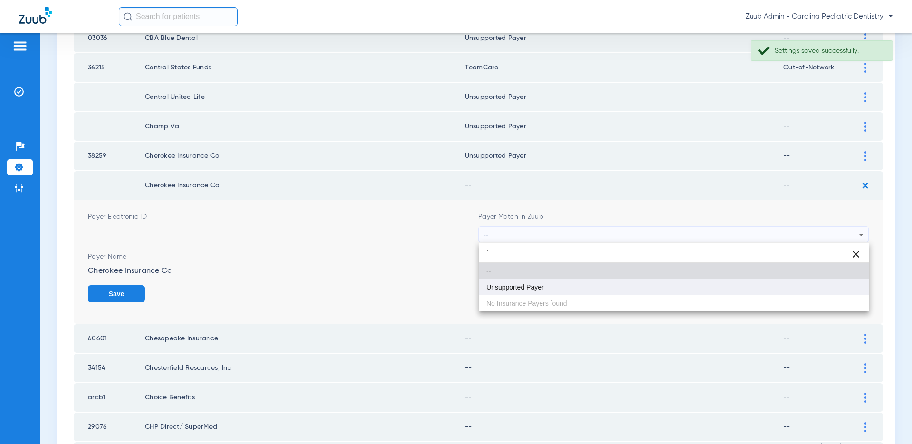
type input "`"
click at [639, 283] on mat-option "Unsupported Payer" at bounding box center [674, 287] width 390 height 16
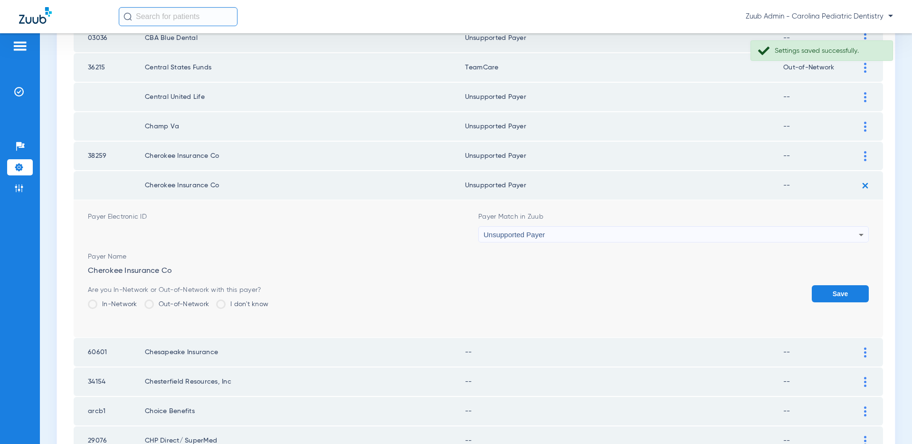
click at [834, 294] on button "Save" at bounding box center [840, 293] width 57 height 17
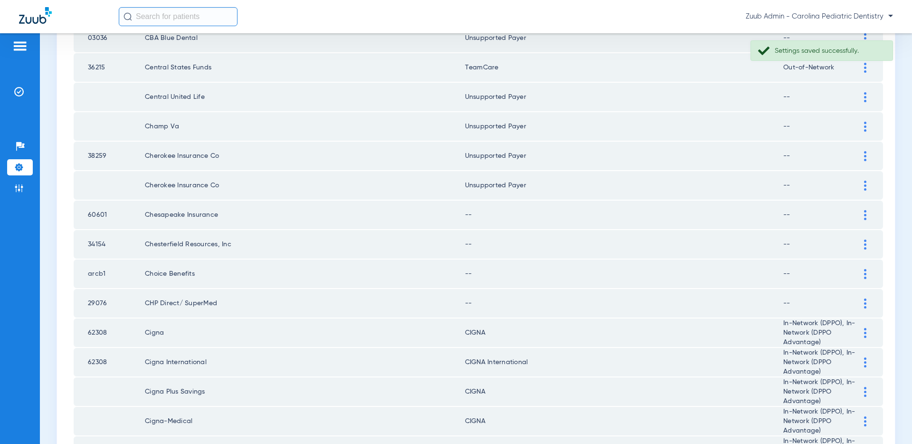
click at [864, 215] on img at bounding box center [865, 215] width 2 height 10
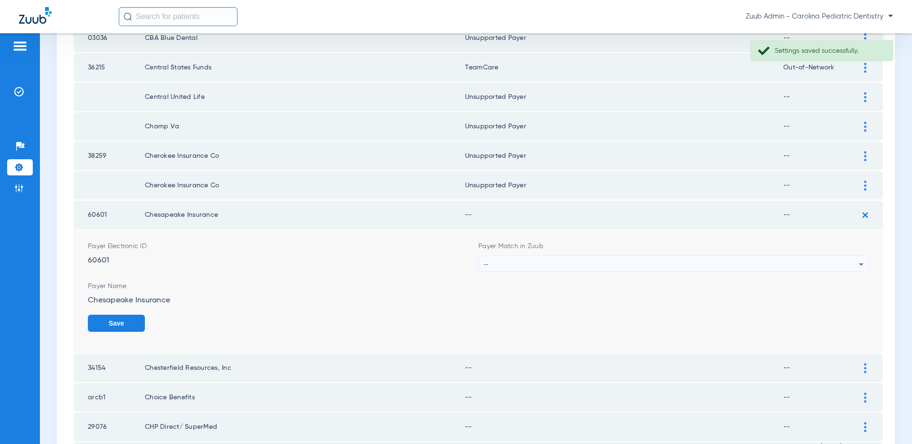
click at [690, 261] on div "--" at bounding box center [670, 264] width 375 height 16
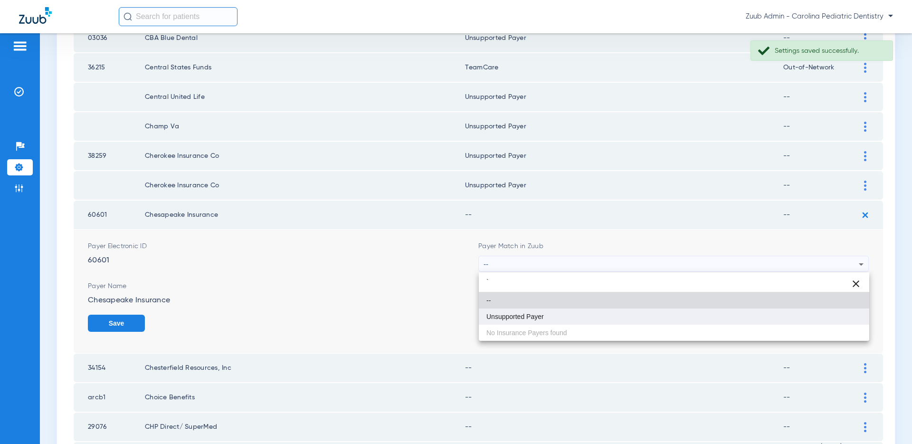
type input "`"
click at [583, 311] on mat-option "Unsupported Payer" at bounding box center [674, 316] width 390 height 16
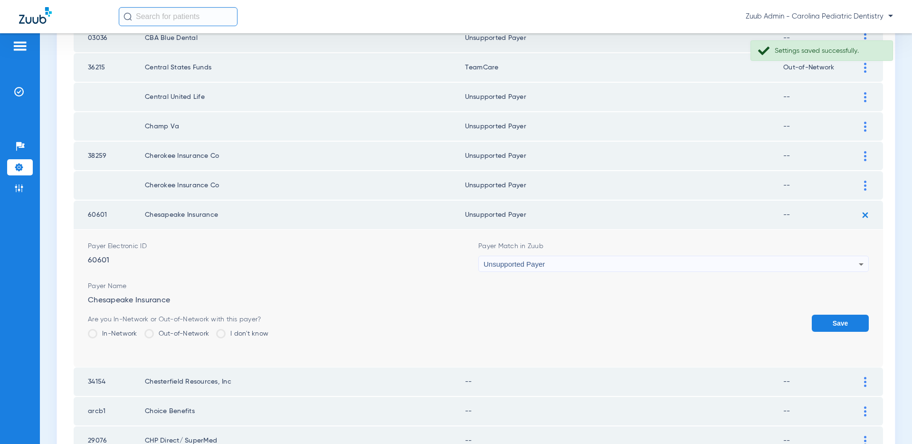
click at [817, 317] on button "Save" at bounding box center [840, 322] width 57 height 17
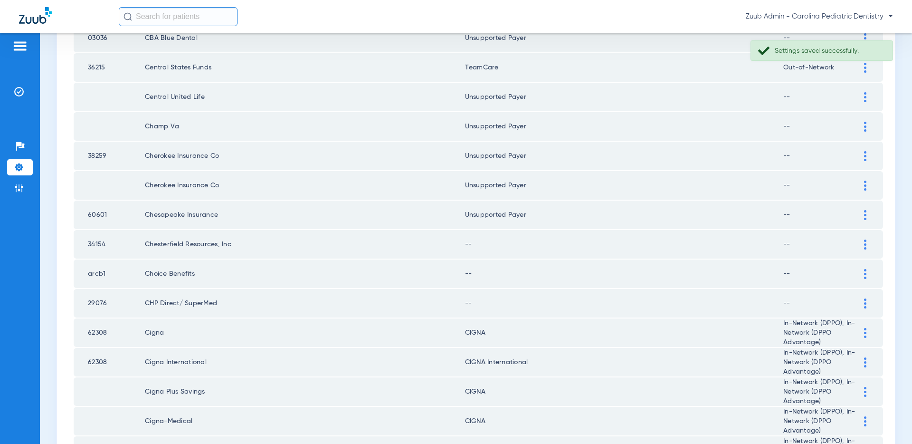
click at [866, 240] on img at bounding box center [865, 244] width 2 height 10
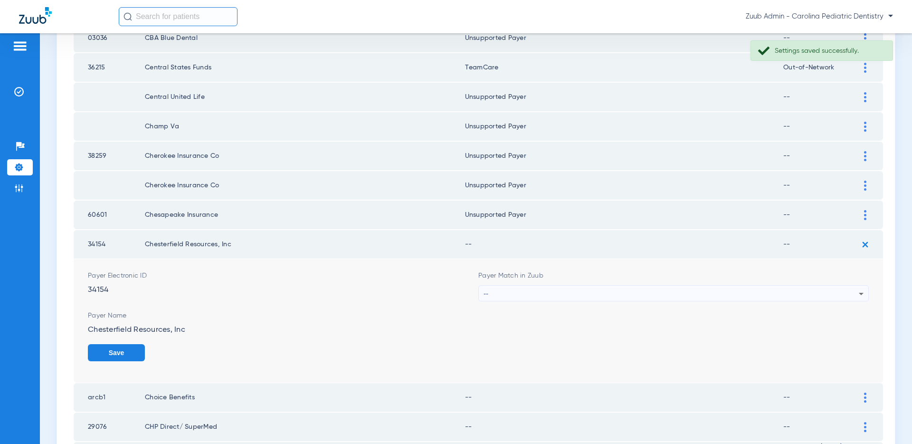
click at [731, 295] on div "--" at bounding box center [670, 293] width 375 height 16
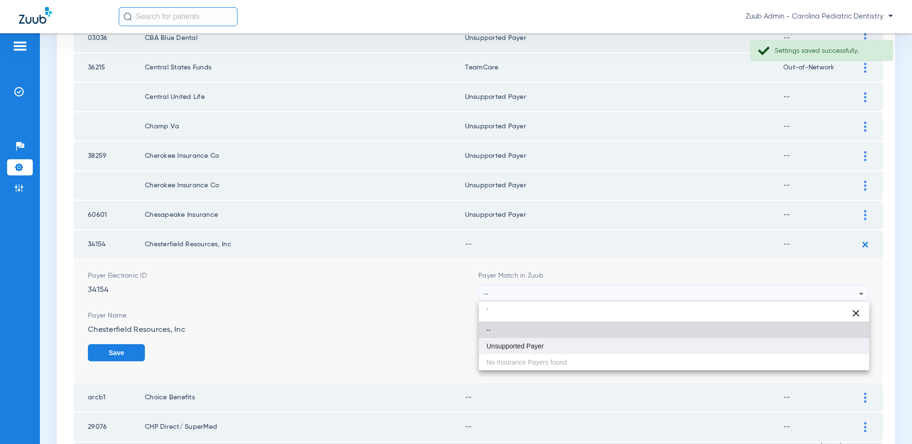
type input "`"
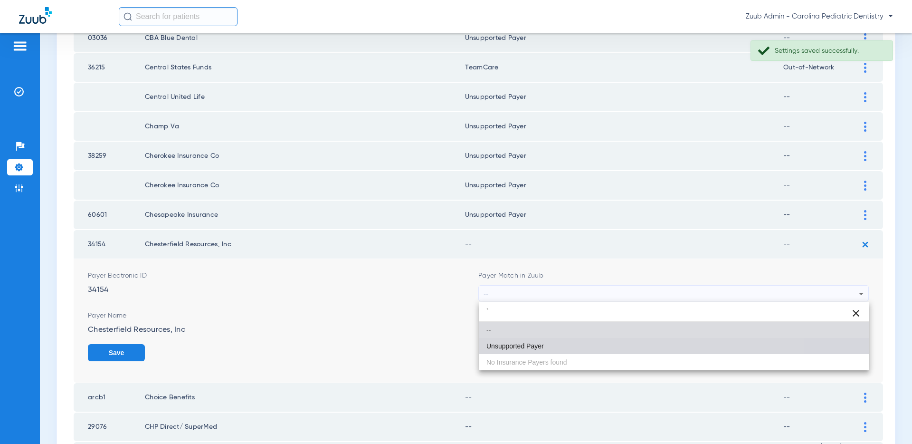
click at [595, 341] on mat-option "Unsupported Payer" at bounding box center [674, 346] width 390 height 16
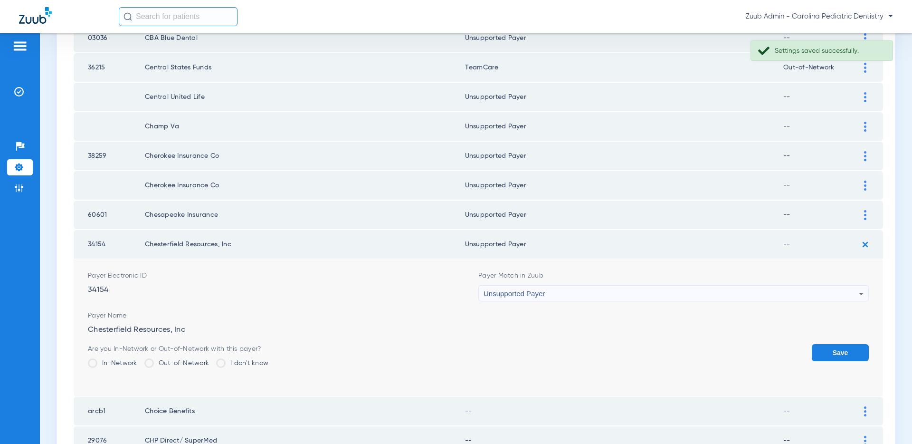
click at [824, 351] on button "Save" at bounding box center [840, 352] width 57 height 17
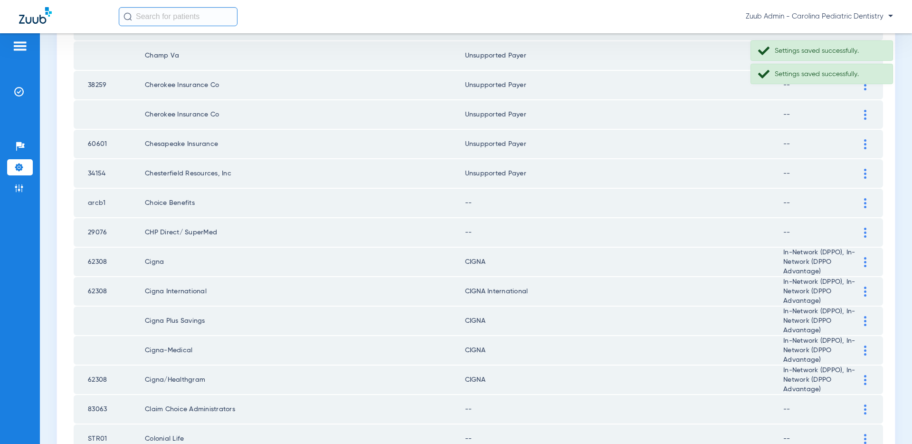
scroll to position [1046, 0]
click at [864, 202] on img at bounding box center [865, 203] width 2 height 10
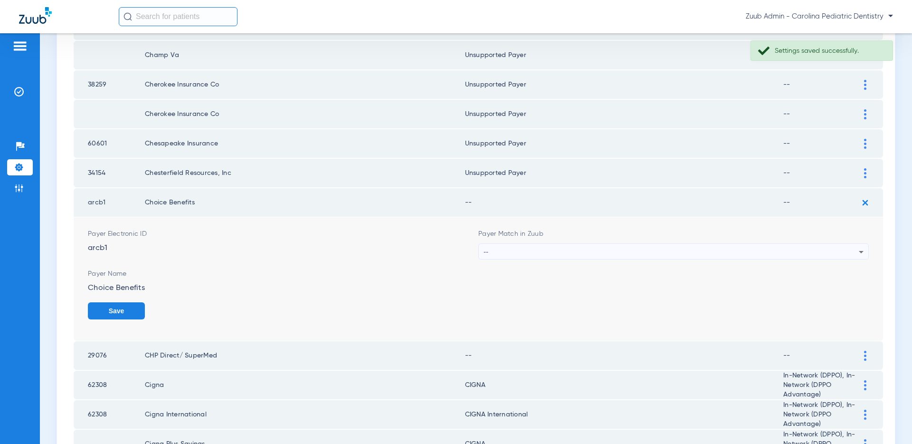
click at [739, 249] on div "--" at bounding box center [670, 252] width 375 height 16
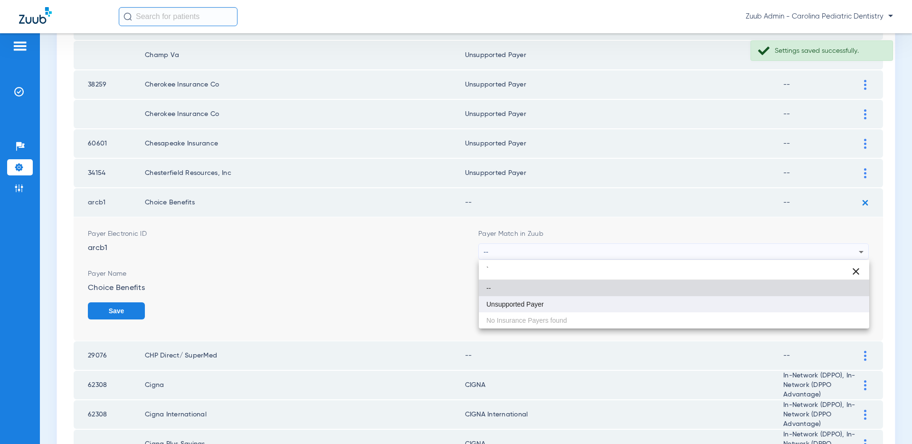
type input "`"
click at [578, 304] on mat-option "Unsupported Payer" at bounding box center [674, 304] width 390 height 16
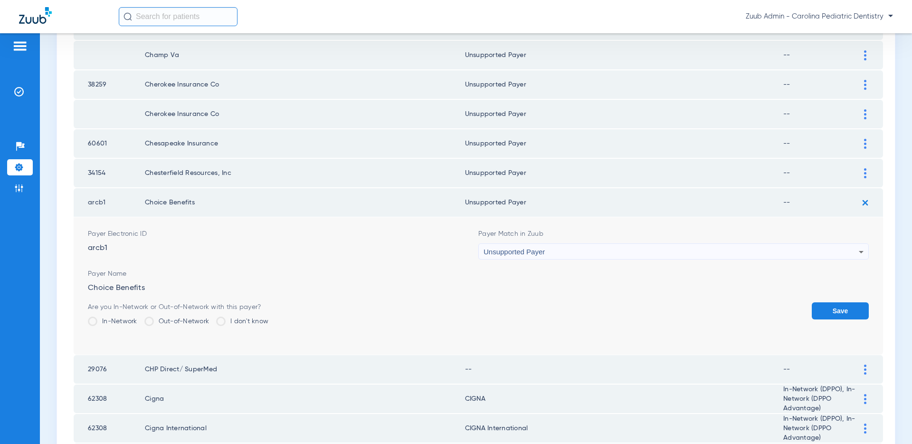
click at [845, 309] on button "Save" at bounding box center [840, 310] width 57 height 17
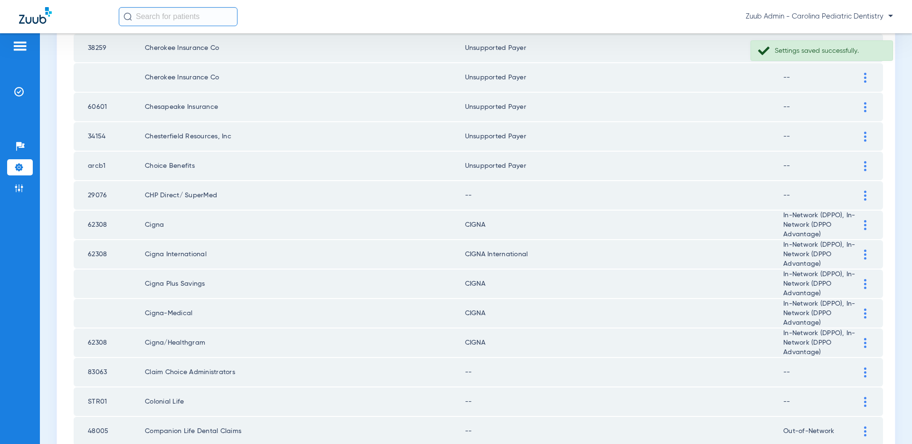
scroll to position [1085, 0]
click at [864, 193] on img at bounding box center [865, 194] width 2 height 10
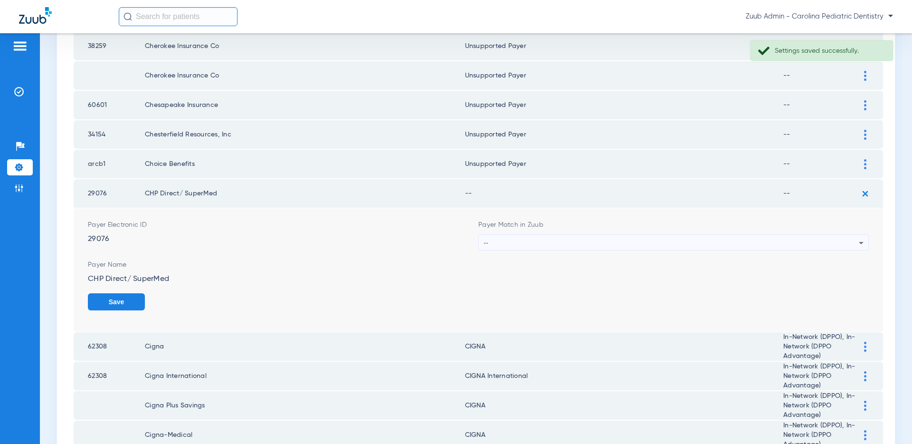
click at [712, 245] on div "--" at bounding box center [670, 243] width 375 height 16
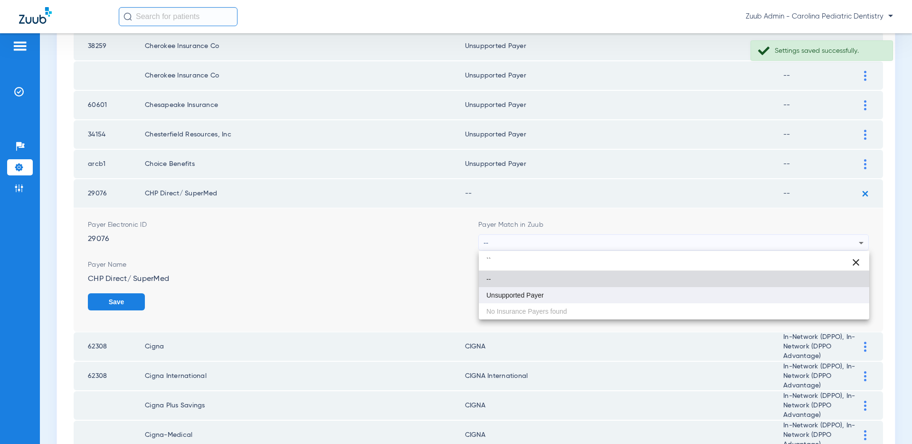
type input "``"
click at [599, 291] on mat-option "Unsupported Payer" at bounding box center [674, 295] width 390 height 16
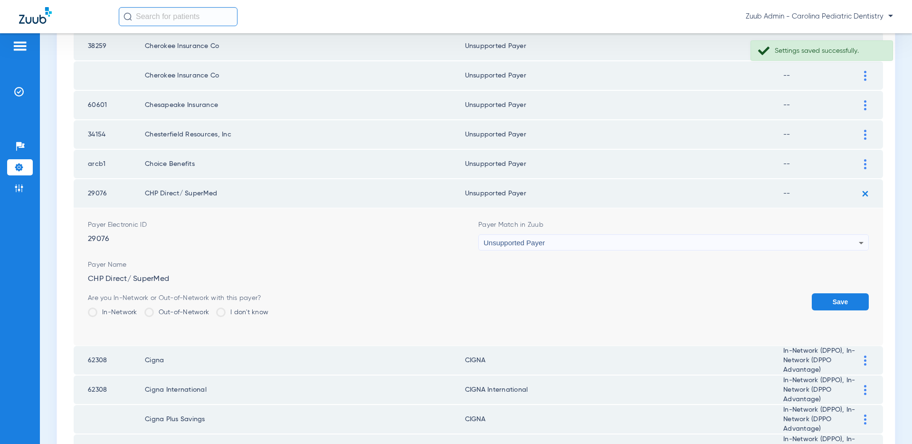
click at [837, 304] on button "Save" at bounding box center [840, 301] width 57 height 17
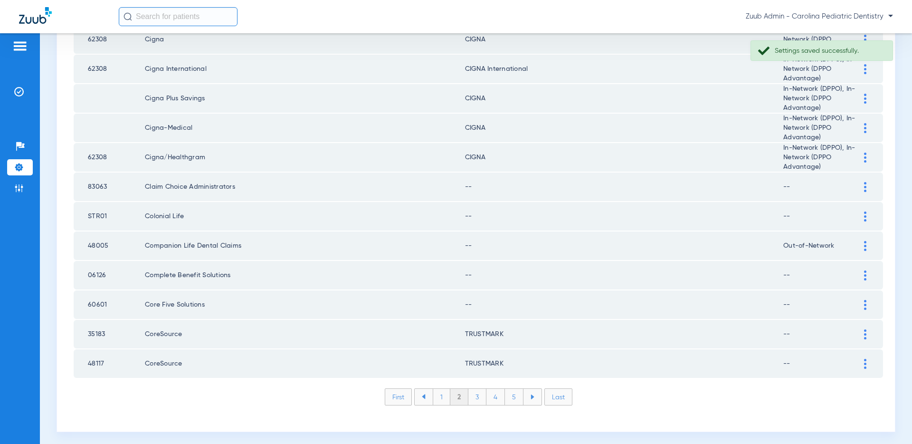
scroll to position [1273, 0]
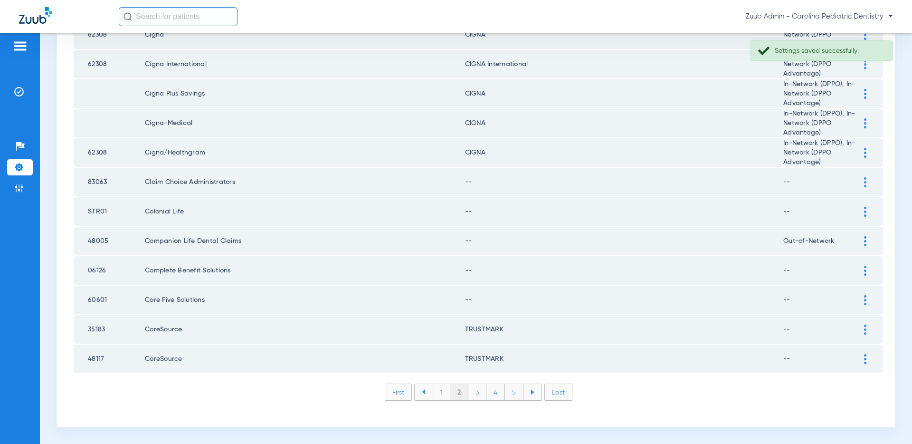
click at [865, 180] on img at bounding box center [865, 182] width 2 height 10
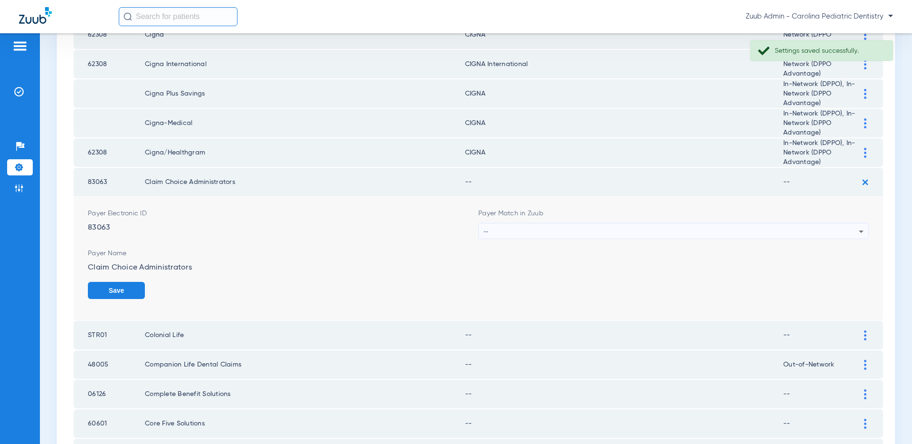
click at [630, 231] on div "--" at bounding box center [670, 231] width 375 height 16
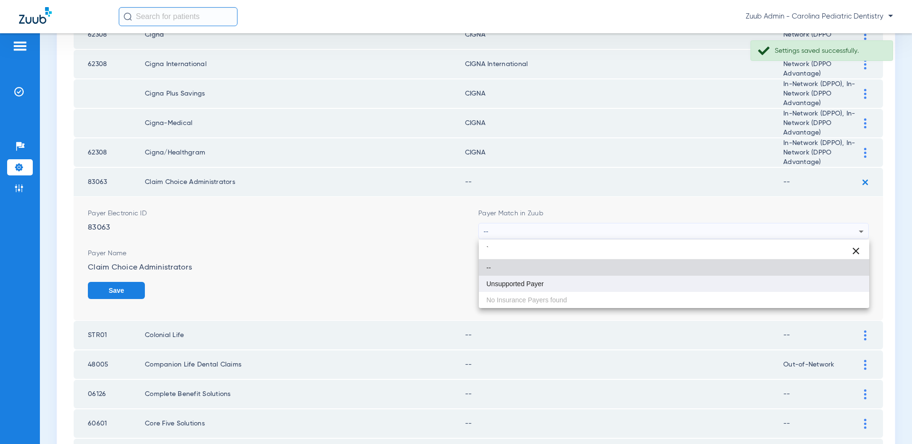
type input "`"
click at [581, 279] on mat-option "Unsupported Payer" at bounding box center [674, 283] width 390 height 16
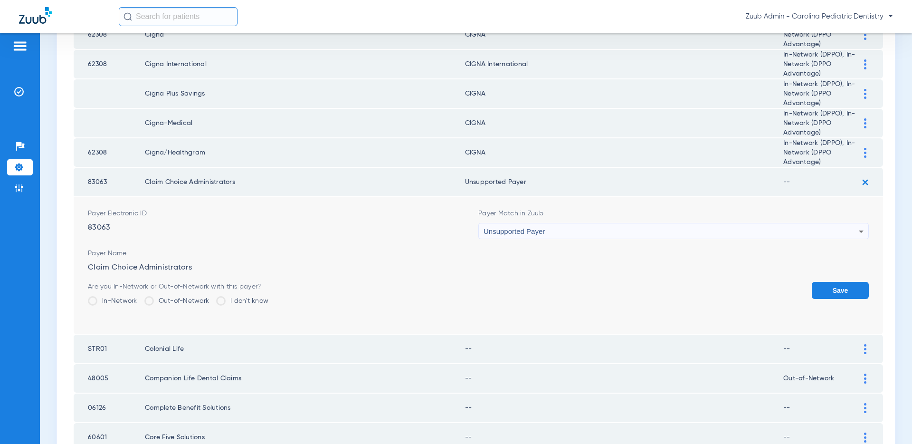
click at [857, 284] on button "Save" at bounding box center [840, 290] width 57 height 17
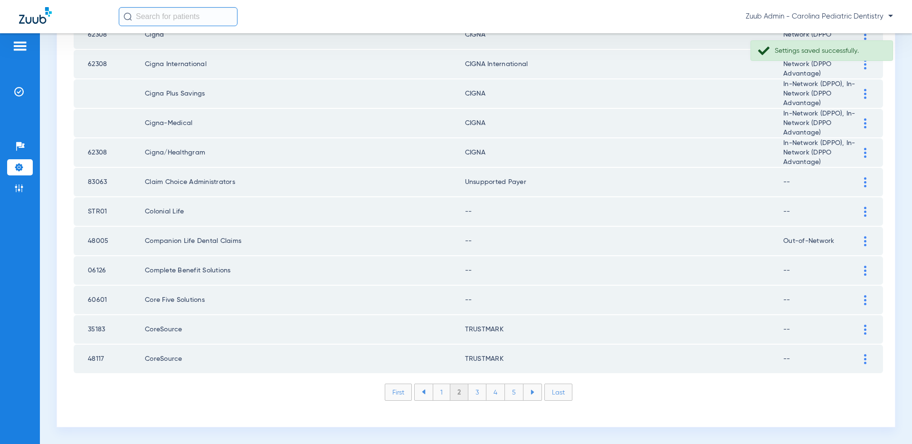
click at [865, 209] on img at bounding box center [865, 212] width 2 height 10
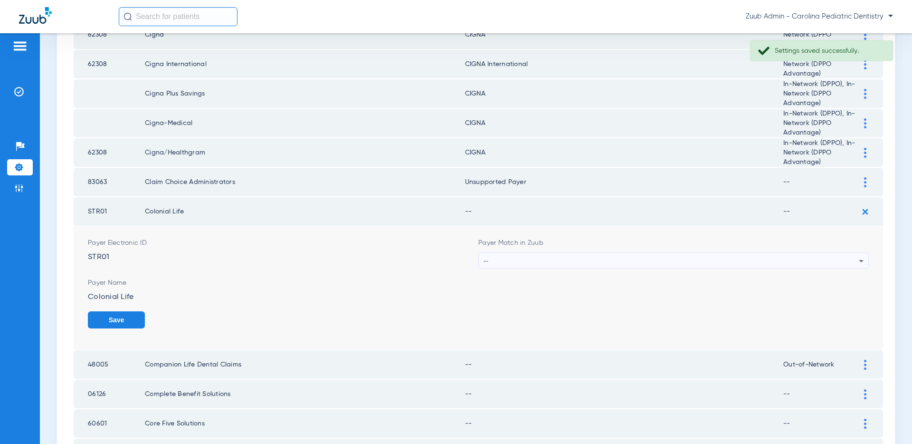
click at [709, 262] on div "--" at bounding box center [670, 261] width 375 height 16
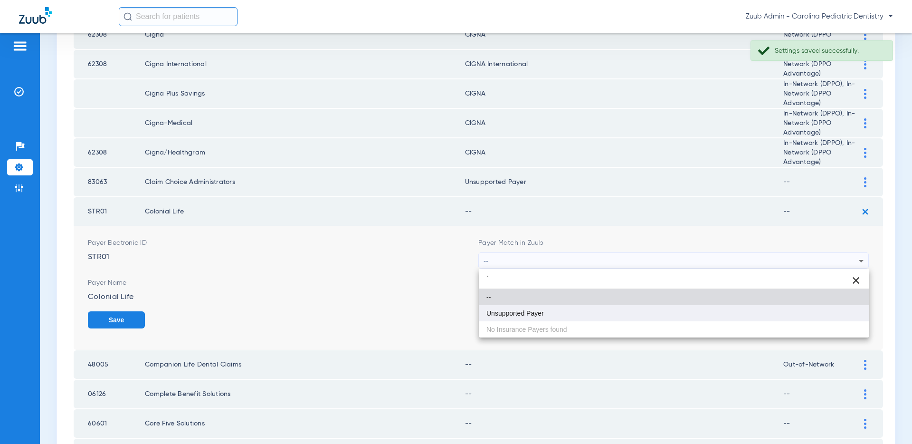
type input "`"
click at [596, 308] on mat-option "Unsupported Payer" at bounding box center [674, 313] width 390 height 16
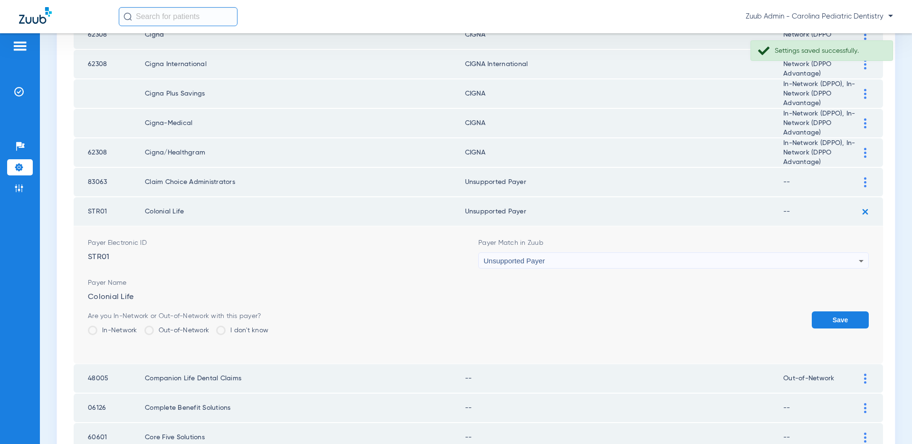
click at [838, 321] on button "Save" at bounding box center [840, 319] width 57 height 17
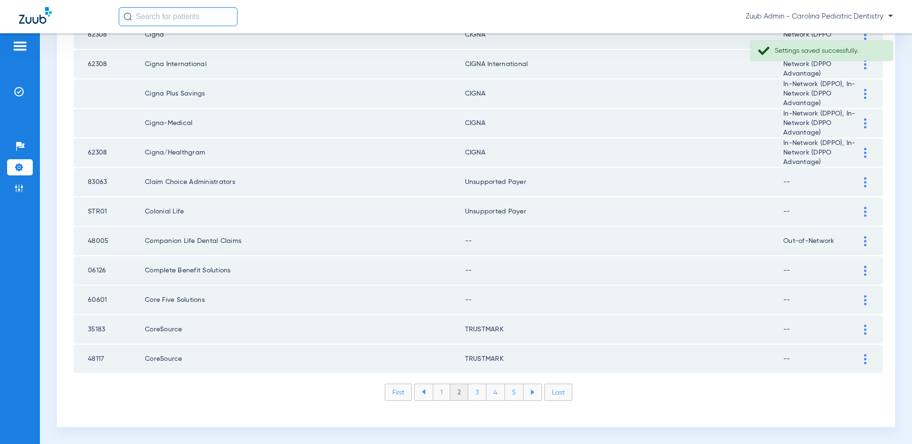
click at [862, 238] on div at bounding box center [865, 241] width 17 height 10
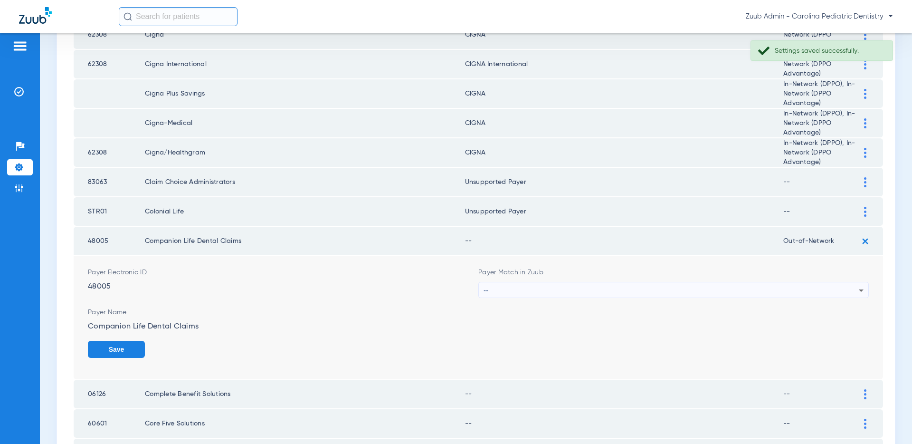
click at [714, 286] on div "--" at bounding box center [670, 290] width 375 height 16
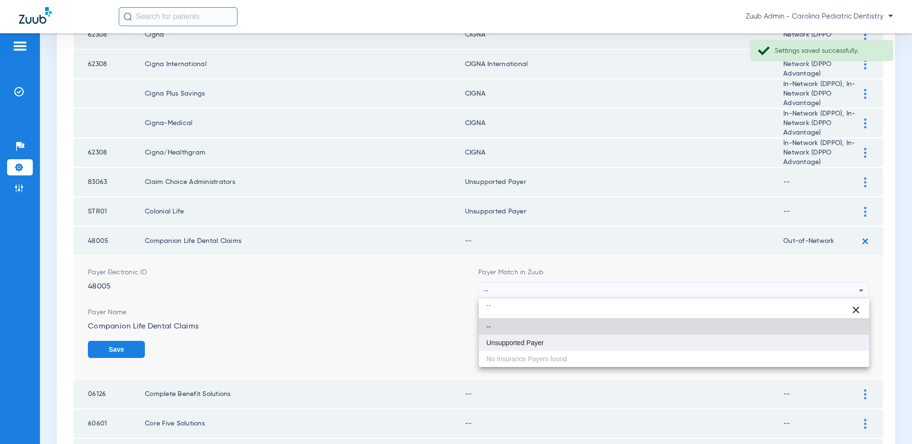
type input "``"
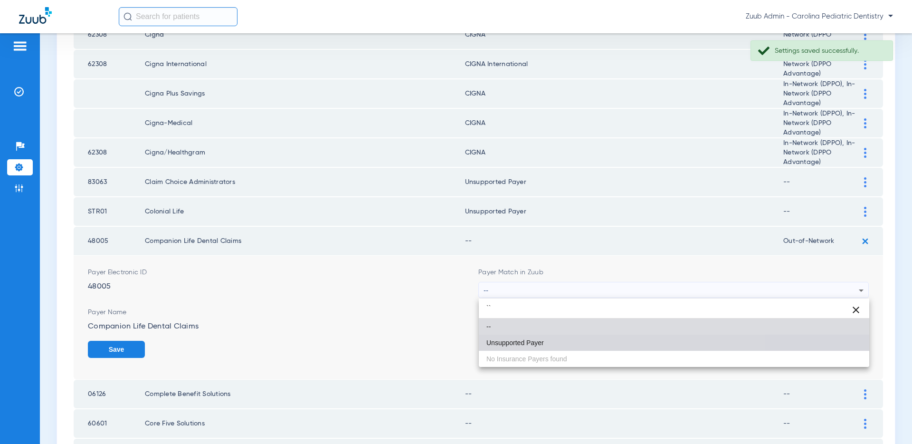
click at [576, 336] on mat-option "Unsupported Payer" at bounding box center [674, 342] width 390 height 16
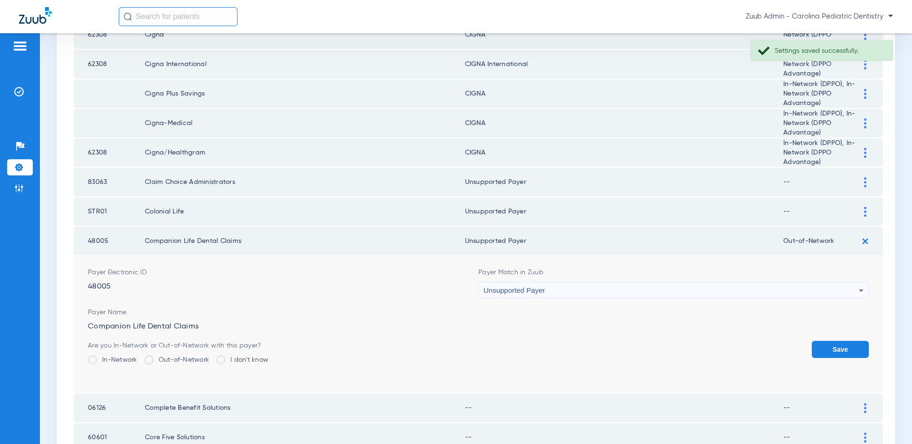
click at [830, 350] on button "Save" at bounding box center [840, 349] width 57 height 17
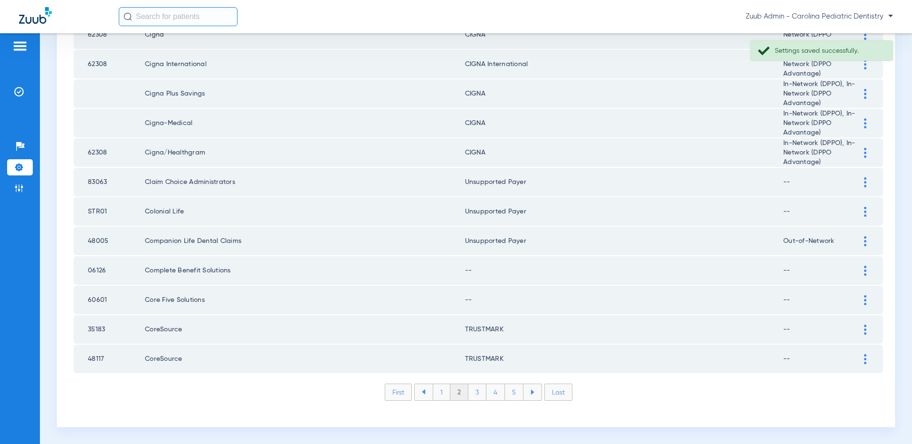
click at [864, 266] on img at bounding box center [865, 270] width 2 height 10
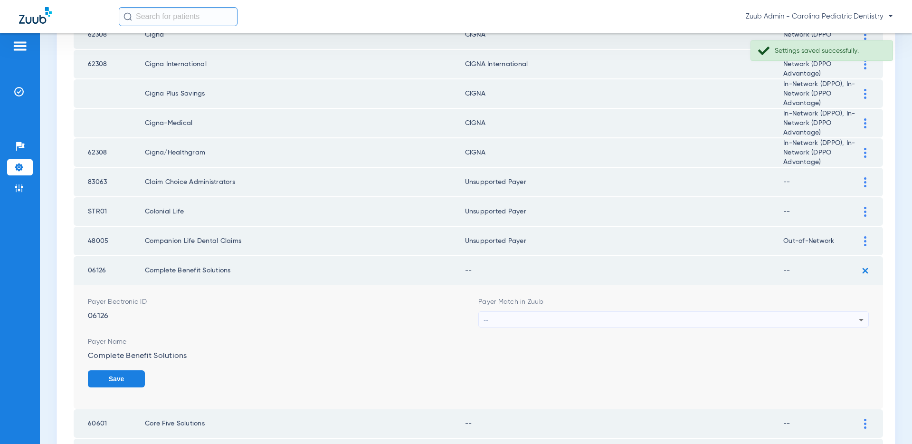
click at [600, 318] on div "--" at bounding box center [670, 320] width 375 height 16
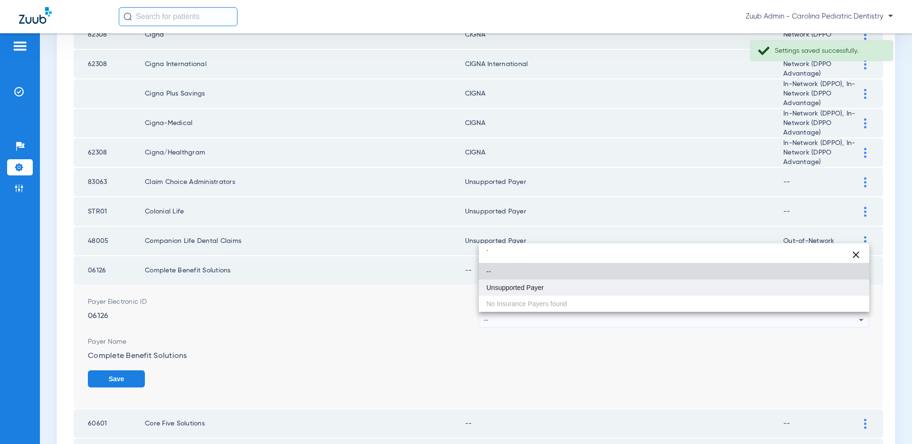
type input "`"
drag, startPoint x: 531, startPoint y: 288, endPoint x: 720, endPoint y: 339, distance: 195.9
click at [531, 288] on span "Unsupported Payer" at bounding box center [514, 287] width 57 height 7
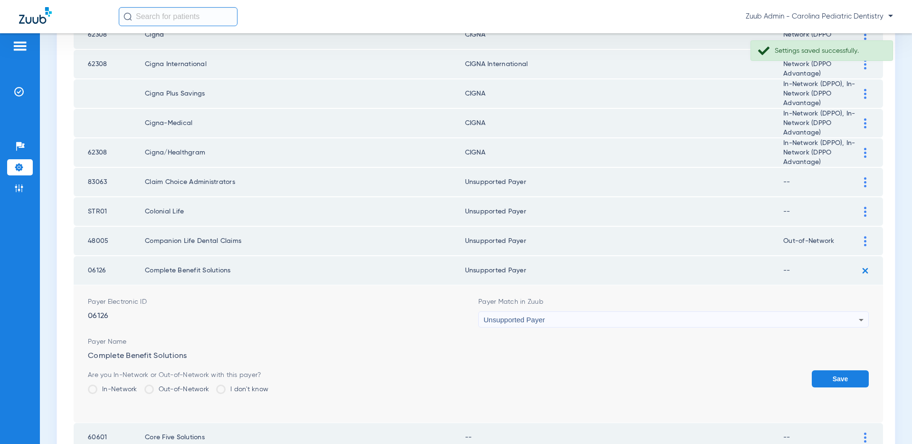
click at [842, 379] on button "Save" at bounding box center [840, 378] width 57 height 17
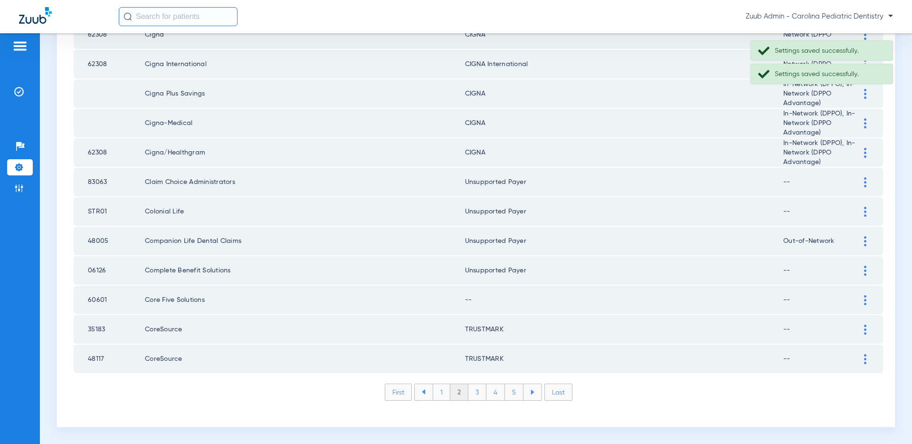
click at [861, 296] on div at bounding box center [865, 300] width 17 height 10
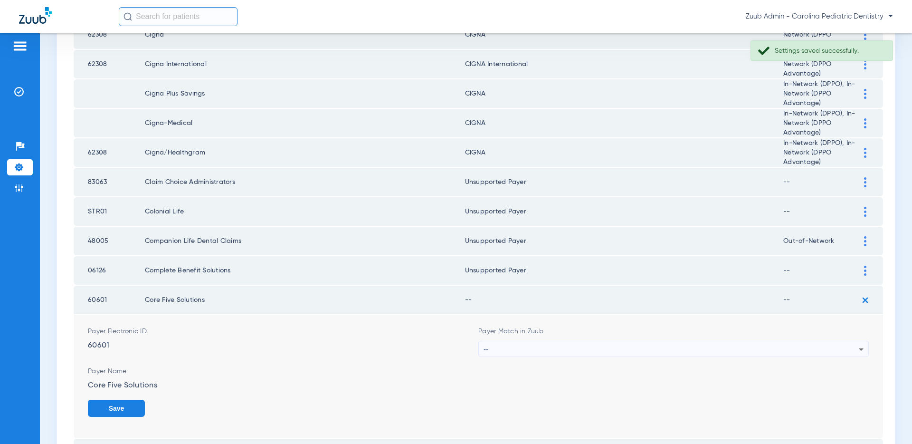
click at [618, 349] on div "--" at bounding box center [670, 349] width 375 height 16
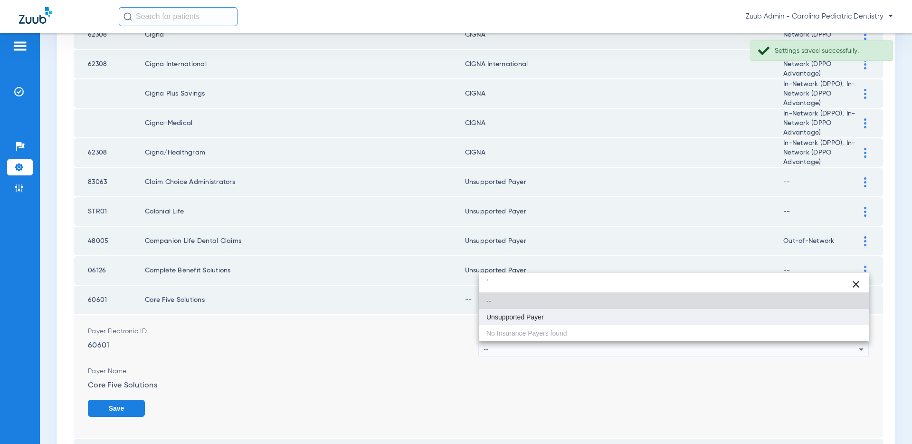
type input "`"
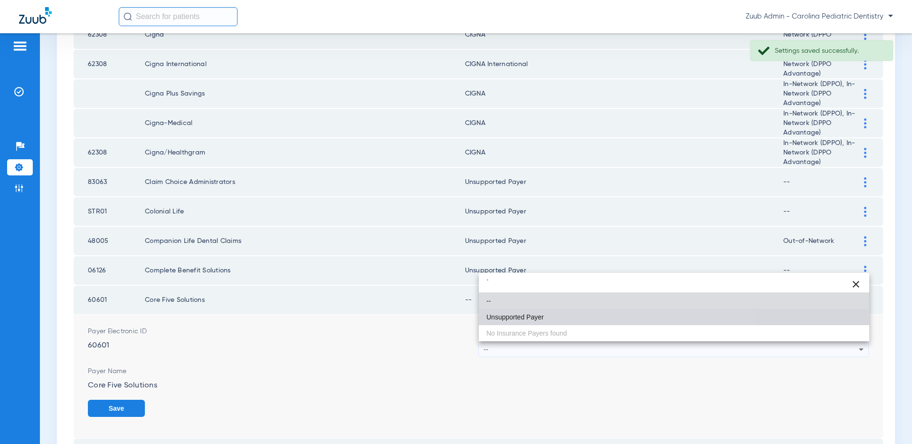
click at [511, 319] on span "Unsupported Payer" at bounding box center [514, 316] width 57 height 7
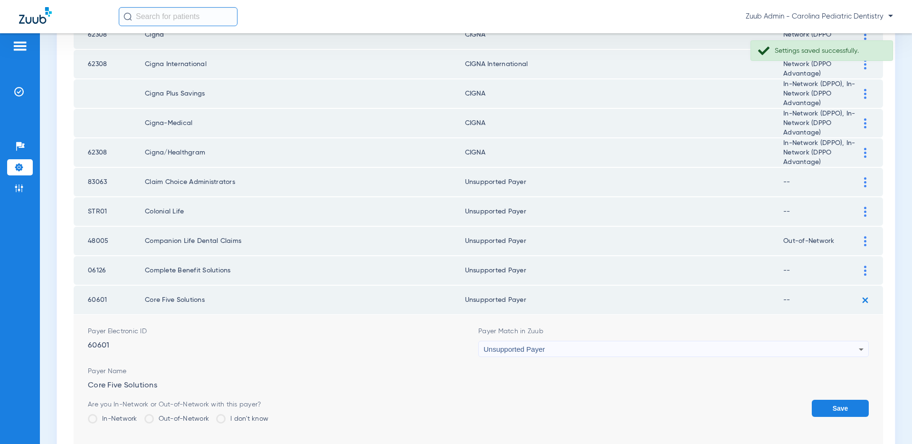
drag, startPoint x: 831, startPoint y: 405, endPoint x: 744, endPoint y: 392, distance: 87.8
click at [831, 405] on button "Save" at bounding box center [840, 407] width 57 height 17
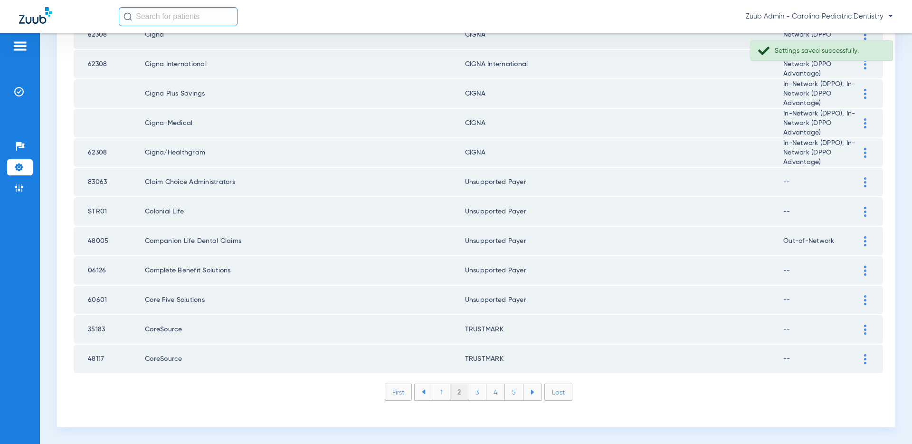
click at [475, 392] on li "3" at bounding box center [477, 392] width 18 height 16
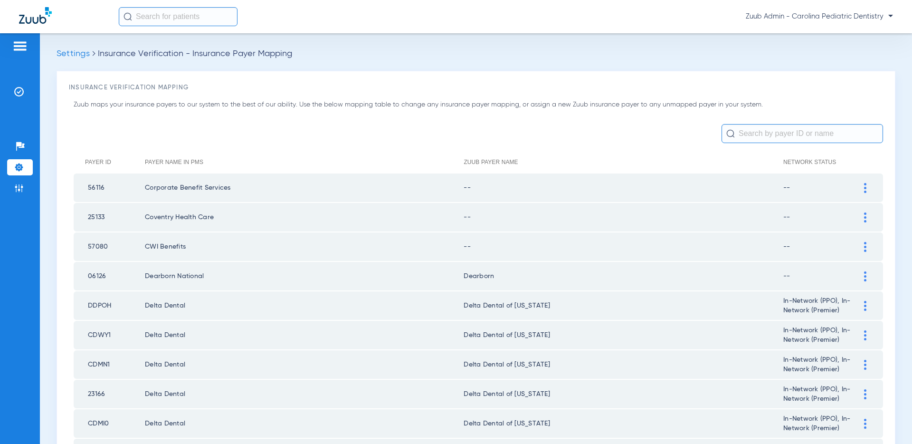
scroll to position [0, 0]
click at [864, 186] on img at bounding box center [865, 189] width 2 height 10
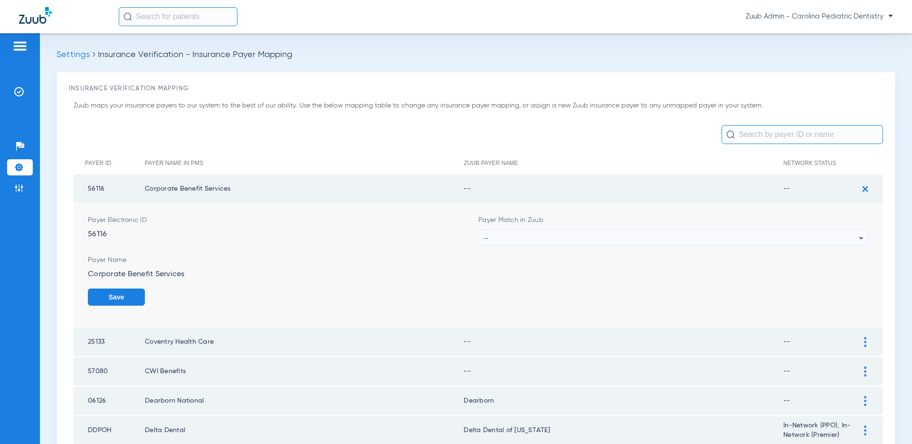
scroll to position [0, 0]
click at [641, 235] on div "--" at bounding box center [670, 238] width 375 height 16
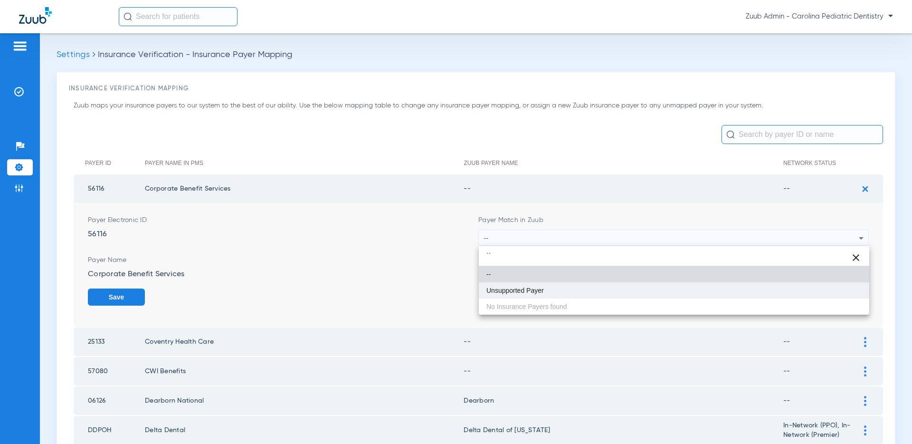
type input "``"
click at [559, 287] on mat-option "Unsupported Payer" at bounding box center [674, 290] width 390 height 16
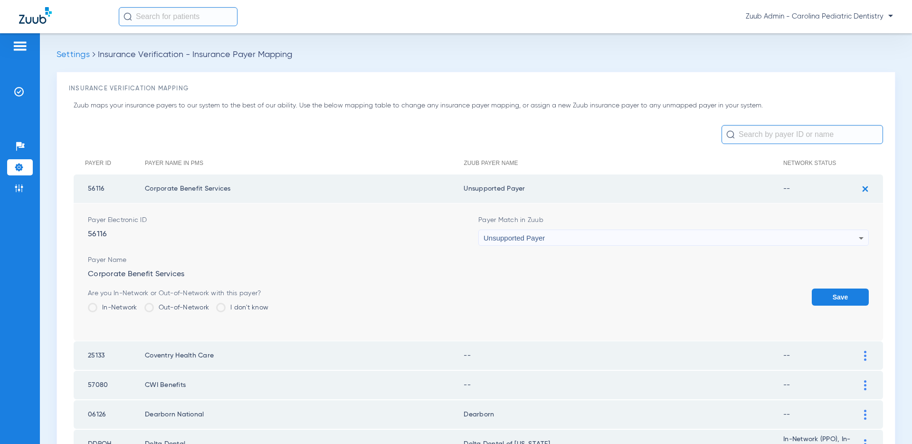
click at [829, 294] on button "Save" at bounding box center [840, 296] width 57 height 17
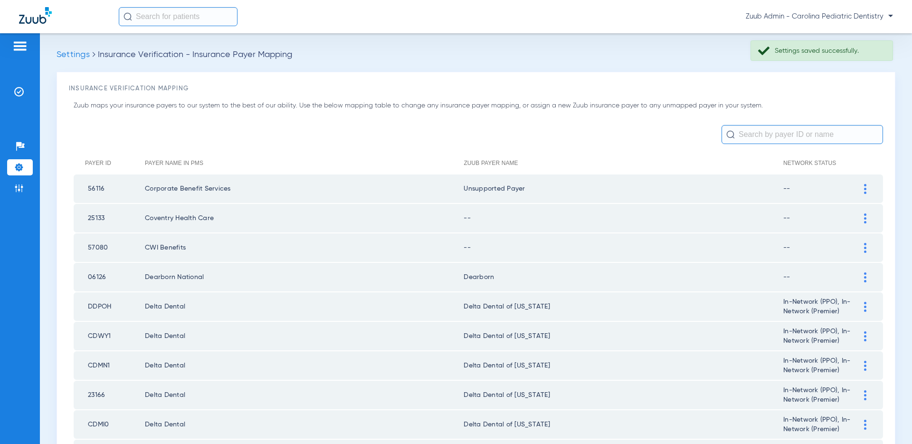
click at [864, 217] on img at bounding box center [865, 218] width 2 height 10
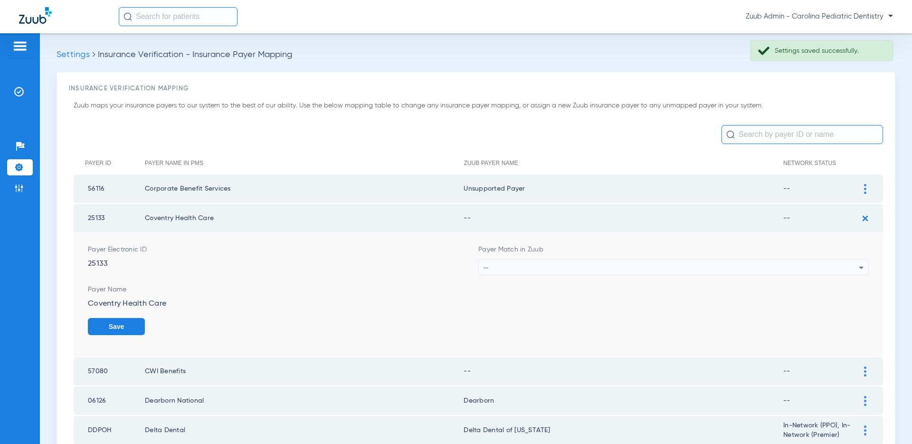
click at [719, 270] on div "--" at bounding box center [670, 267] width 375 height 16
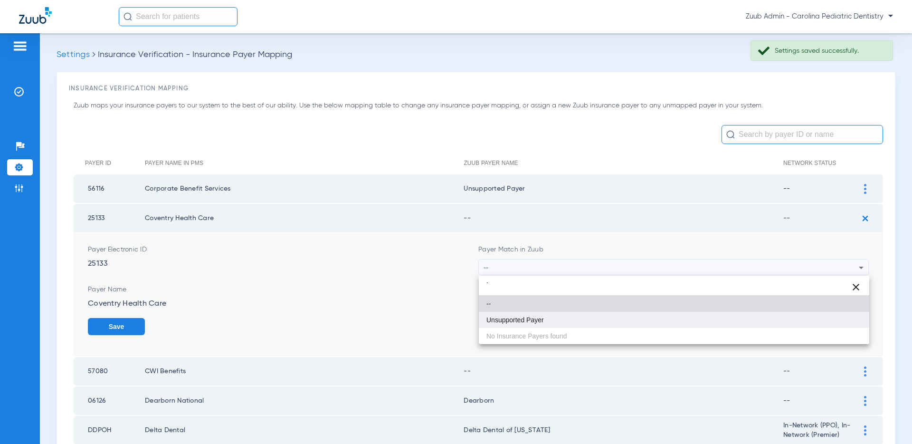
type input "`"
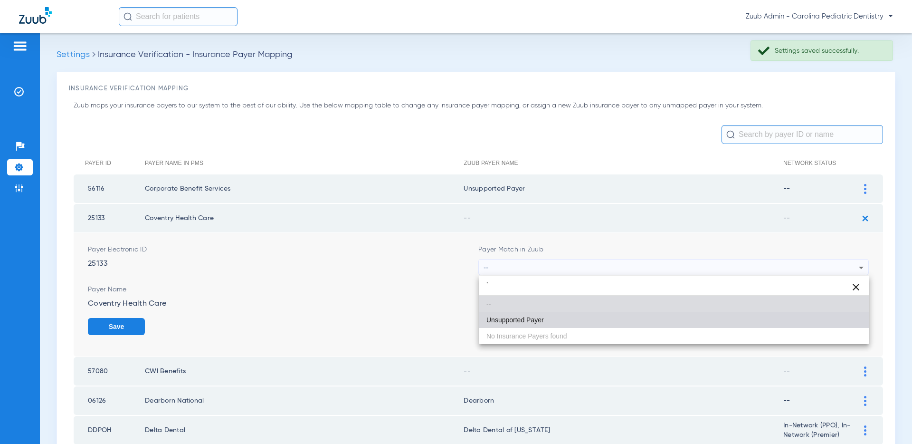
click at [573, 321] on mat-option "Unsupported Payer" at bounding box center [674, 320] width 390 height 16
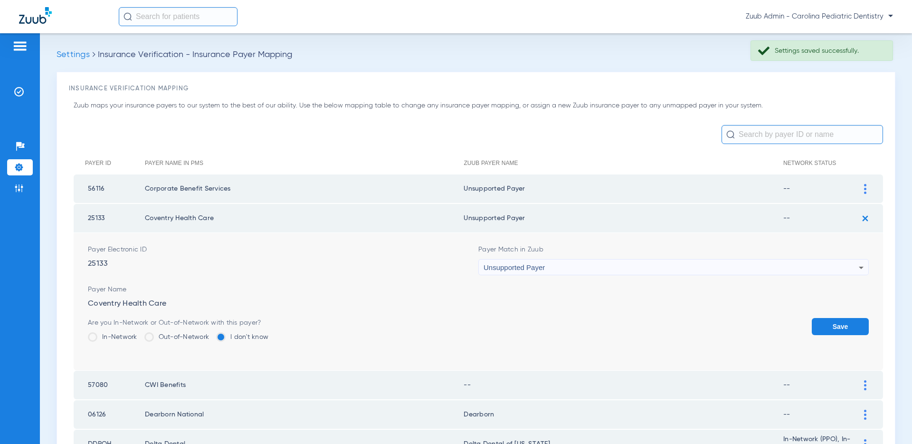
click at [843, 329] on button "Save" at bounding box center [840, 326] width 57 height 17
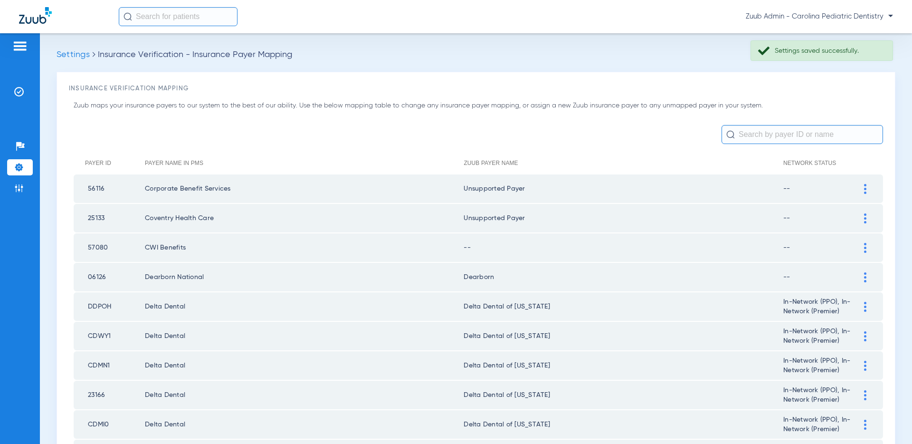
click at [863, 249] on div at bounding box center [865, 248] width 17 height 10
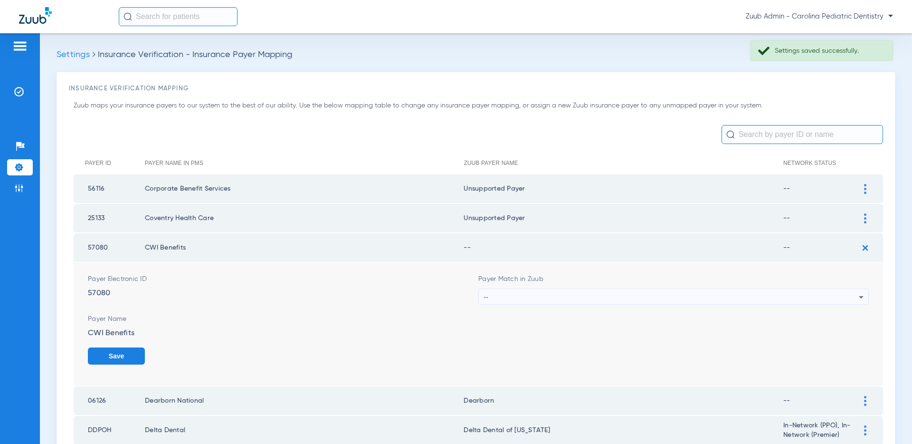
click at [723, 296] on div "--" at bounding box center [670, 297] width 375 height 16
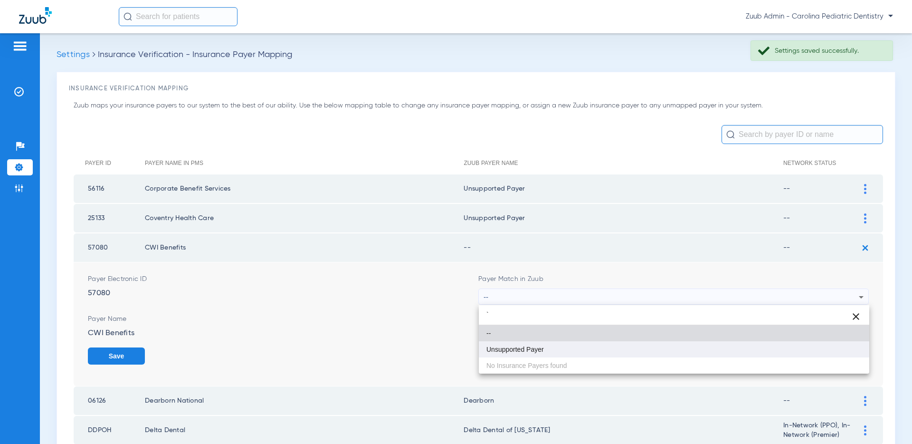
type input "`"
click at [627, 341] on mat-option "Unsupported Payer" at bounding box center [674, 349] width 390 height 16
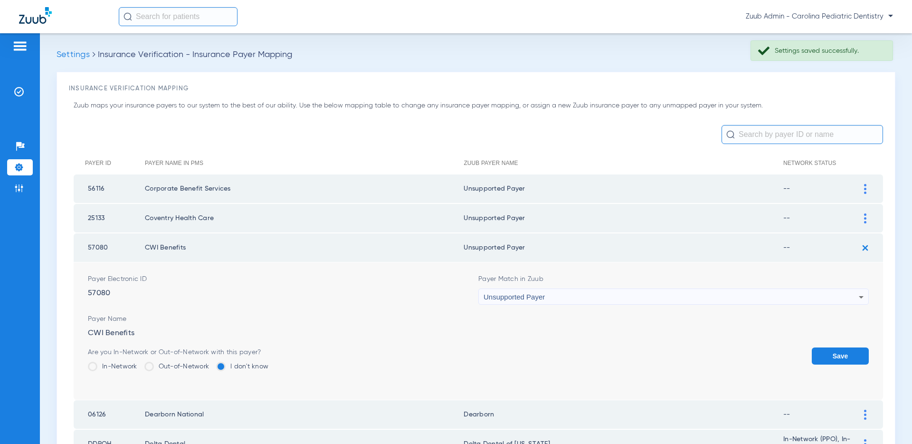
click at [832, 352] on button "Save" at bounding box center [840, 355] width 57 height 17
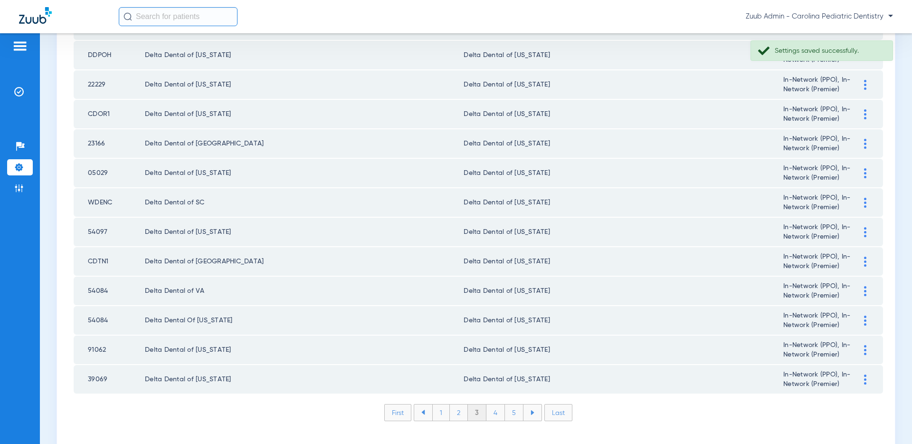
scroll to position [1273, 0]
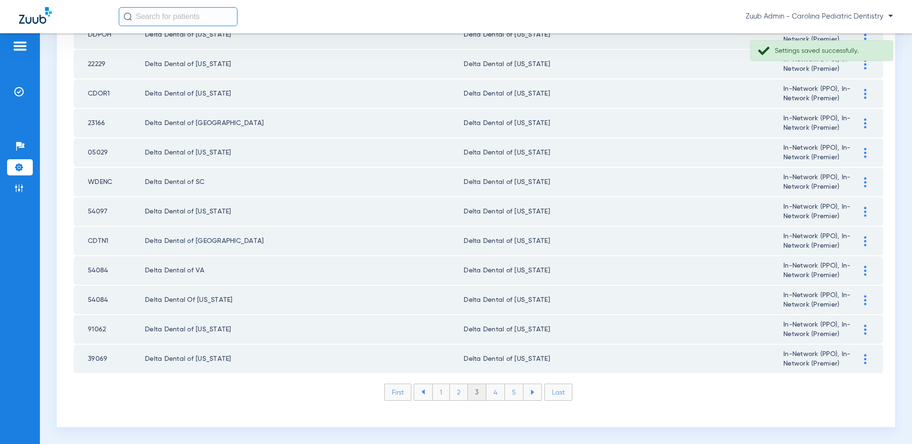
click at [496, 395] on li "4" at bounding box center [495, 392] width 19 height 16
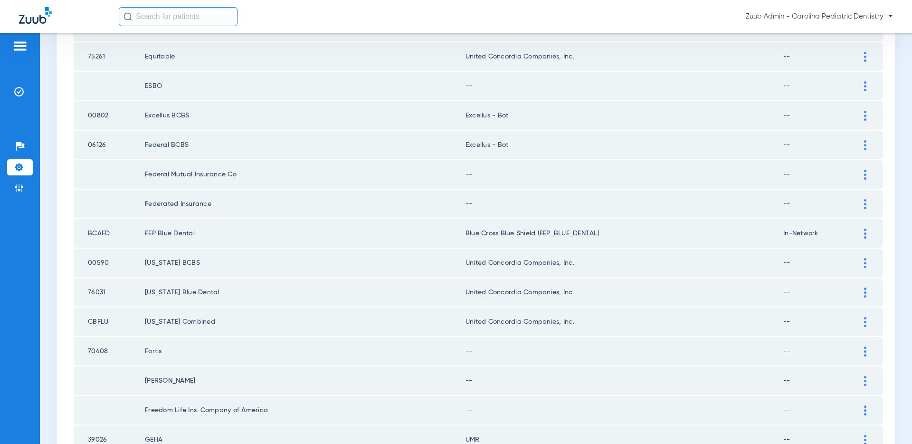
scroll to position [0, 0]
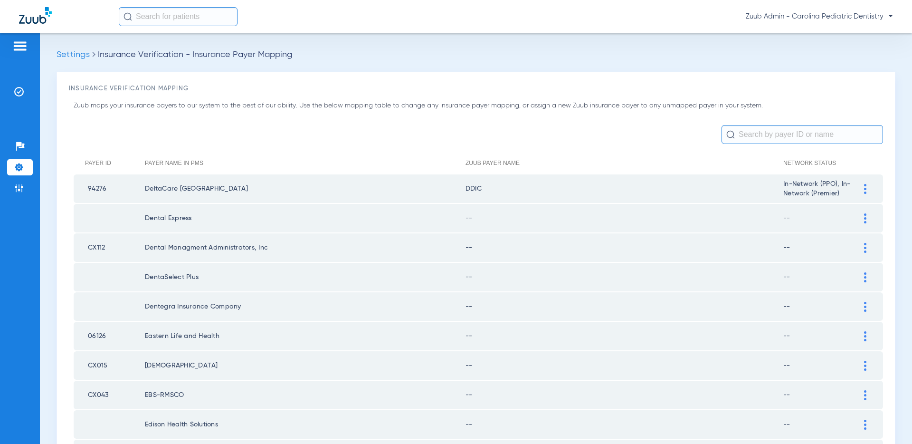
click at [865, 214] on img at bounding box center [865, 218] width 2 height 10
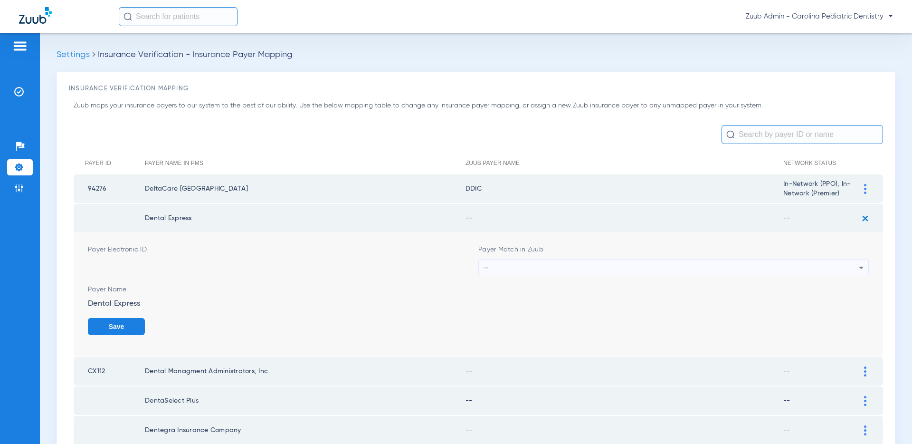
click at [758, 266] on div "--" at bounding box center [670, 267] width 375 height 16
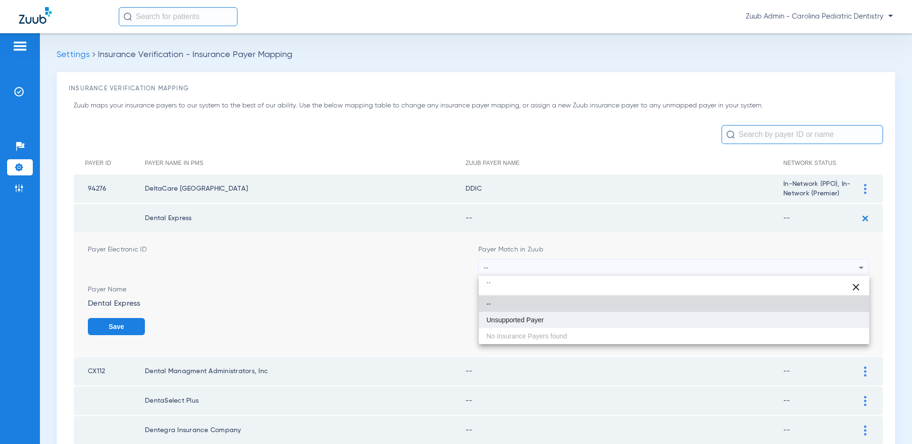
type input "``"
click at [577, 323] on mat-option "Unsupported Payer" at bounding box center [674, 320] width 390 height 16
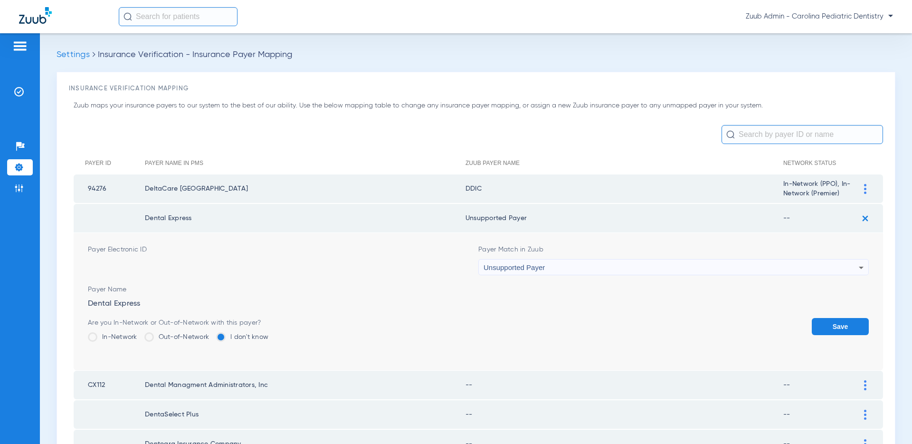
drag, startPoint x: 834, startPoint y: 325, endPoint x: 828, endPoint y: 316, distance: 10.4
click at [834, 325] on button "Save" at bounding box center [840, 326] width 57 height 17
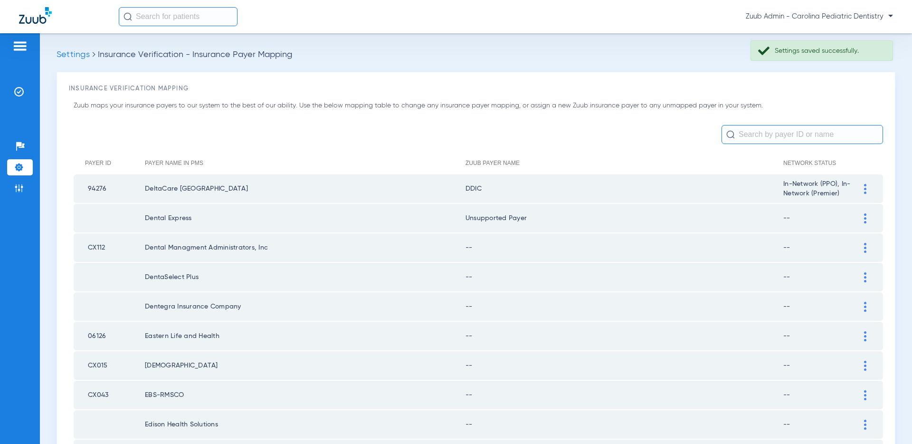
scroll to position [1, 0]
drag, startPoint x: 867, startPoint y: 246, endPoint x: 829, endPoint y: 239, distance: 38.7
click at [866, 246] on div at bounding box center [865, 246] width 17 height 10
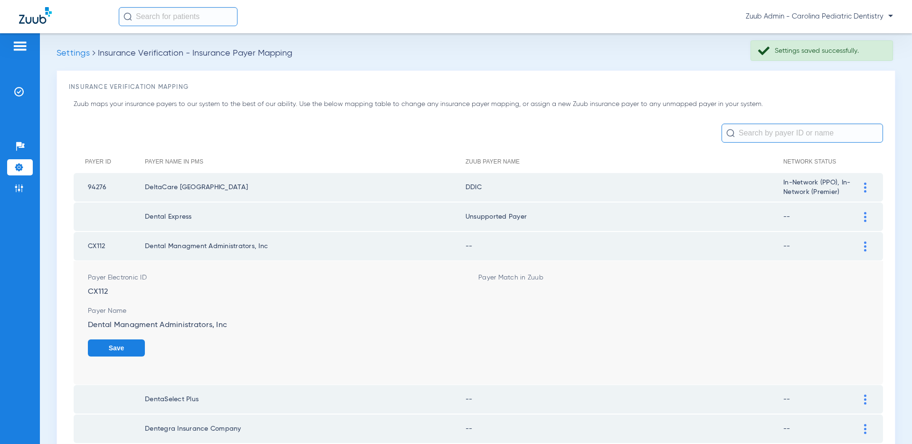
scroll to position [0, 0]
click at [728, 297] on div "--" at bounding box center [670, 297] width 375 height 16
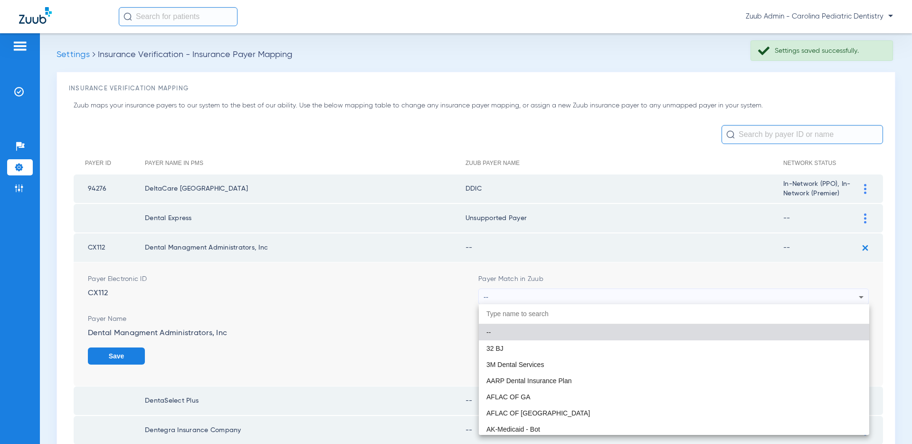
scroll to position [0, 0]
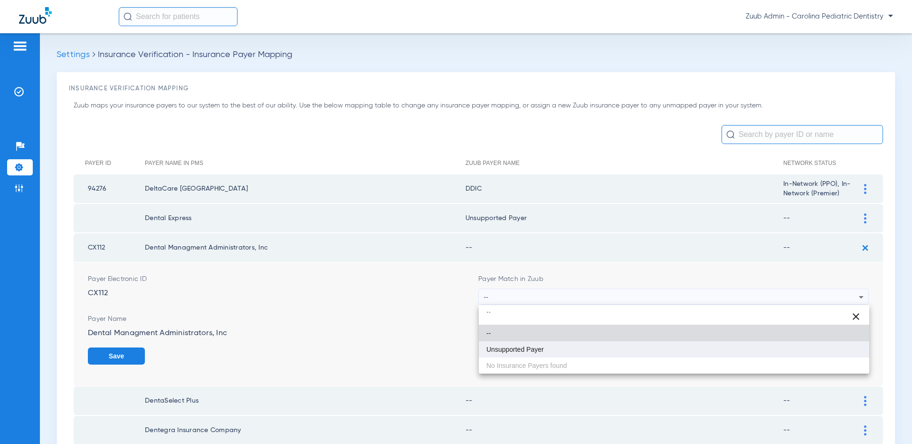
type input "``"
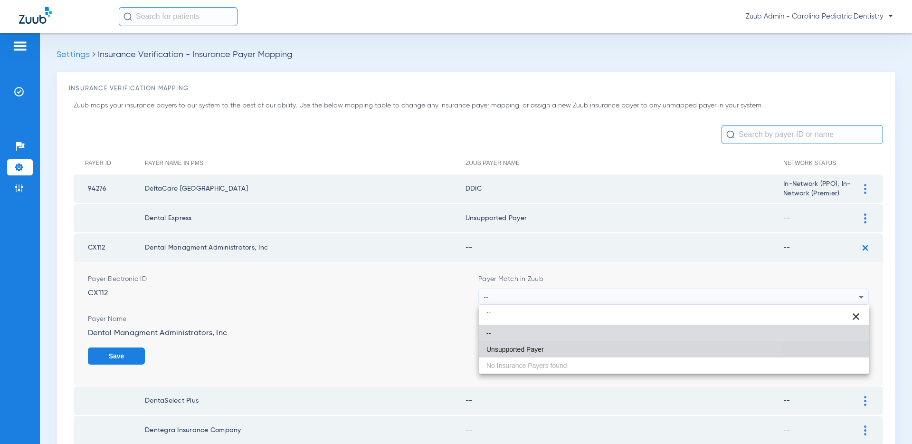
click at [584, 343] on mat-option "Unsupported Payer" at bounding box center [674, 349] width 390 height 16
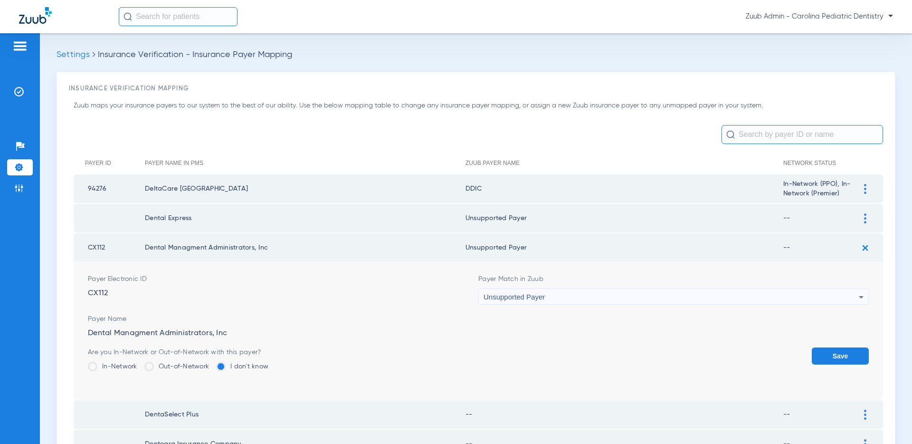
click at [840, 351] on button "Save" at bounding box center [840, 355] width 57 height 17
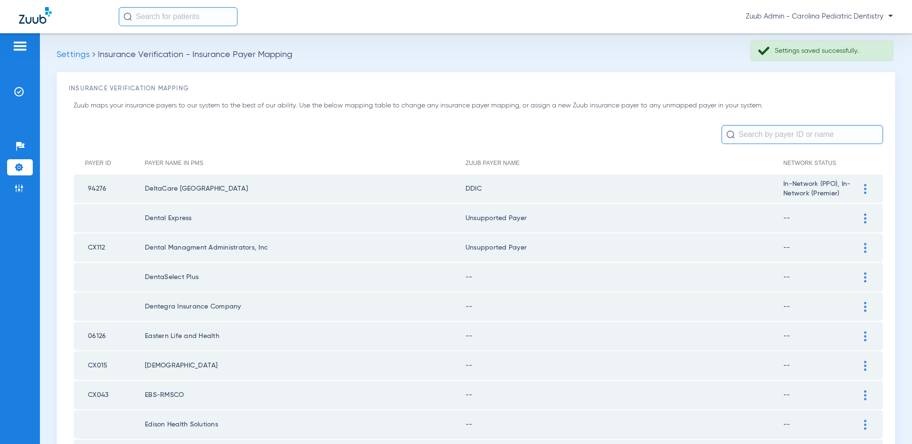
click at [864, 275] on img at bounding box center [865, 277] width 2 height 10
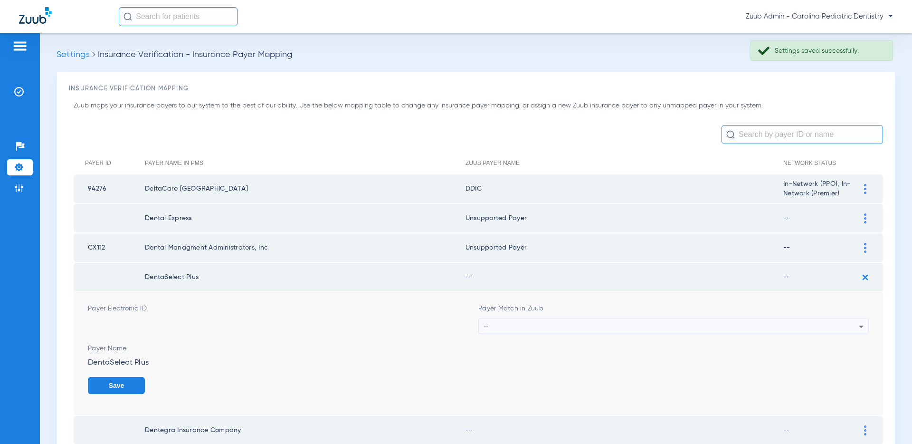
click at [661, 322] on div "--" at bounding box center [670, 326] width 375 height 16
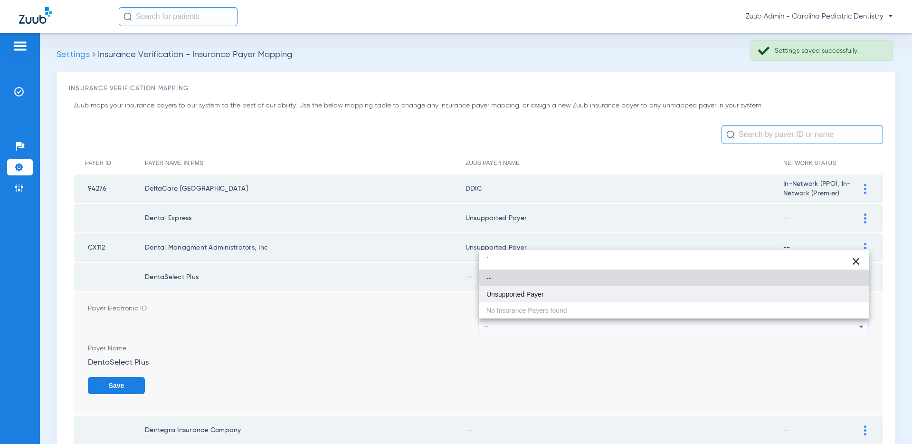
type input "`"
click at [535, 297] on span "Unsupported Payer" at bounding box center [514, 294] width 57 height 7
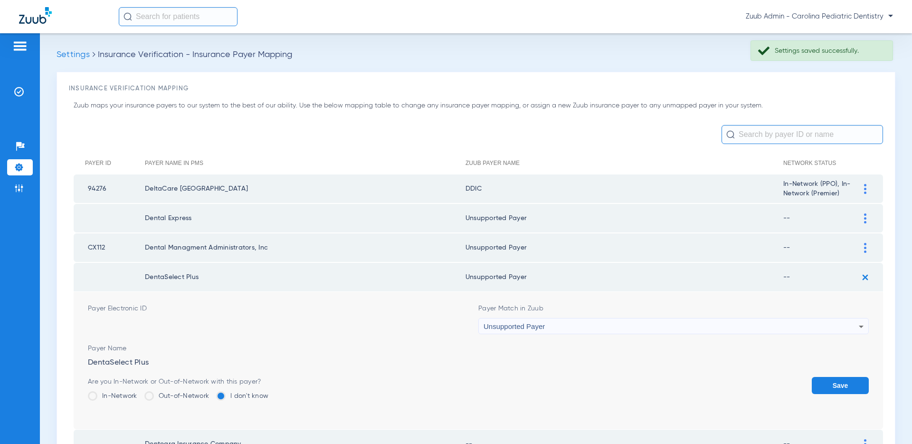
drag, startPoint x: 829, startPoint y: 381, endPoint x: 788, endPoint y: 363, distance: 45.1
click at [829, 381] on button "Save" at bounding box center [840, 385] width 57 height 17
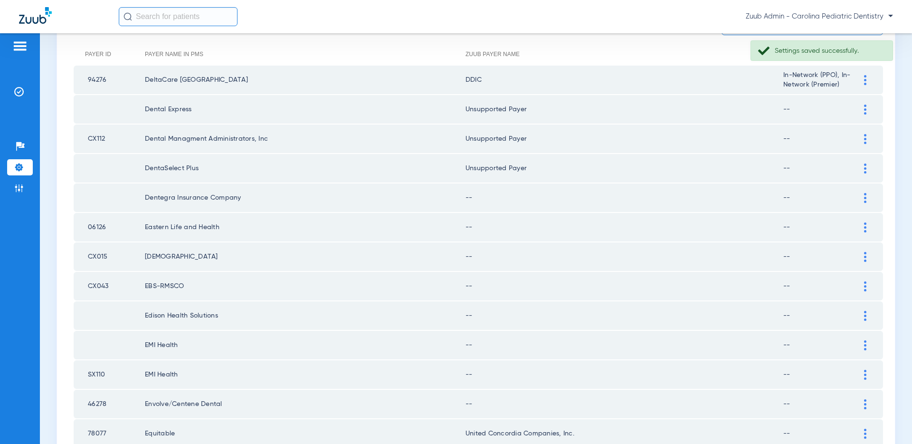
scroll to position [106, 0]
click at [864, 201] on img at bounding box center [865, 201] width 2 height 10
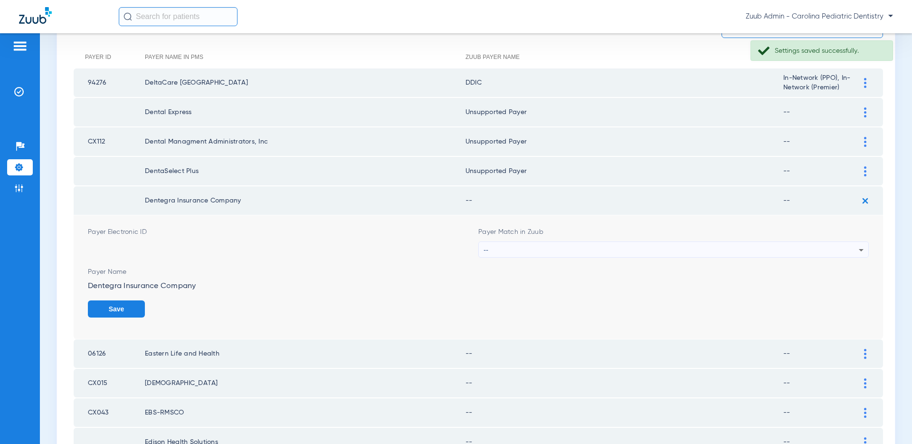
click at [766, 244] on div "--" at bounding box center [670, 250] width 375 height 16
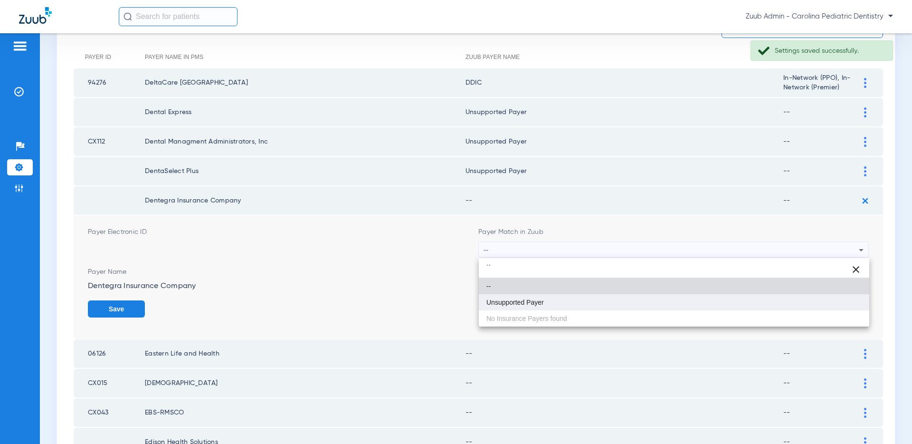
type input "``"
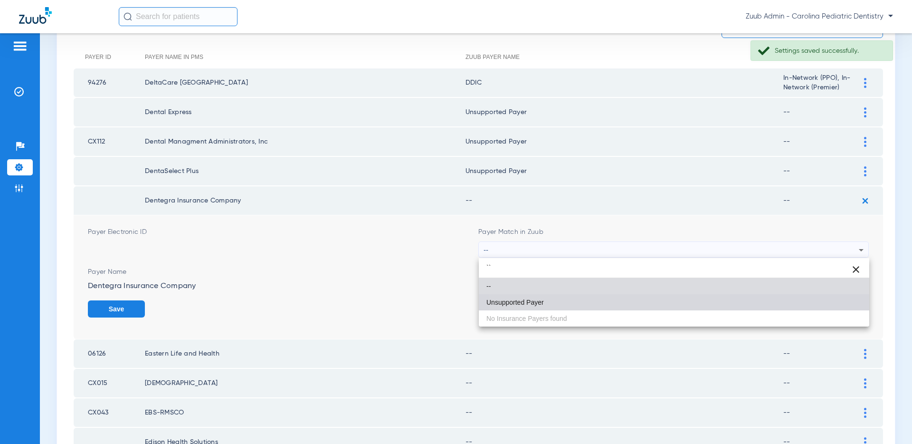
click at [618, 299] on mat-option "Unsupported Payer" at bounding box center [674, 302] width 390 height 16
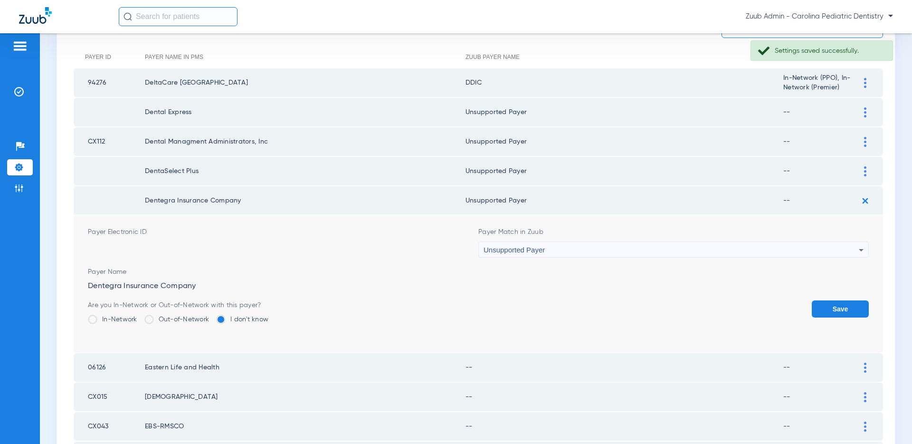
drag, startPoint x: 842, startPoint y: 313, endPoint x: 843, endPoint y: 300, distance: 12.9
click at [842, 313] on button "Save" at bounding box center [840, 308] width 57 height 17
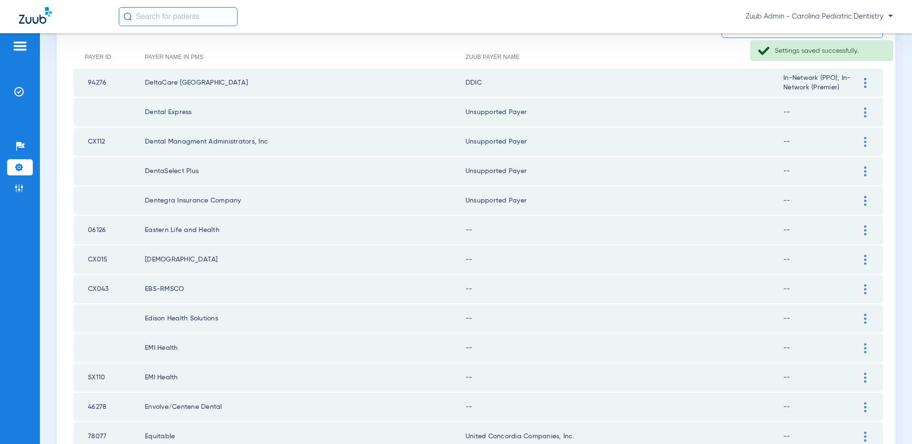
click at [865, 229] on img at bounding box center [865, 230] width 2 height 10
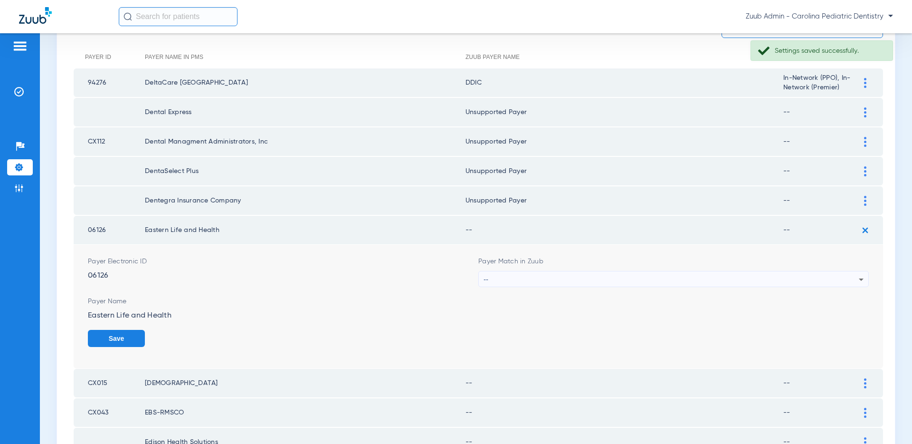
click at [758, 275] on div "--" at bounding box center [670, 279] width 375 height 16
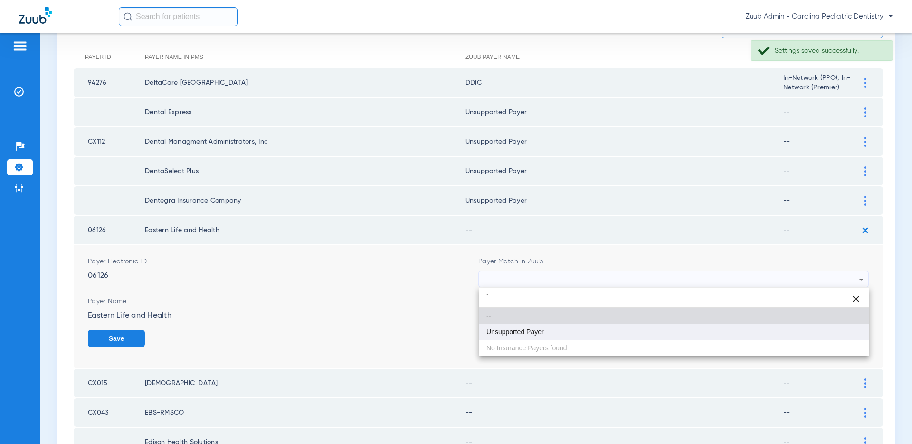
type input "`"
click at [581, 330] on mat-option "Unsupported Payer" at bounding box center [674, 331] width 390 height 16
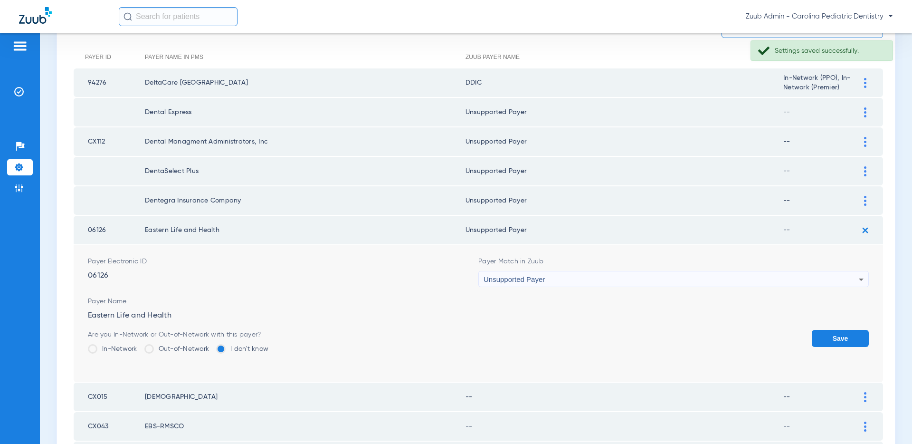
click at [848, 339] on button "Save" at bounding box center [840, 338] width 57 height 17
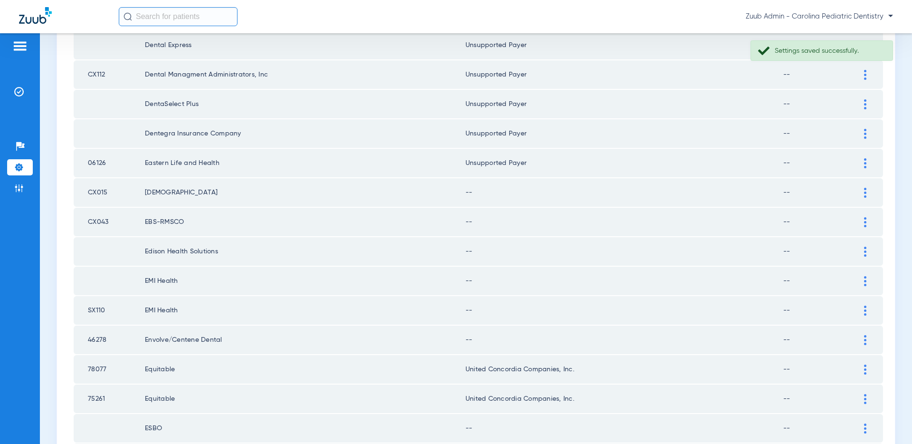
scroll to position [188, 0]
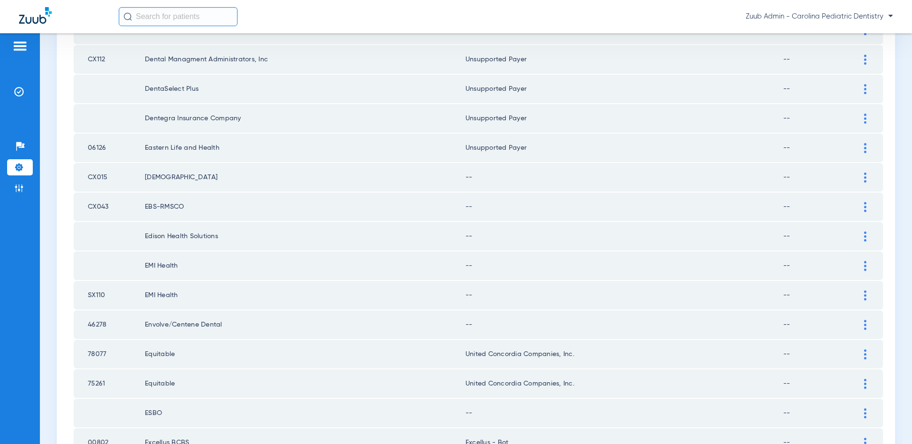
click at [865, 176] on img at bounding box center [865, 177] width 2 height 10
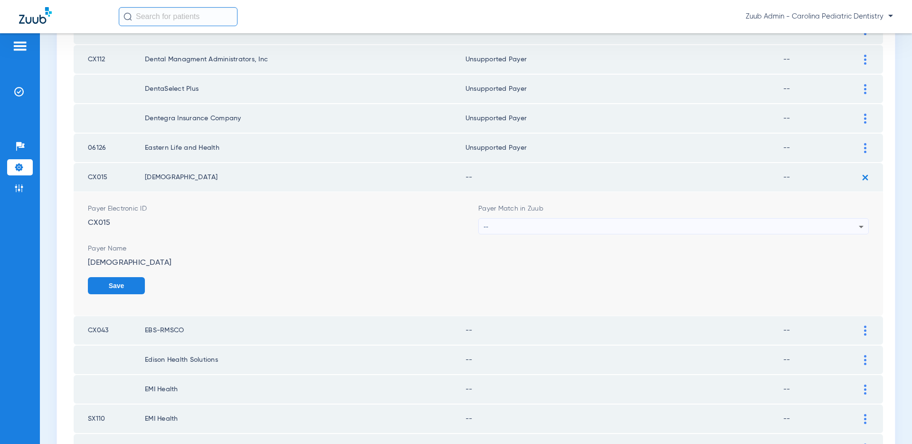
click at [738, 228] on div "--" at bounding box center [670, 226] width 375 height 16
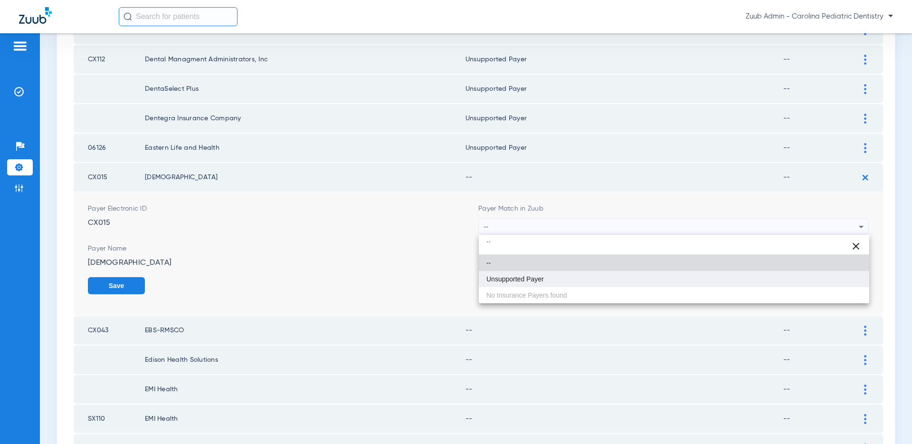
type input "``"
click at [507, 276] on span "Unsupported Payer" at bounding box center [514, 278] width 57 height 7
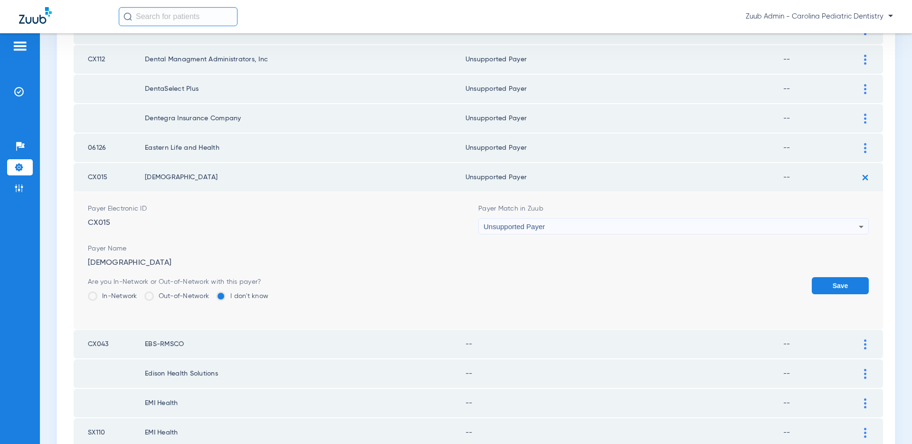
click at [838, 284] on button "Save" at bounding box center [840, 285] width 57 height 17
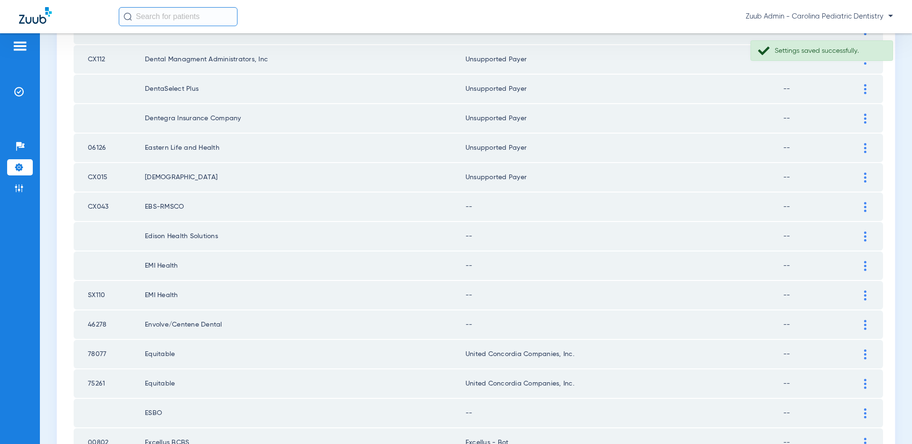
click at [863, 206] on div at bounding box center [865, 207] width 17 height 10
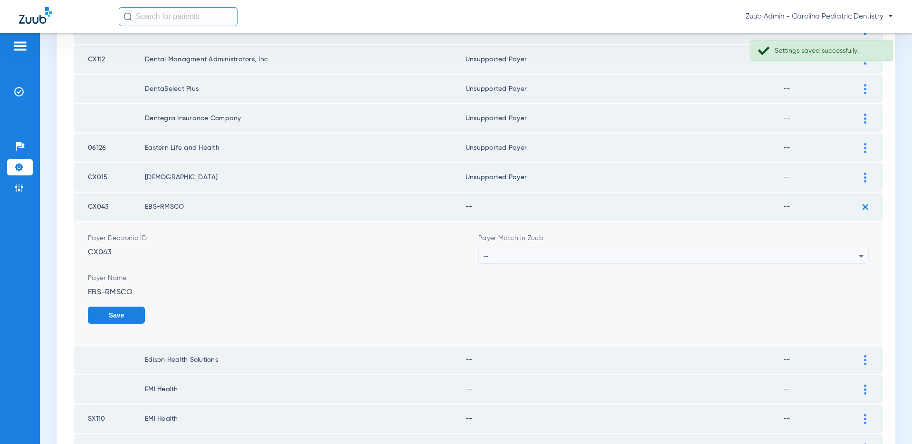
click at [763, 252] on div "--" at bounding box center [670, 256] width 375 height 16
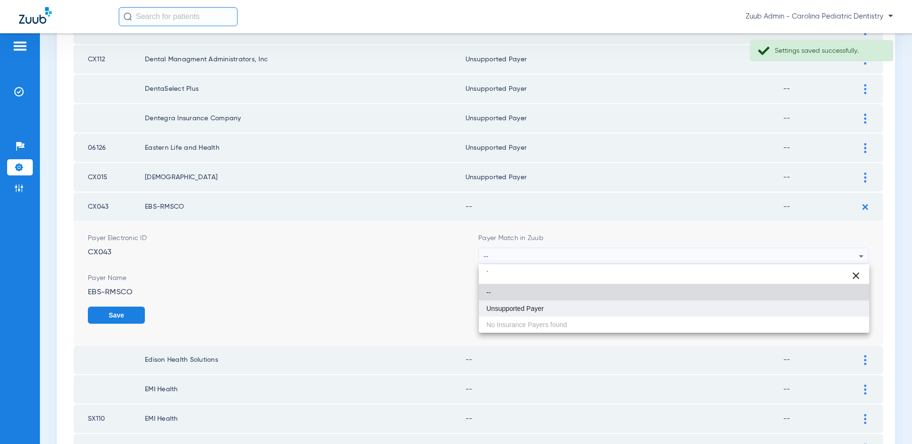
type input "`"
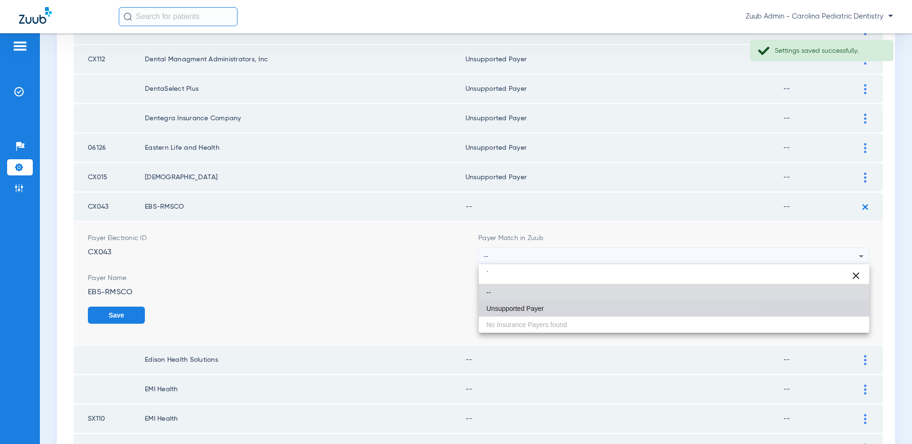
click at [634, 300] on mat-option "Unsupported Payer" at bounding box center [674, 308] width 390 height 16
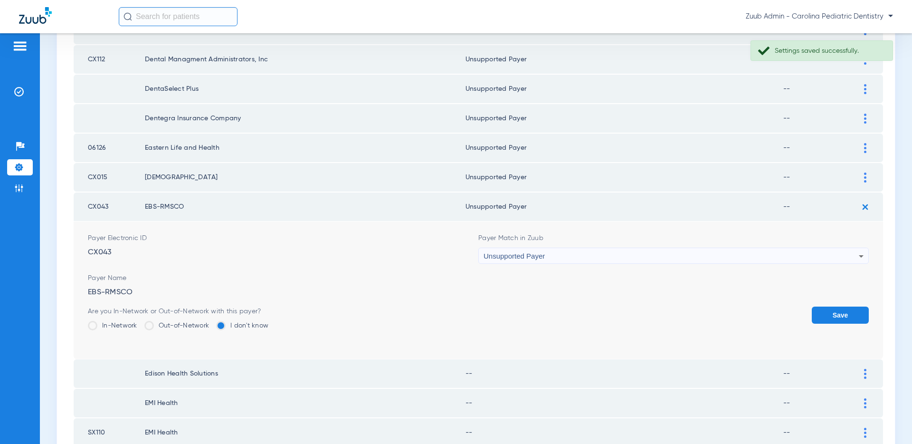
click at [827, 310] on button "Save" at bounding box center [840, 314] width 57 height 17
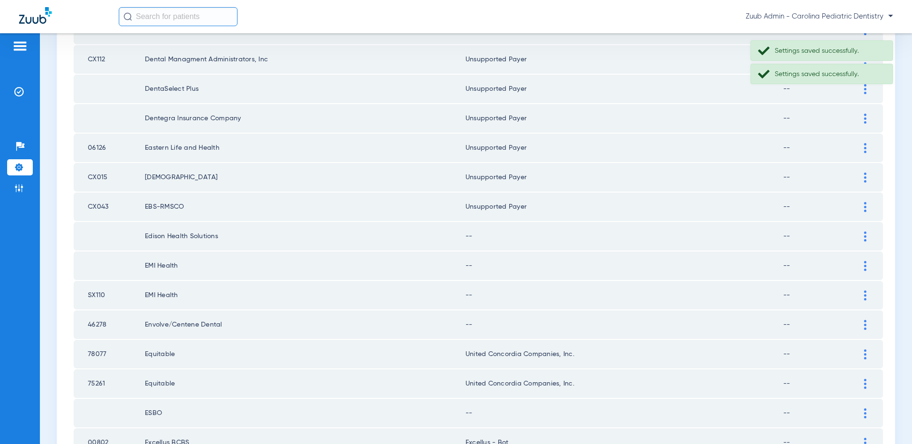
click at [863, 235] on div at bounding box center [865, 236] width 17 height 10
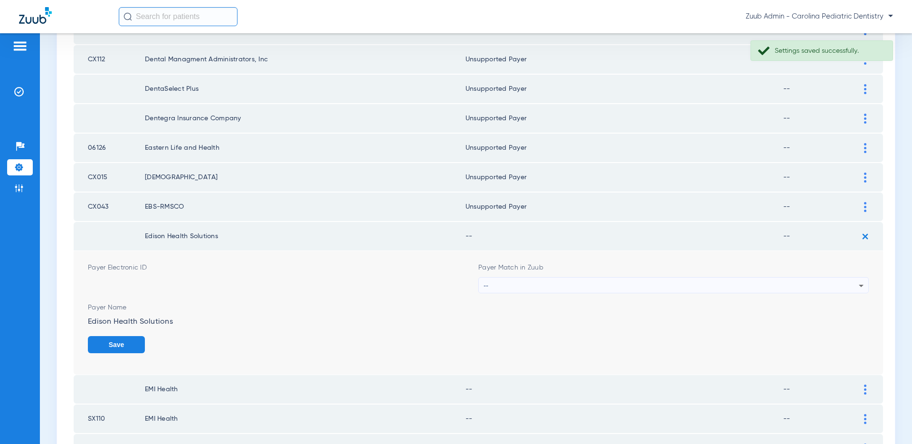
click at [691, 279] on div "--" at bounding box center [670, 285] width 375 height 16
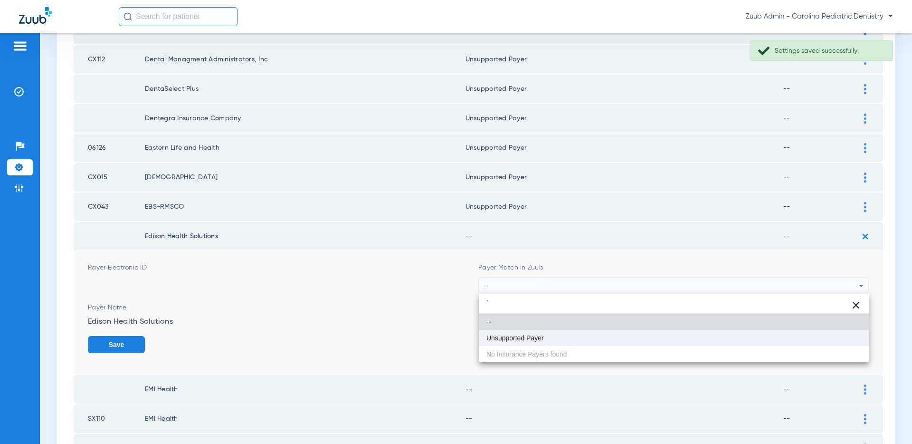
type input "`"
click at [577, 333] on mat-option "Unsupported Payer" at bounding box center [674, 338] width 390 height 16
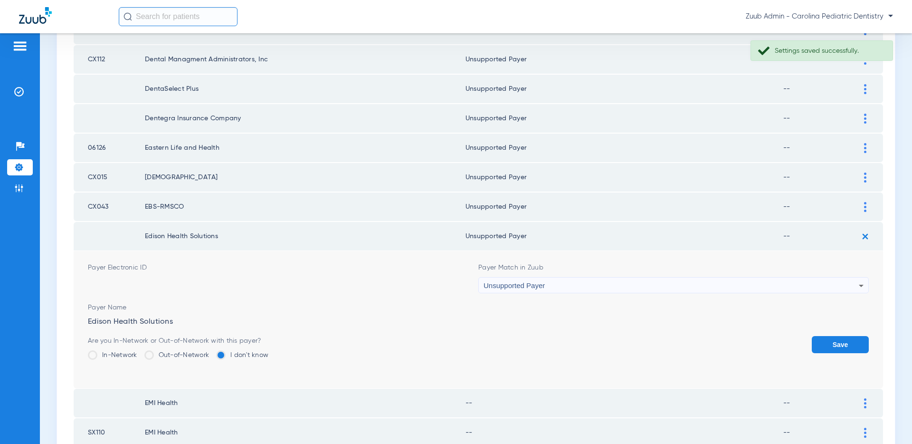
click at [826, 343] on button "Save" at bounding box center [840, 344] width 57 height 17
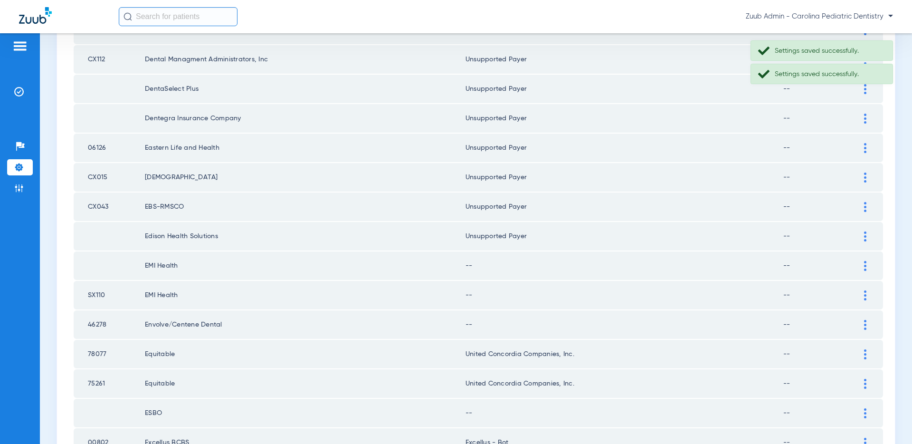
click at [865, 265] on img at bounding box center [865, 266] width 2 height 10
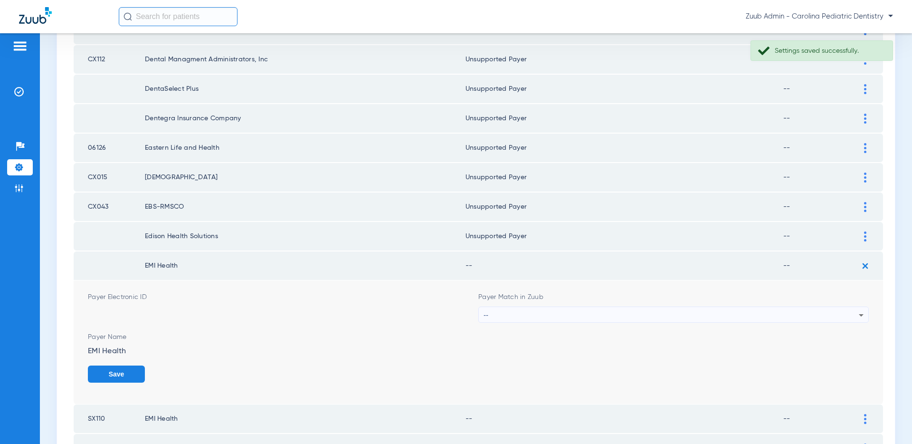
click at [690, 318] on div "--" at bounding box center [670, 315] width 375 height 16
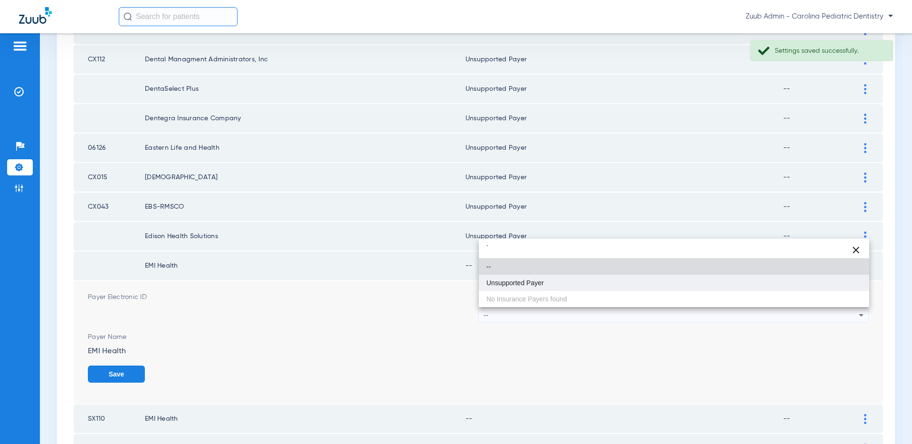
type input "`"
click at [549, 282] on mat-option "Unsupported Payer" at bounding box center [674, 283] width 390 height 16
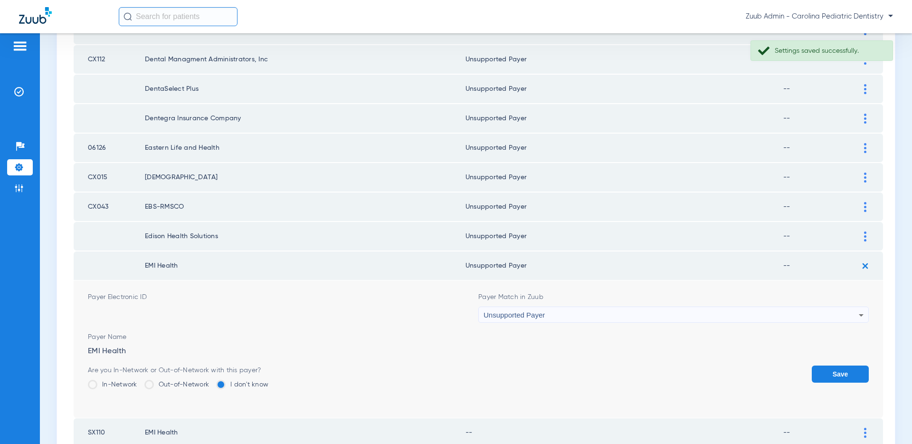
click at [826, 369] on button "Save" at bounding box center [840, 373] width 57 height 17
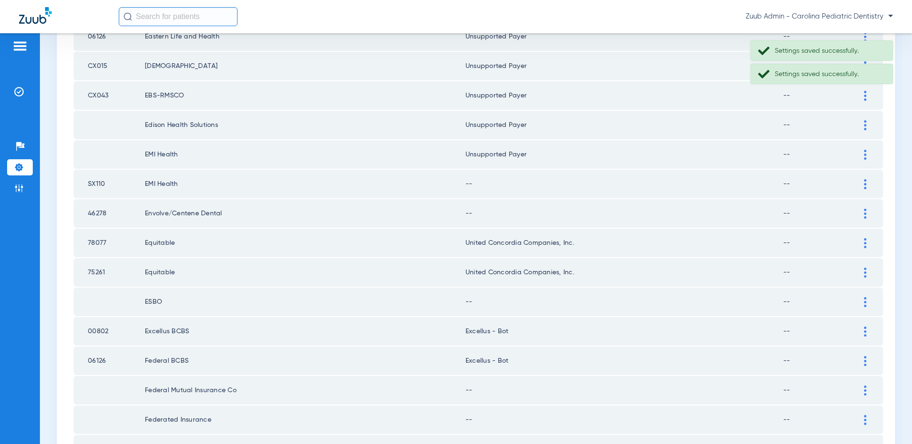
scroll to position [296, 0]
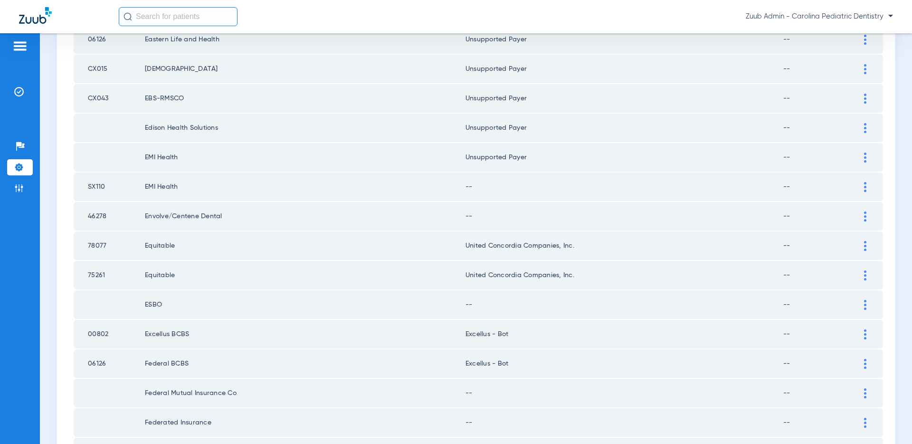
drag, startPoint x: 188, startPoint y: 190, endPoint x: 132, endPoint y: 187, distance: 56.1
click at [132, 187] on tr "SX110 EMI Health -- --" at bounding box center [478, 186] width 809 height 28
copy tr "EMI Health"
click at [864, 155] on img at bounding box center [865, 157] width 2 height 10
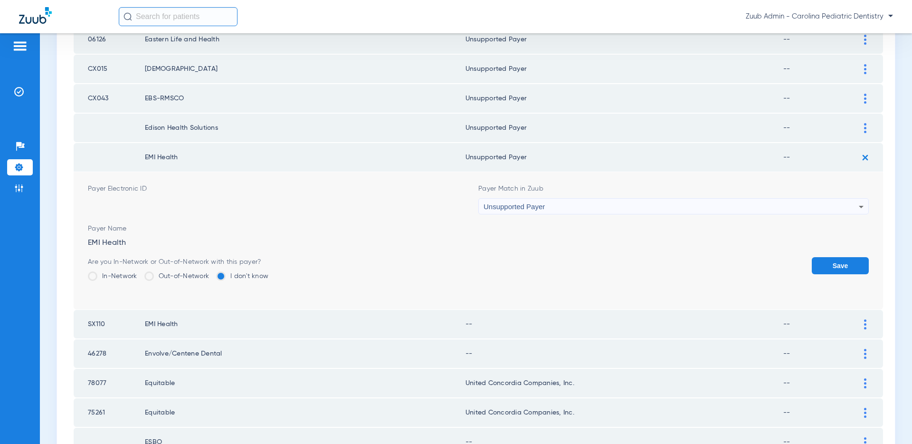
click at [820, 205] on div "Unsupported Payer" at bounding box center [670, 207] width 375 height 16
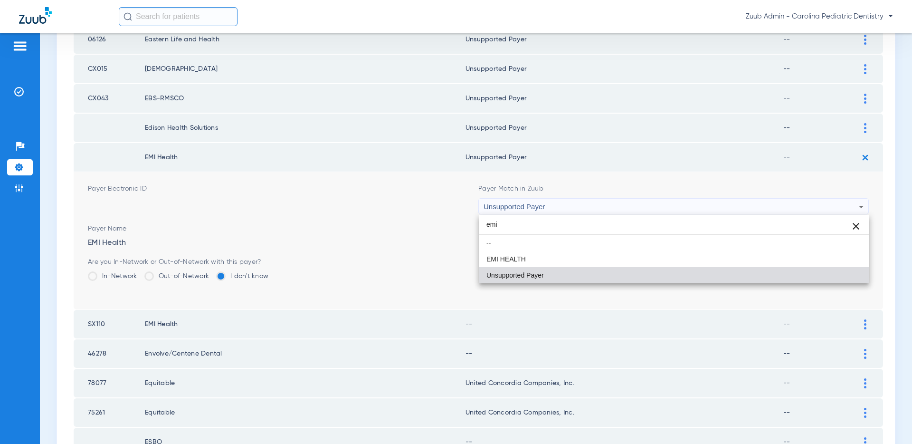
scroll to position [0, 0]
type input "emi"
drag, startPoint x: 546, startPoint y: 257, endPoint x: 551, endPoint y: 256, distance: 5.3
click at [546, 257] on mat-option "EMI HEALTH" at bounding box center [674, 259] width 390 height 16
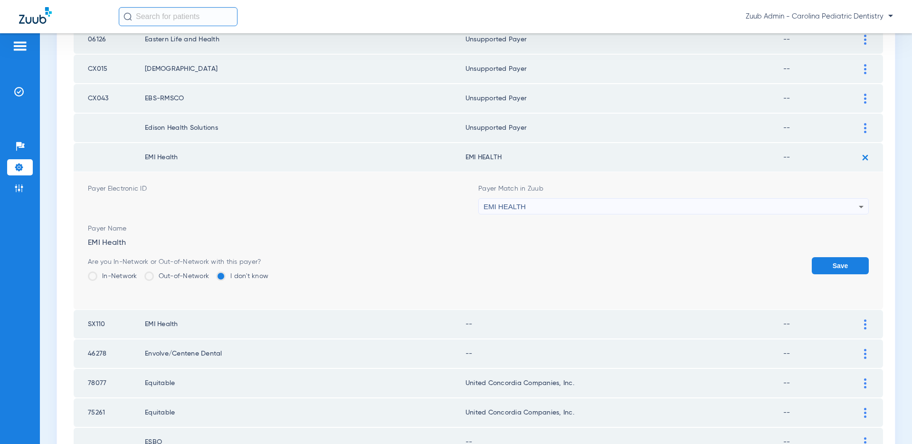
click at [834, 261] on button "Save" at bounding box center [840, 265] width 57 height 17
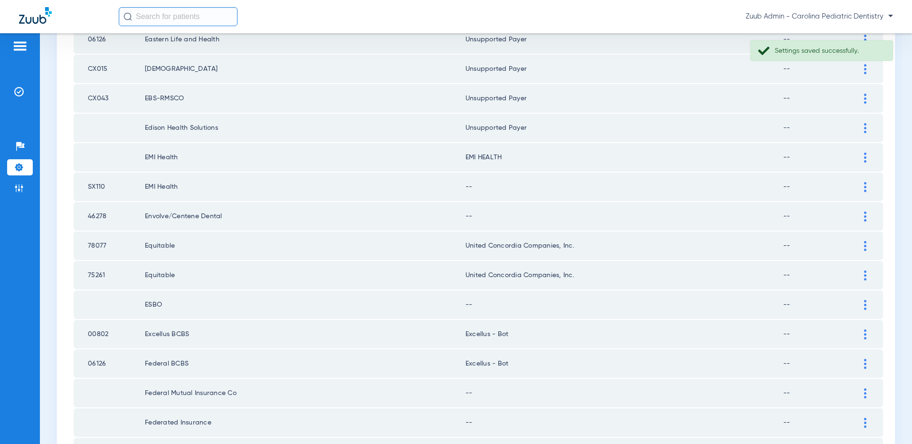
click at [866, 186] on img at bounding box center [865, 187] width 2 height 10
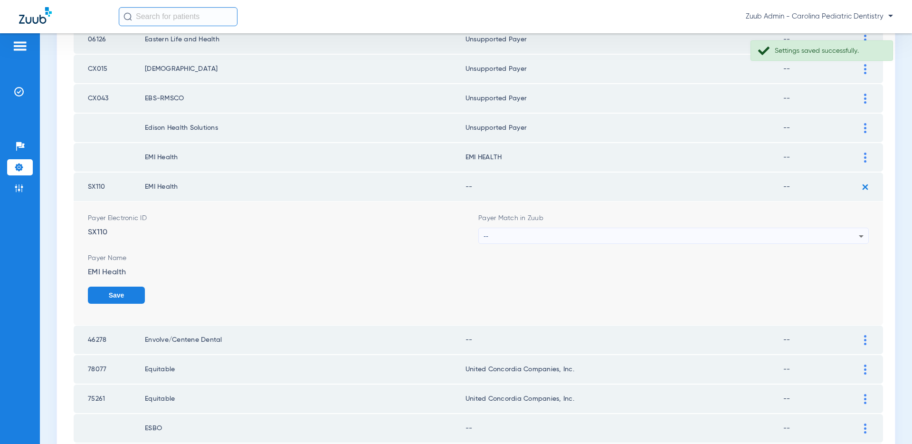
click at [761, 236] on div "--" at bounding box center [670, 236] width 375 height 16
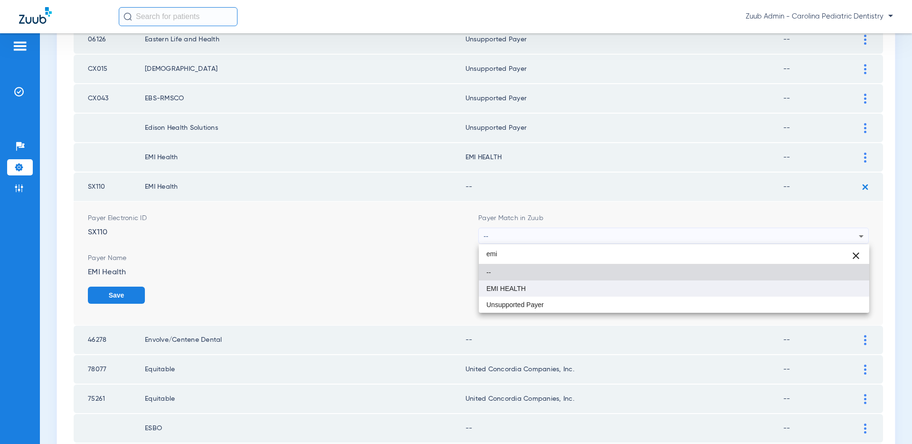
type input "emi"
click at [542, 284] on mat-option "EMI HEALTH" at bounding box center [674, 288] width 390 height 16
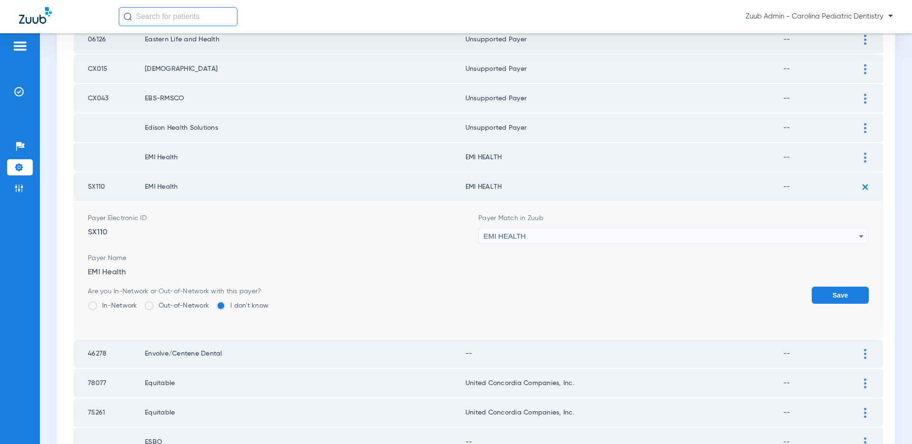
click at [842, 294] on button "Save" at bounding box center [840, 294] width 57 height 17
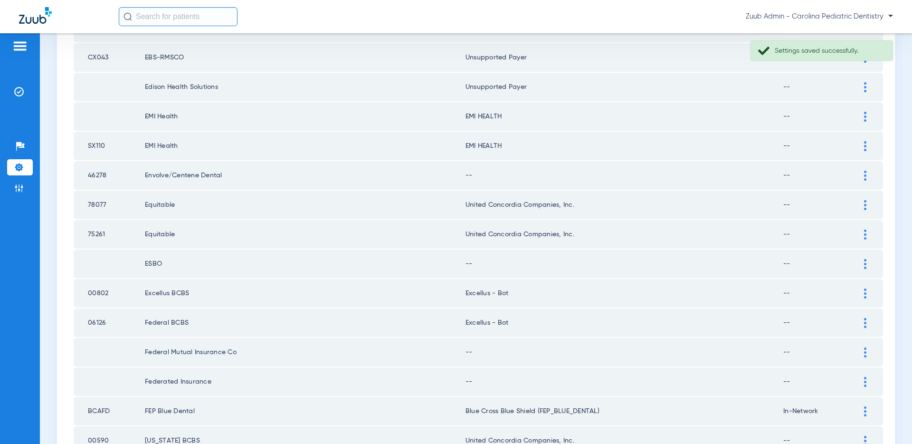
scroll to position [338, 0]
click at [866, 171] on div at bounding box center [865, 175] width 17 height 10
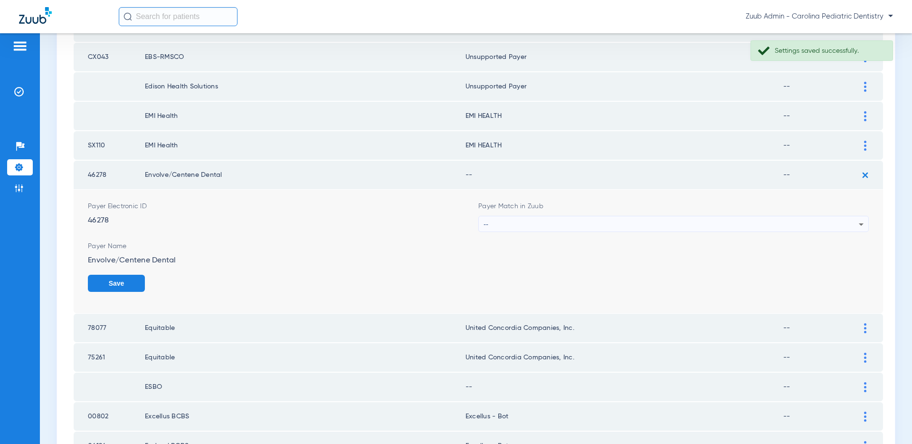
click at [720, 219] on div "--" at bounding box center [670, 224] width 375 height 16
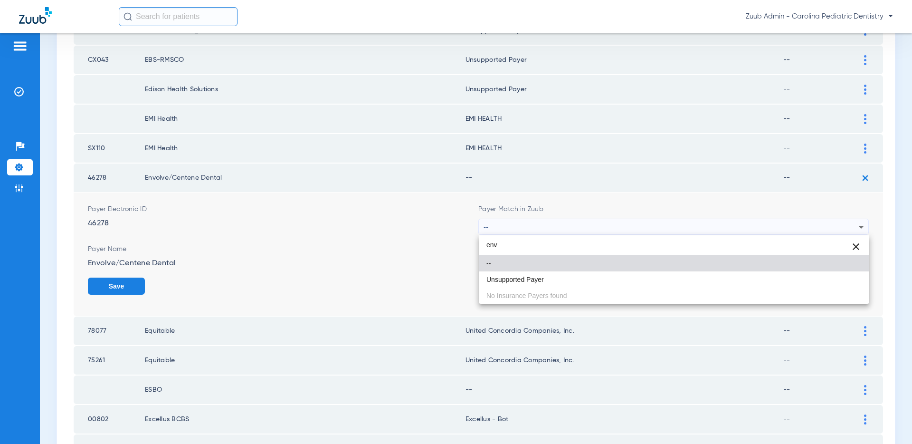
type input "env"
